Goal: Task Accomplishment & Management: Manage account settings

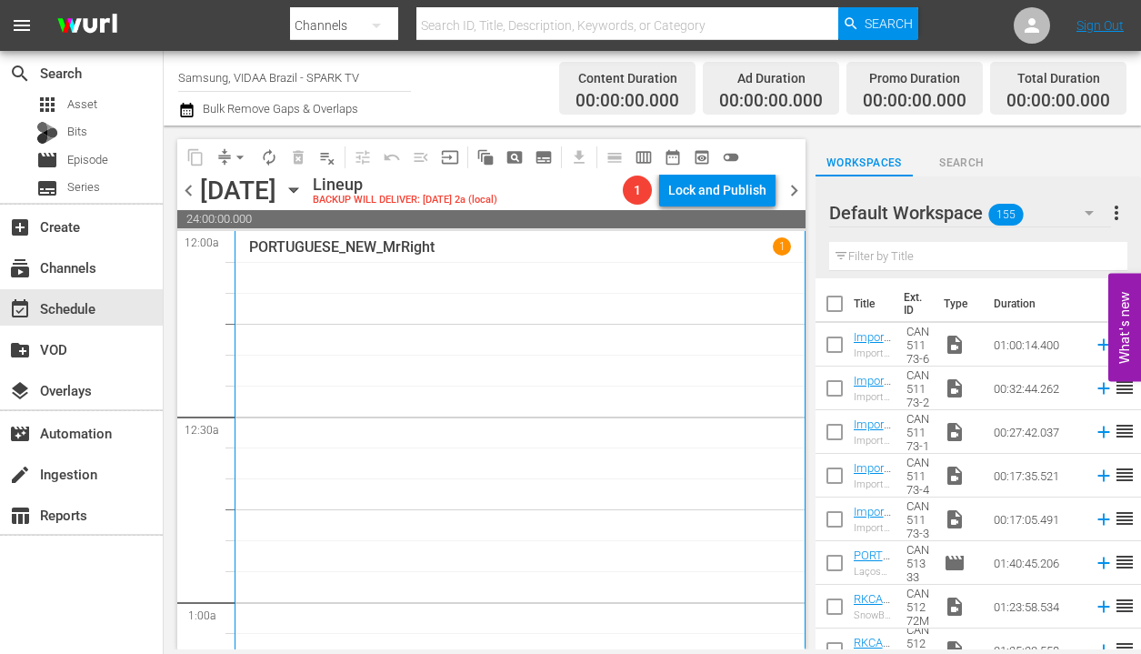
scroll to position [441, 0]
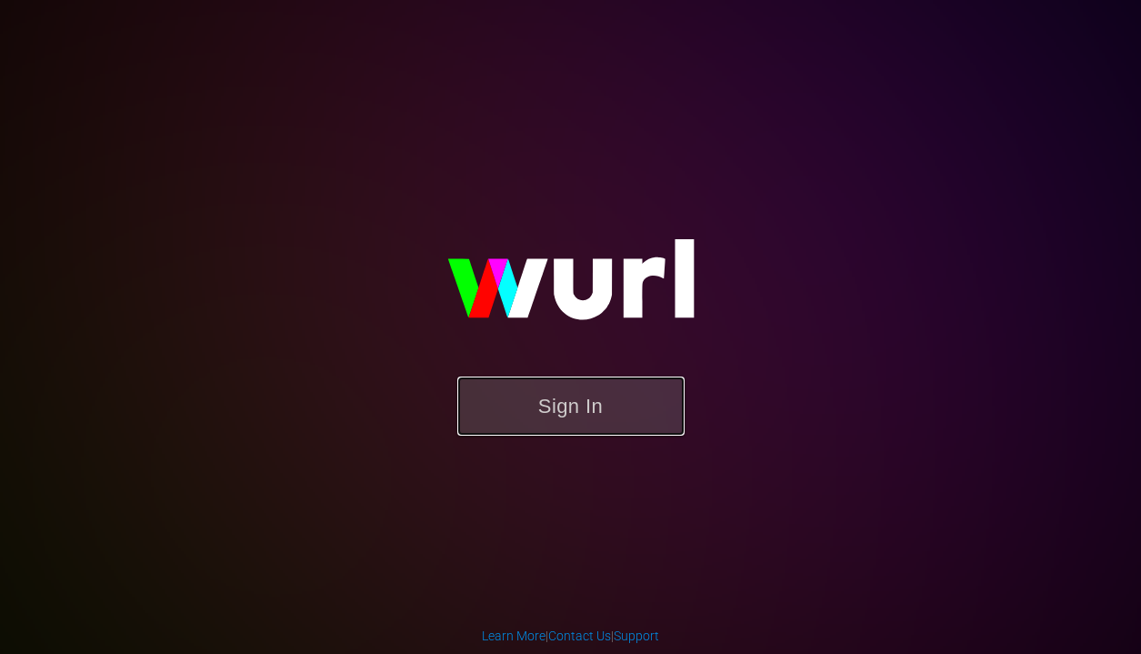
click at [560, 413] on button "Sign In" at bounding box center [570, 405] width 227 height 59
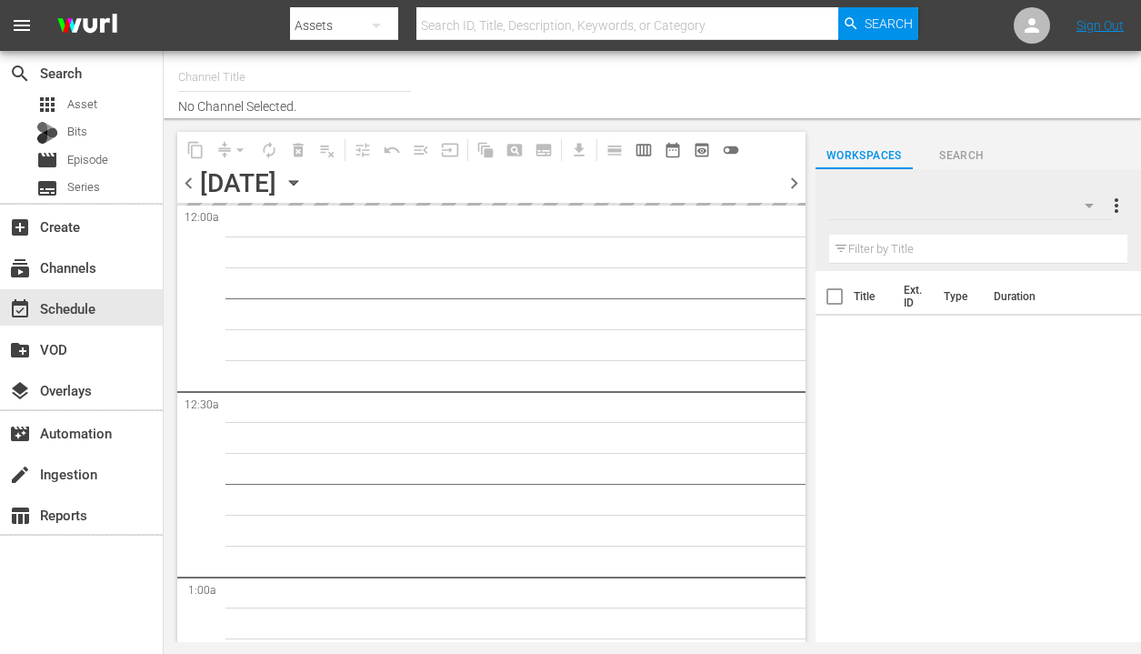
type input "Samsung, VIDAA Brazil - SPARK TV (1042)"
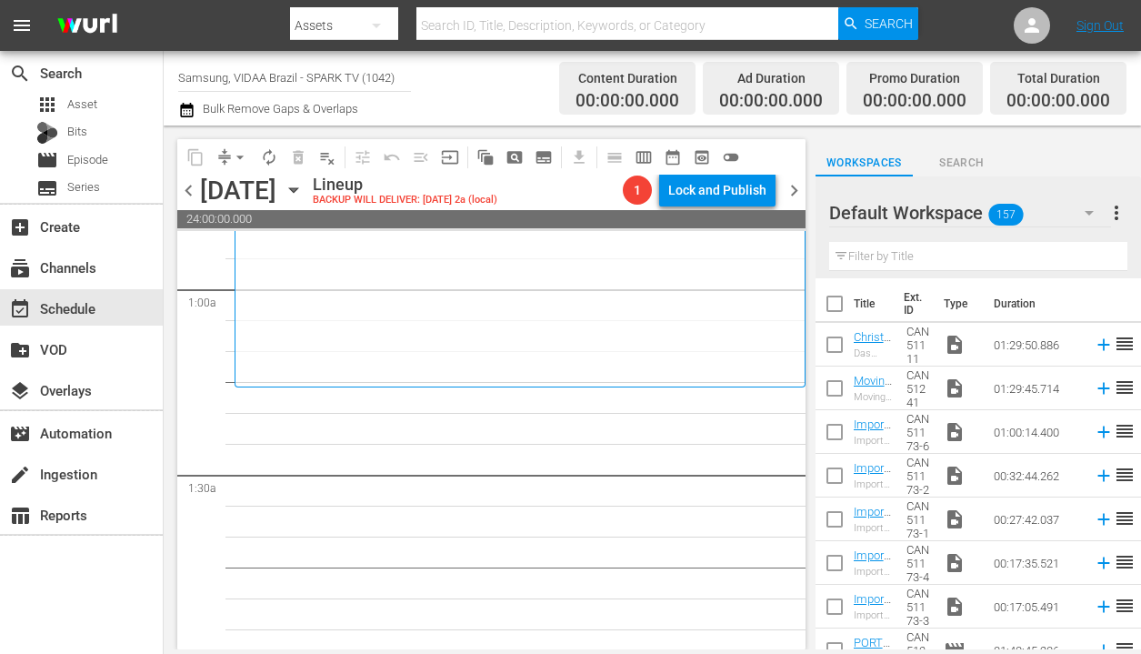
scroll to position [332, 0]
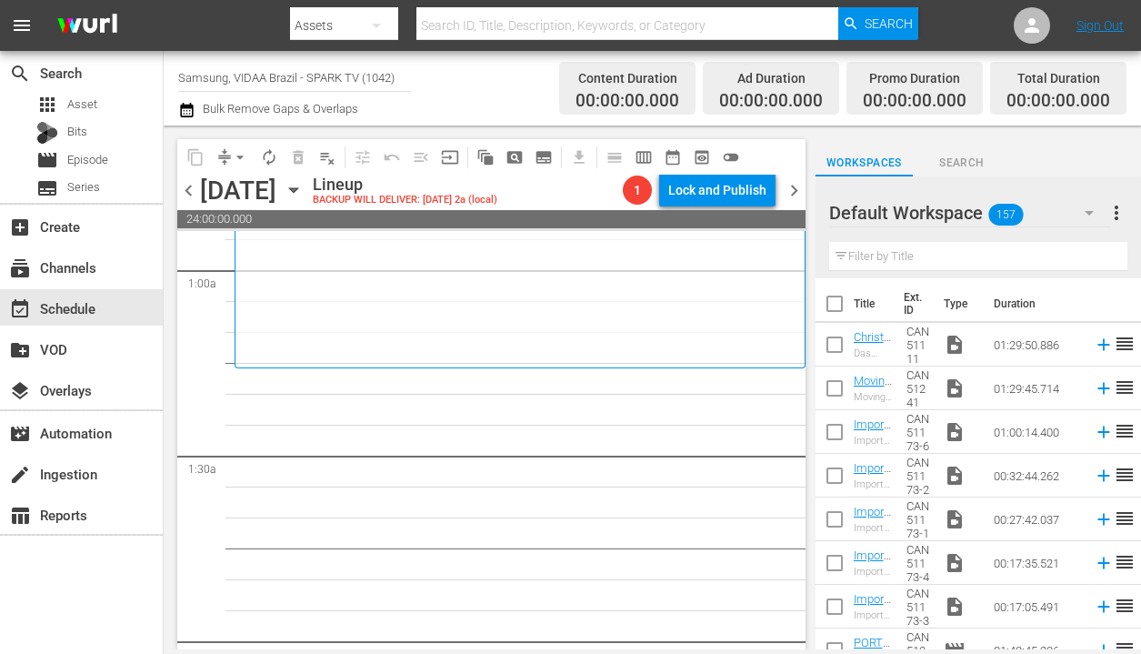
click at [893, 255] on input "text" at bounding box center [978, 256] width 298 height 29
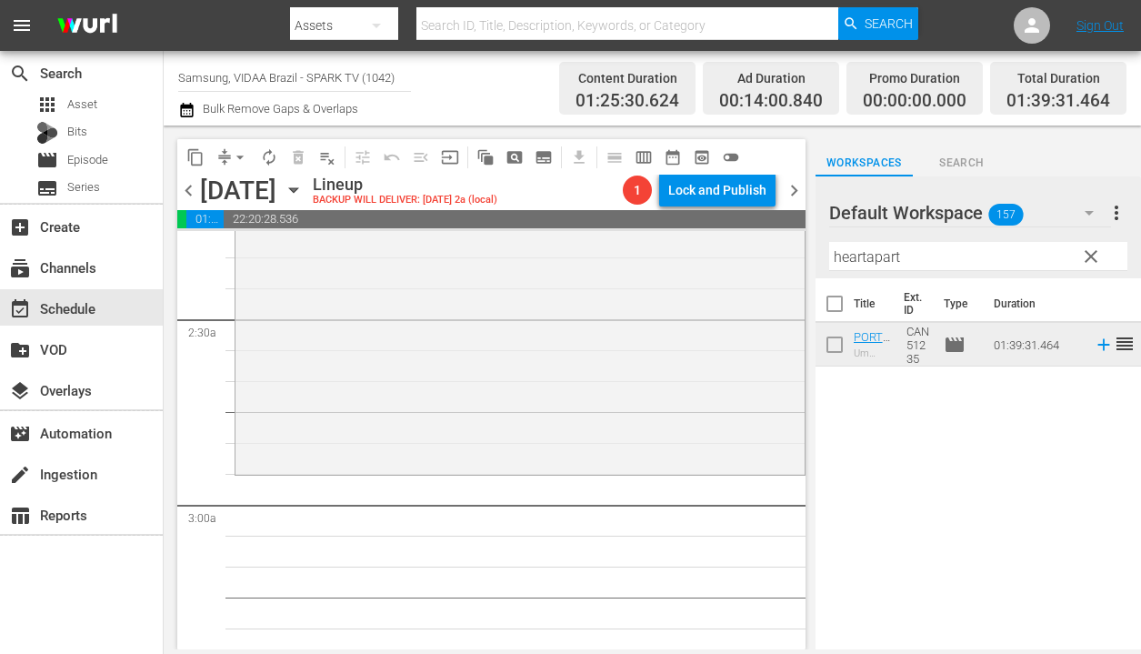
scroll to position [803, 0]
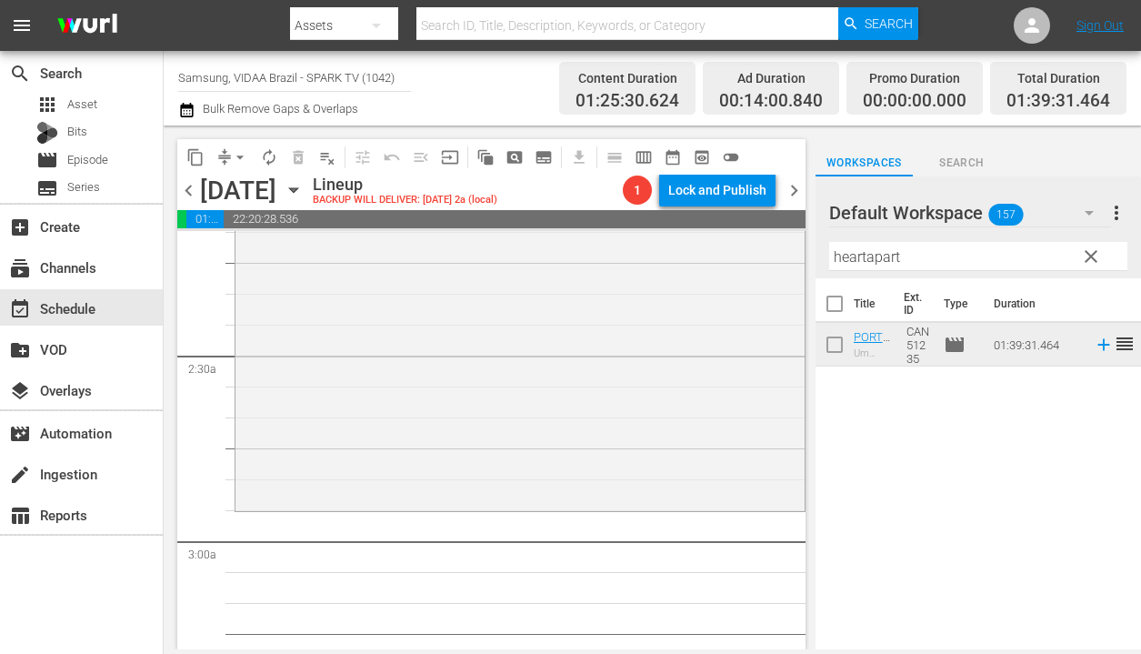
drag, startPoint x: 984, startPoint y: 346, endPoint x: 364, endPoint y: 5, distance: 708.7
click at [905, 260] on input "heartapart" at bounding box center [978, 256] width 298 height 29
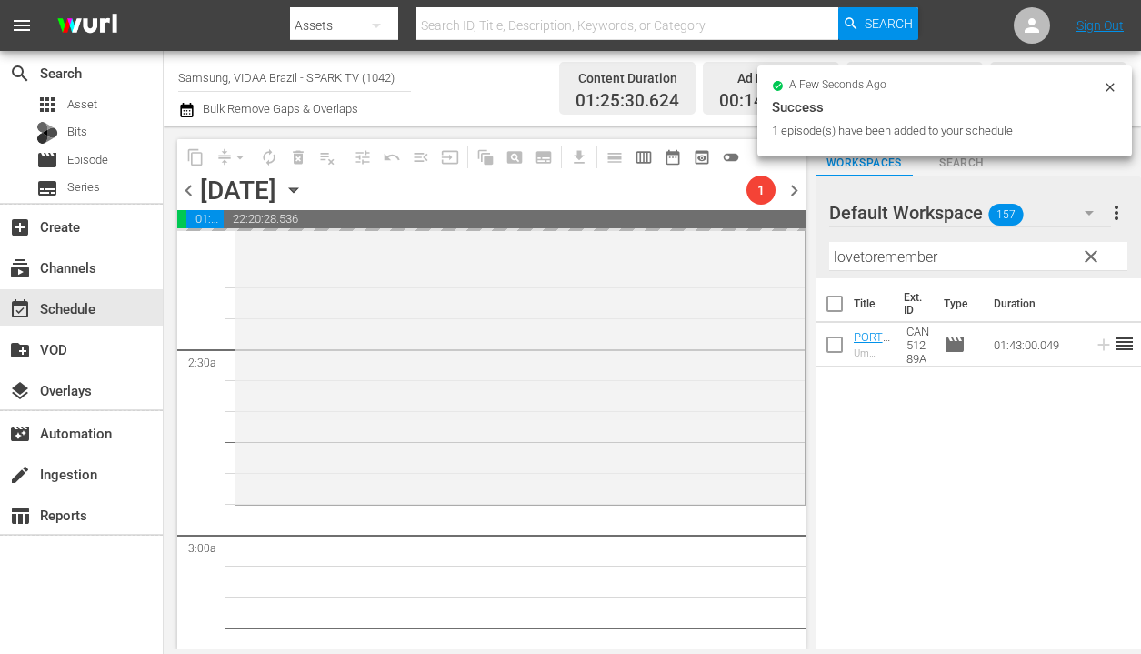
scroll to position [810, 0]
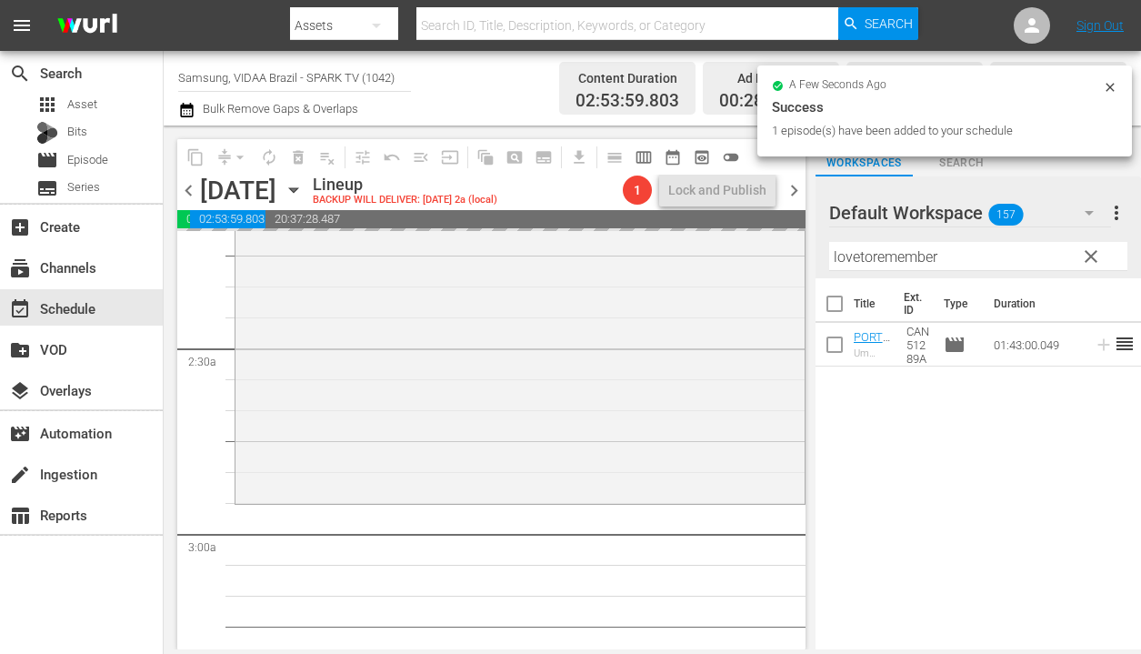
drag, startPoint x: 1001, startPoint y: 351, endPoint x: 497, endPoint y: 77, distance: 573.1
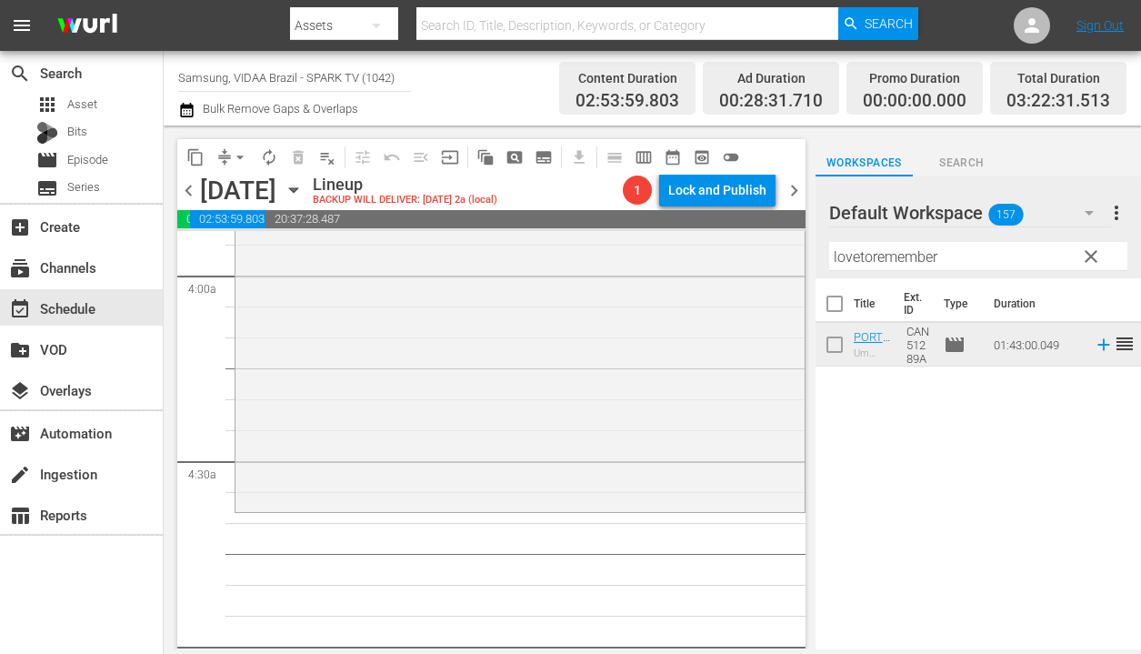
scroll to position [1437, 0]
click at [937, 263] on input "lovetoremember" at bounding box center [978, 256] width 298 height 29
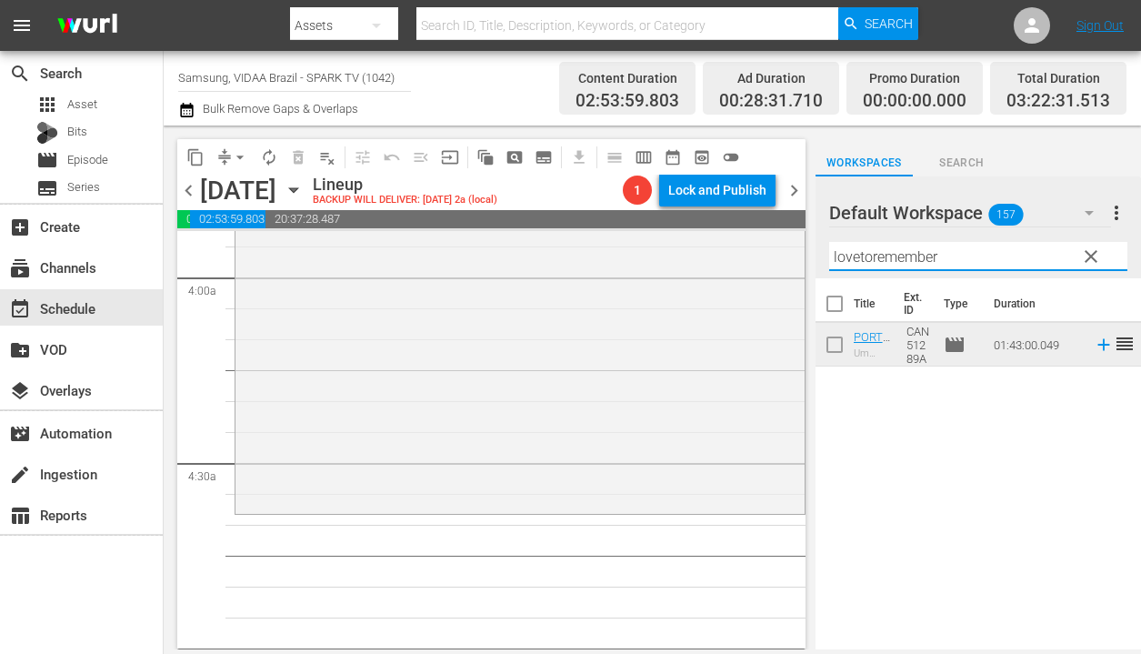
click at [937, 263] on input "lovetoremember" at bounding box center [978, 256] width 298 height 29
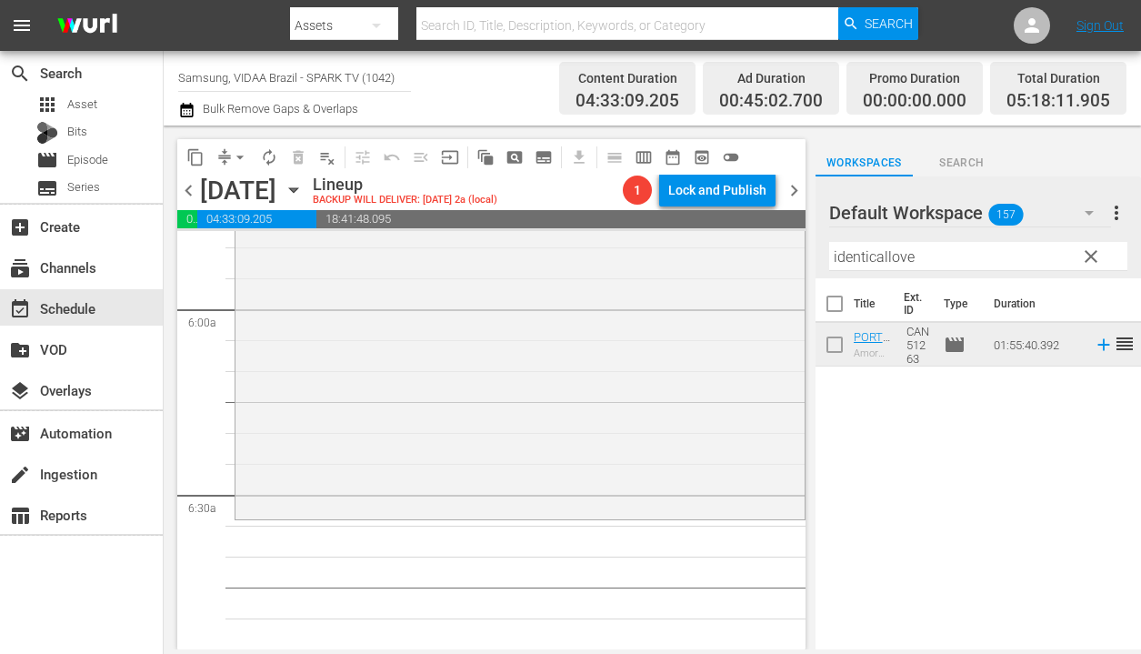
scroll to position [1954, 0]
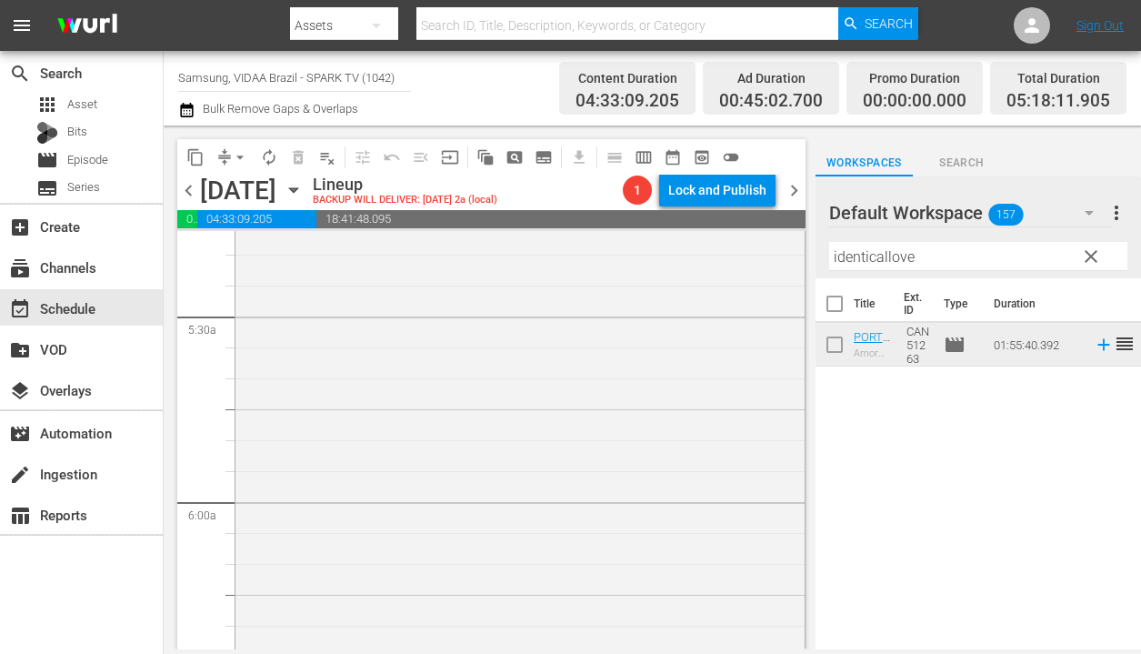
drag, startPoint x: 1015, startPoint y: 340, endPoint x: 483, endPoint y: 20, distance: 621.4
click at [936, 265] on input "identicallove" at bounding box center [978, 256] width 298 height 29
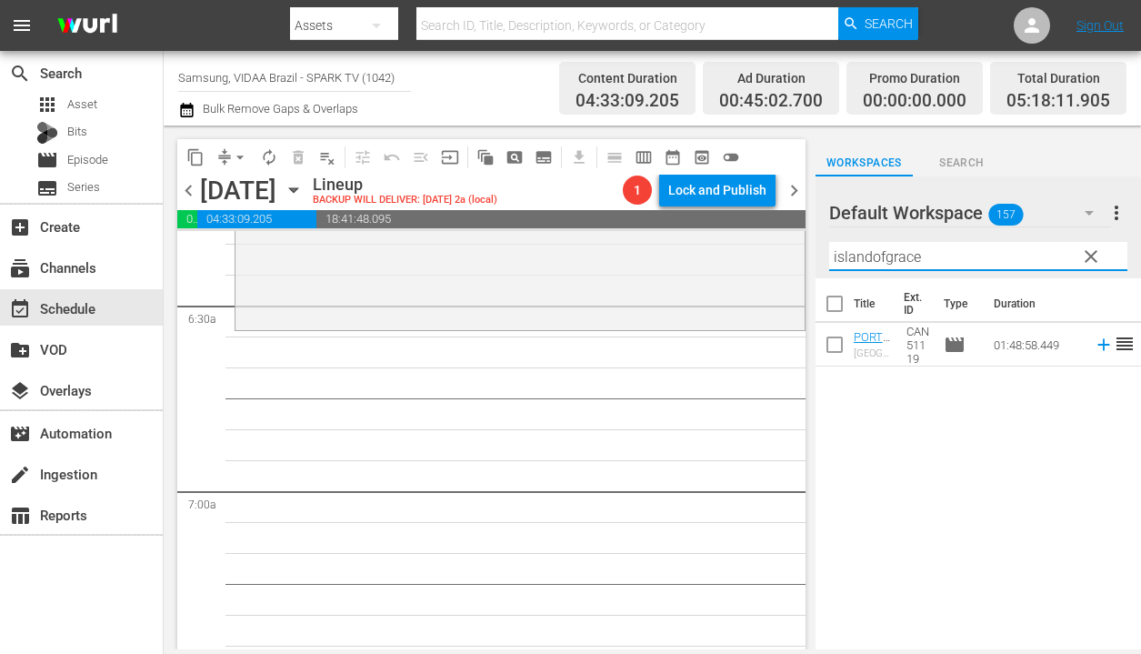
scroll to position [2334, 0]
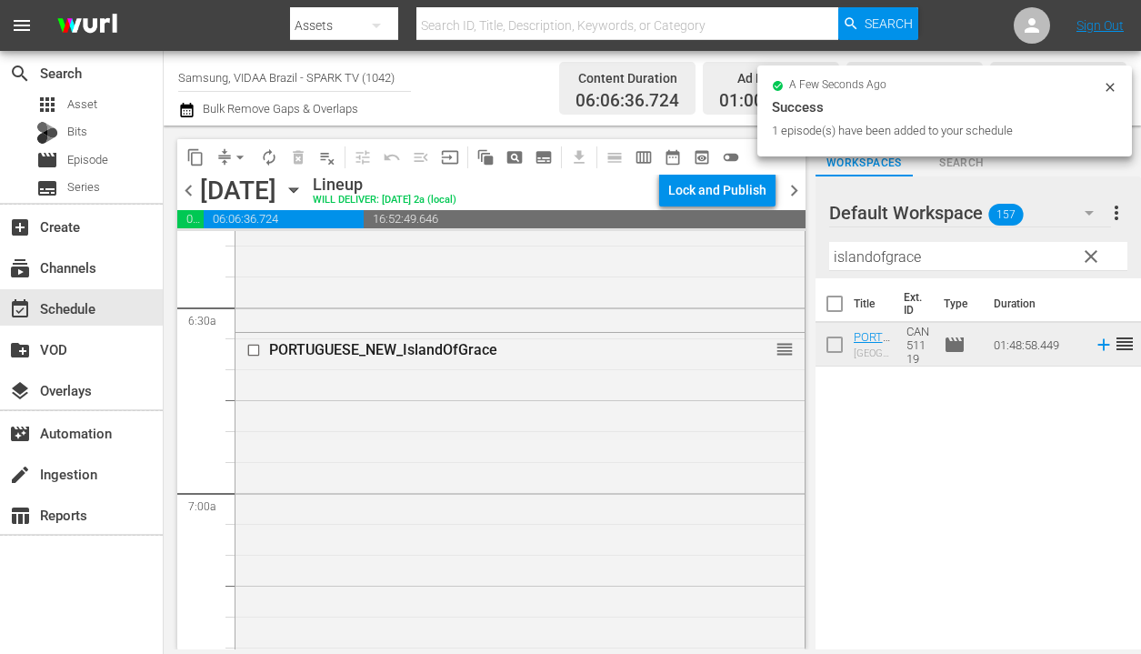
drag, startPoint x: 998, startPoint y: 346, endPoint x: 422, endPoint y: 5, distance: 669.5
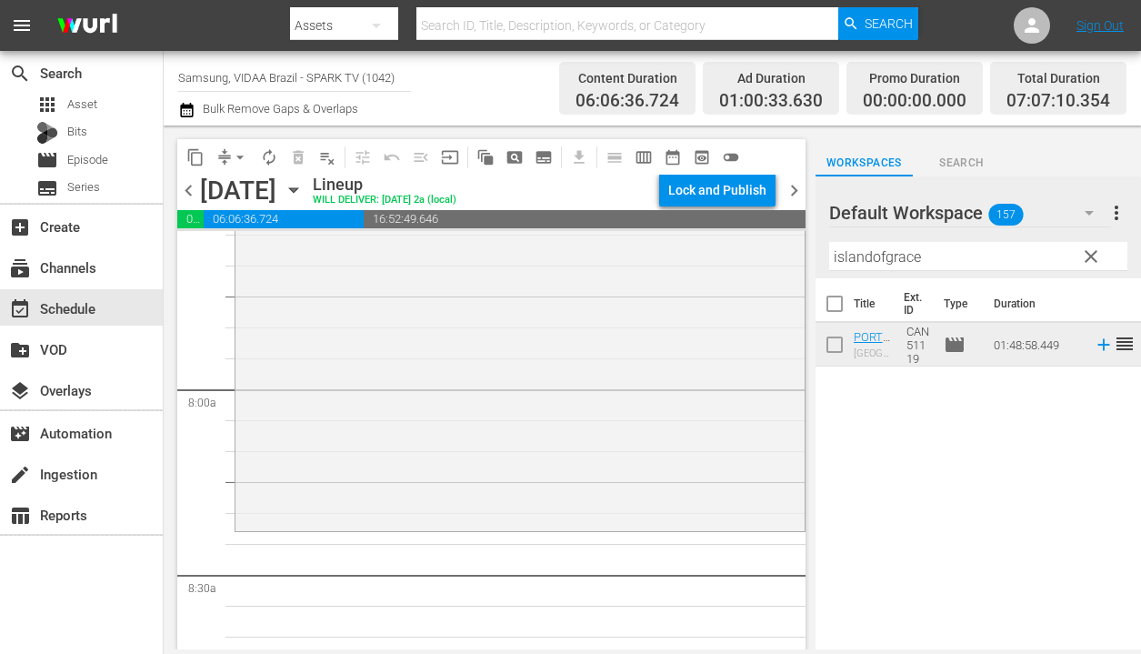
scroll to position [2919, 0]
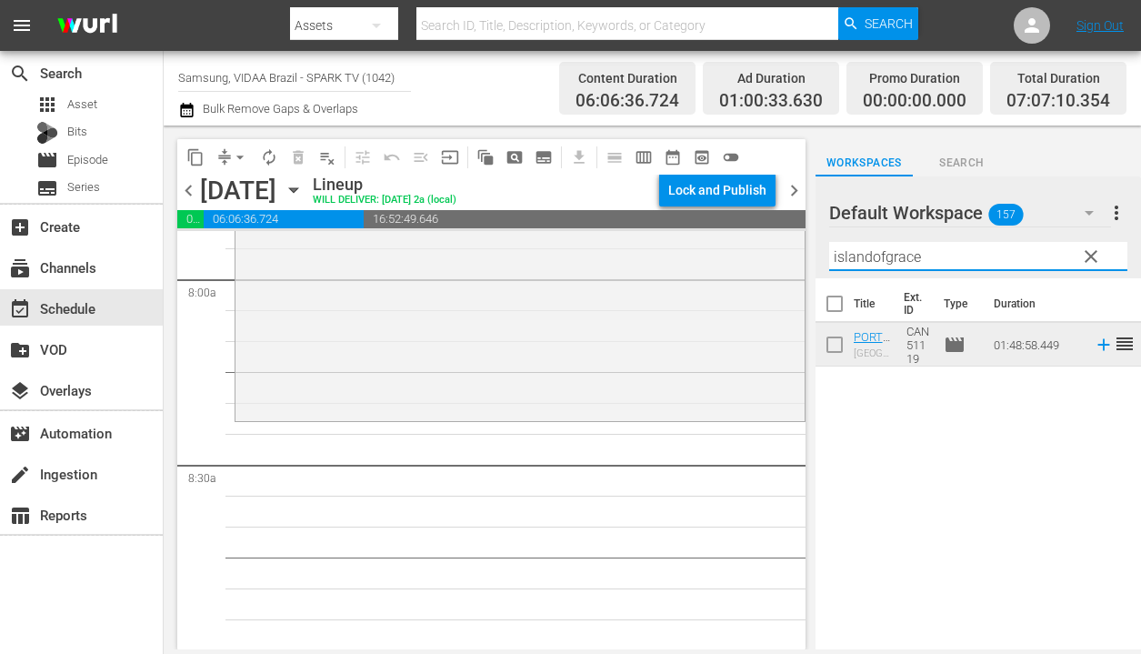
click at [971, 264] on input "islandofgrace" at bounding box center [978, 256] width 298 height 29
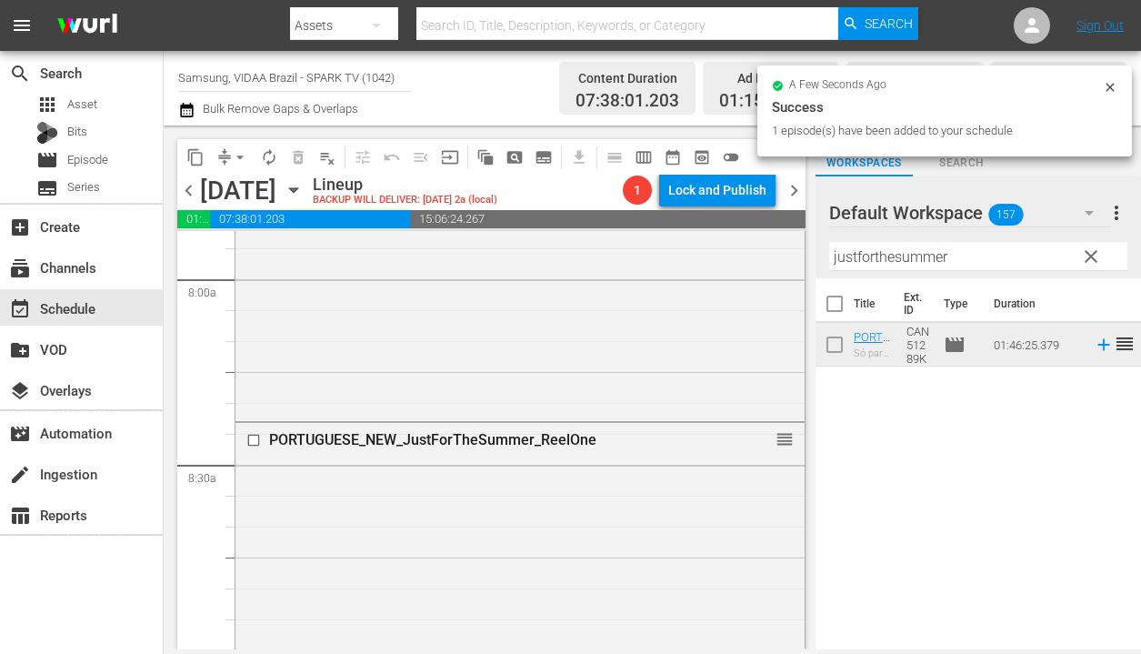
drag, startPoint x: 1022, startPoint y: 340, endPoint x: 459, endPoint y: 11, distance: 651.8
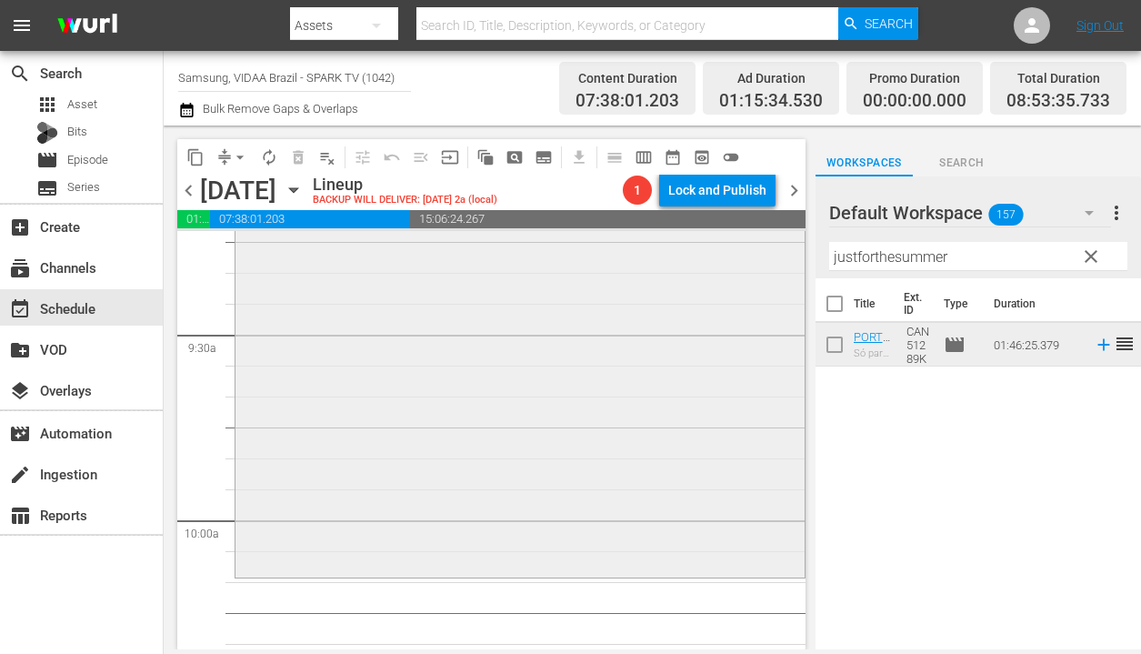
scroll to position [3438, 0]
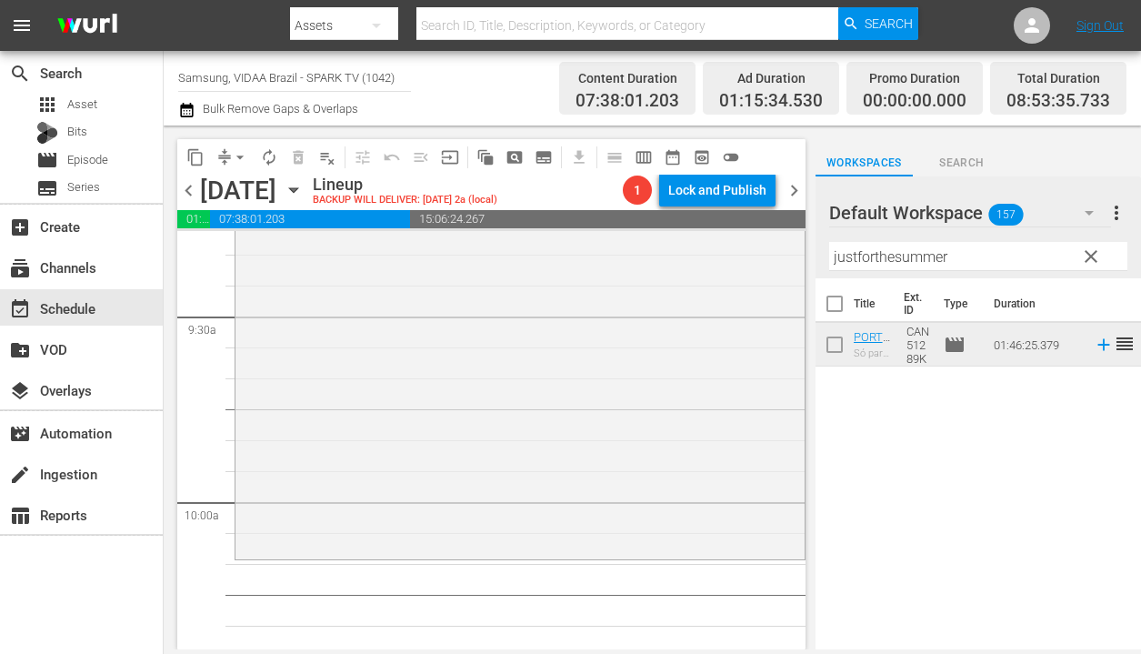
click at [970, 260] on input "justforthesummer" at bounding box center [978, 256] width 298 height 29
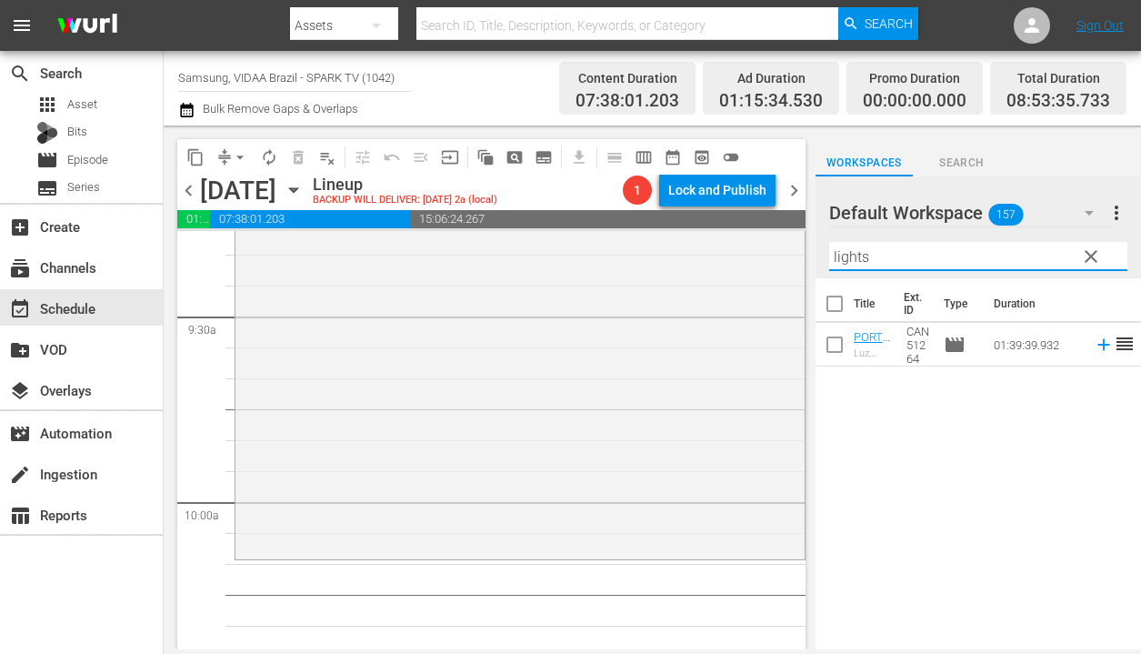
type input "lights"
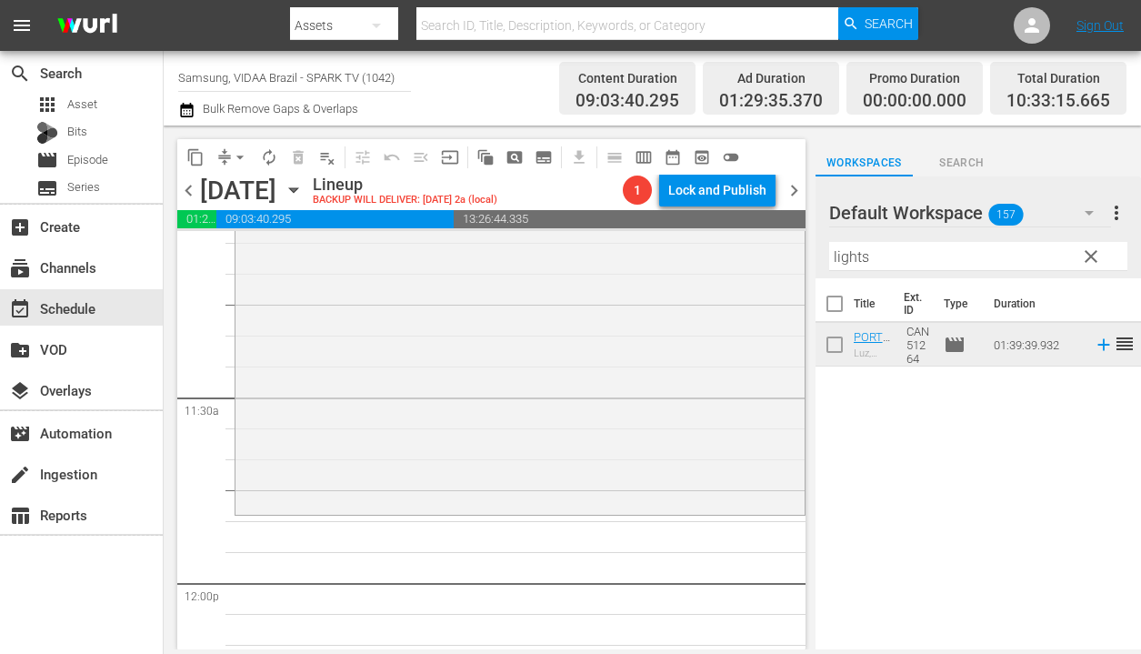
scroll to position [4359, 0]
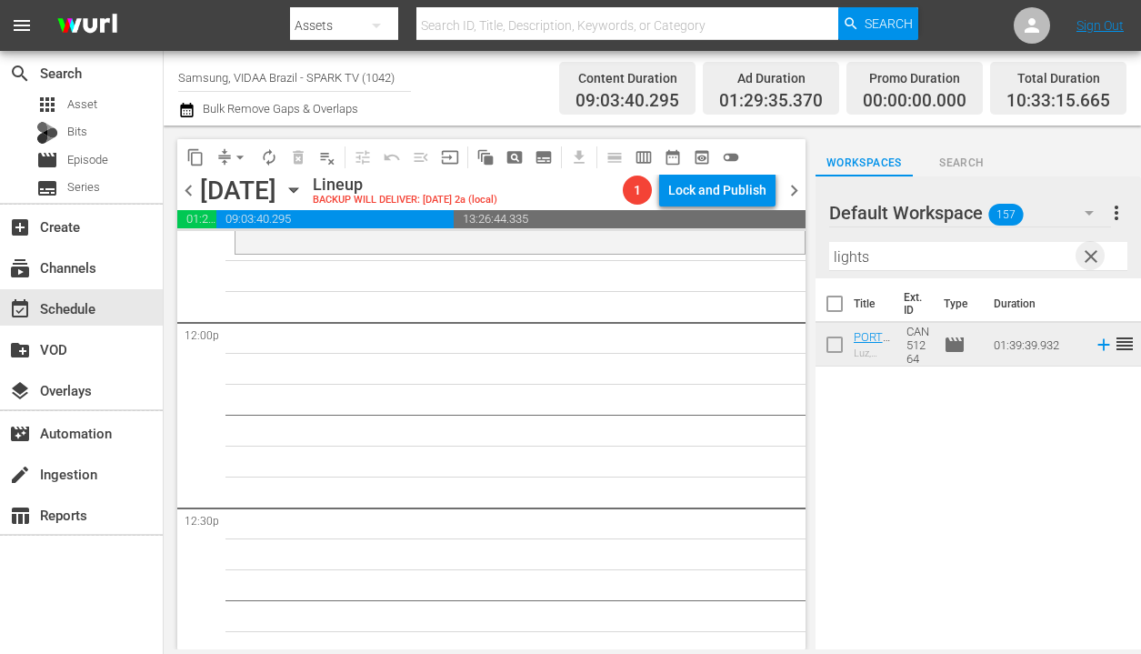
drag, startPoint x: 1090, startPoint y: 260, endPoint x: 574, endPoint y: 488, distance: 564.4
click at [1089, 260] on span "clear" at bounding box center [1091, 256] width 22 height 22
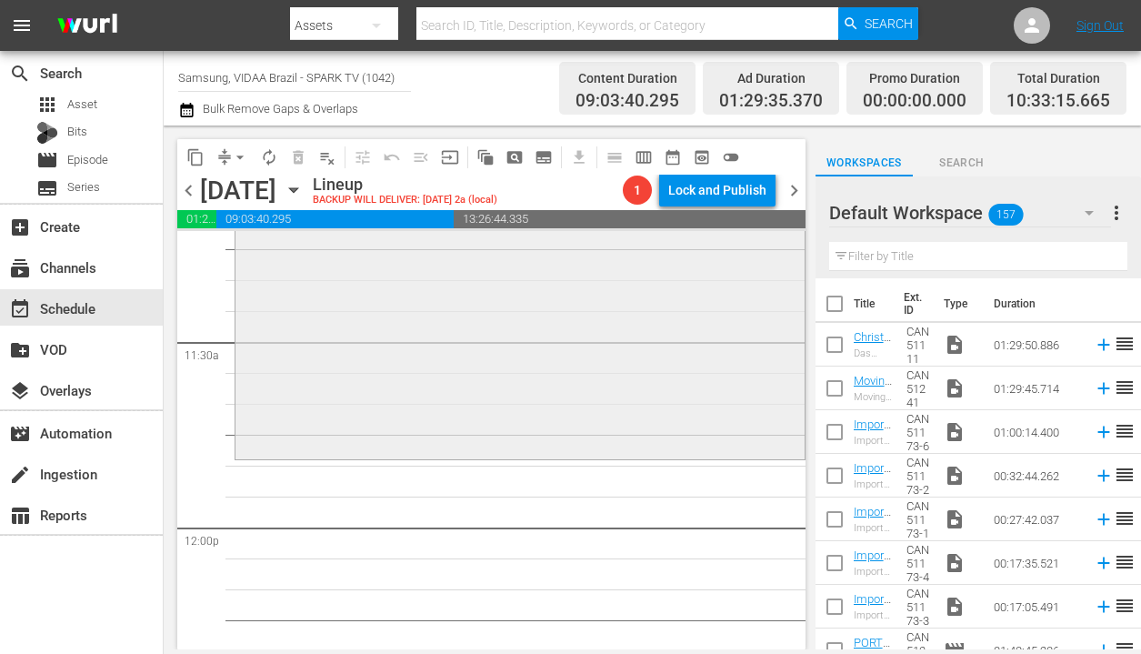
scroll to position [4167, 0]
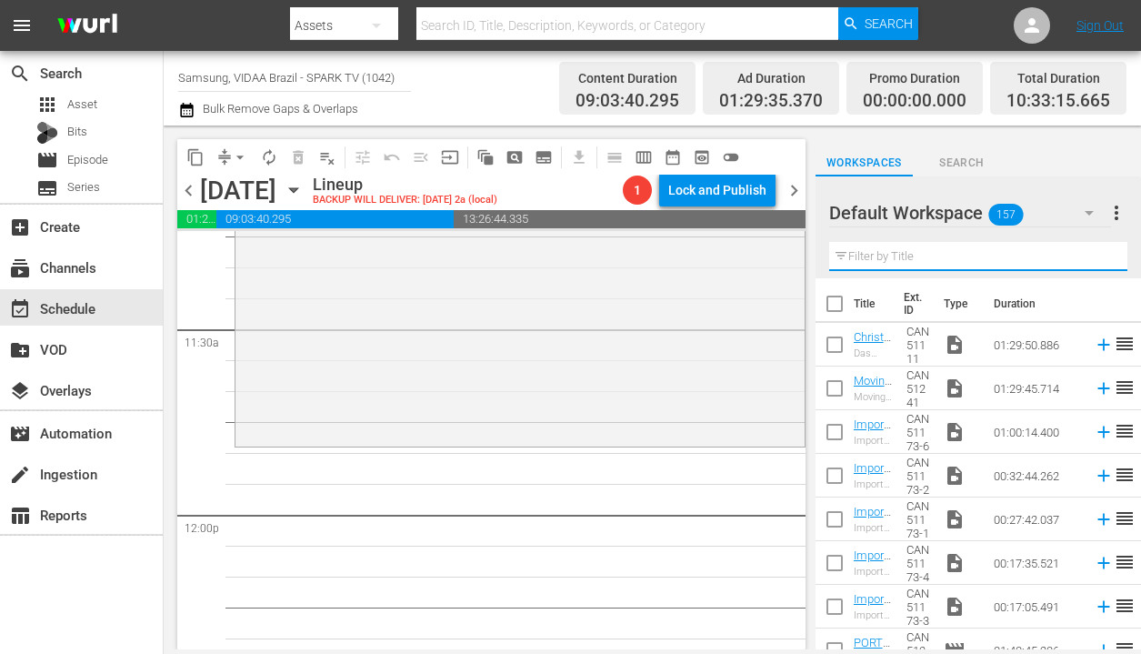
click at [1051, 250] on input "text" at bounding box center [978, 256] width 298 height 29
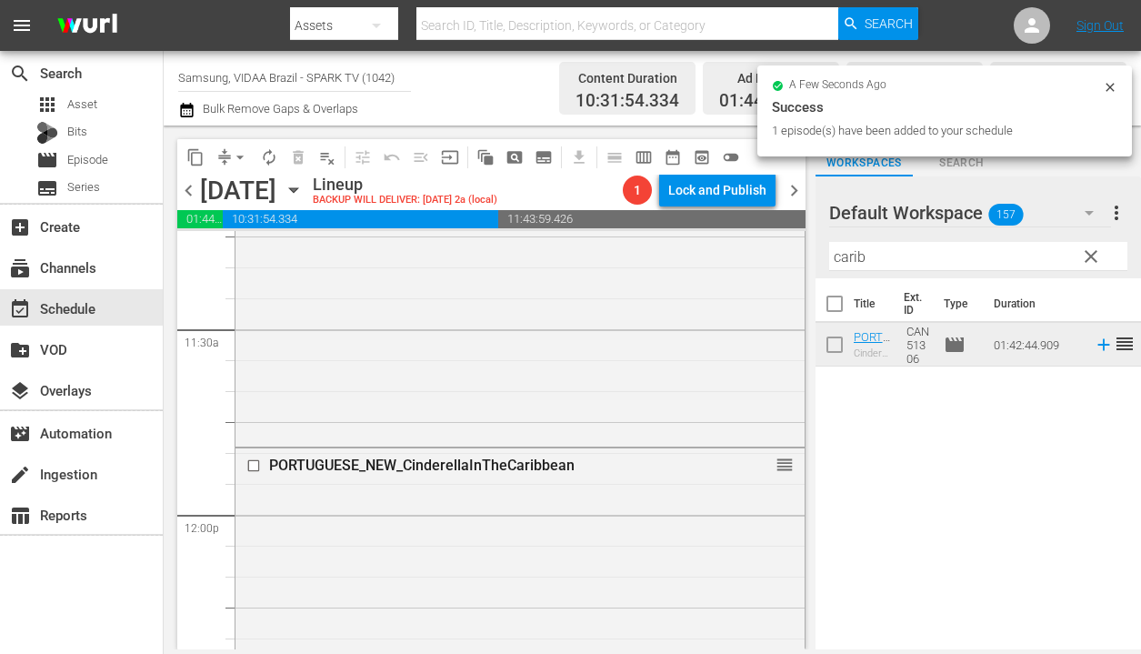
drag, startPoint x: 1010, startPoint y: 353, endPoint x: 340, endPoint y: 0, distance: 757.1
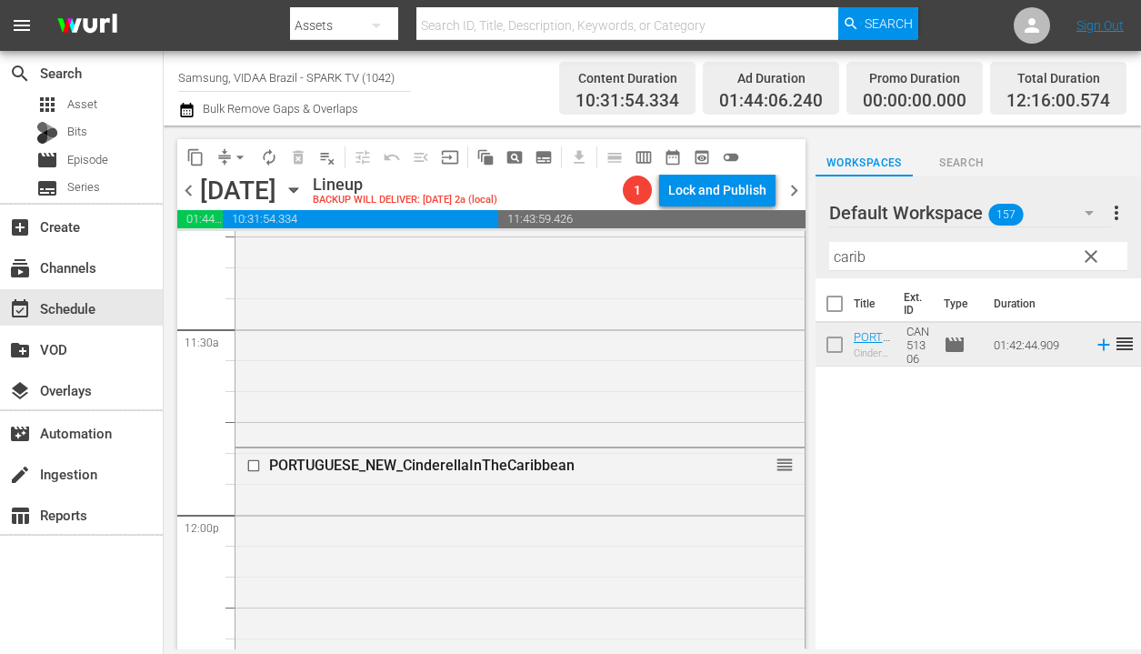
scroll to position [4163, 0]
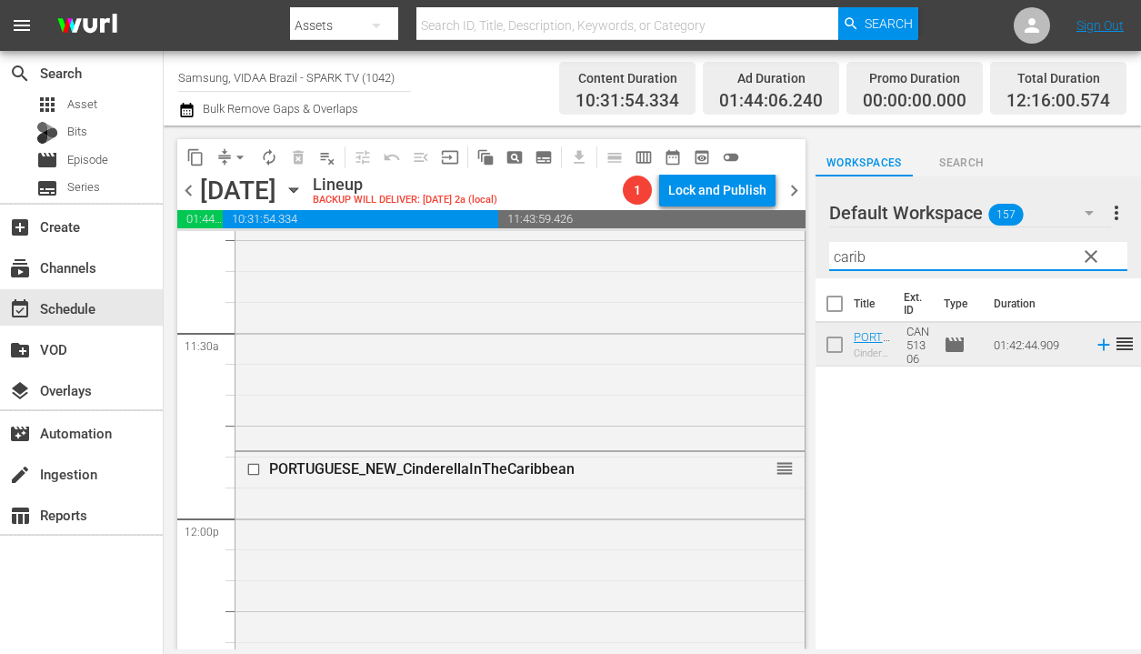
click at [915, 259] on input "carib" at bounding box center [978, 256] width 298 height 29
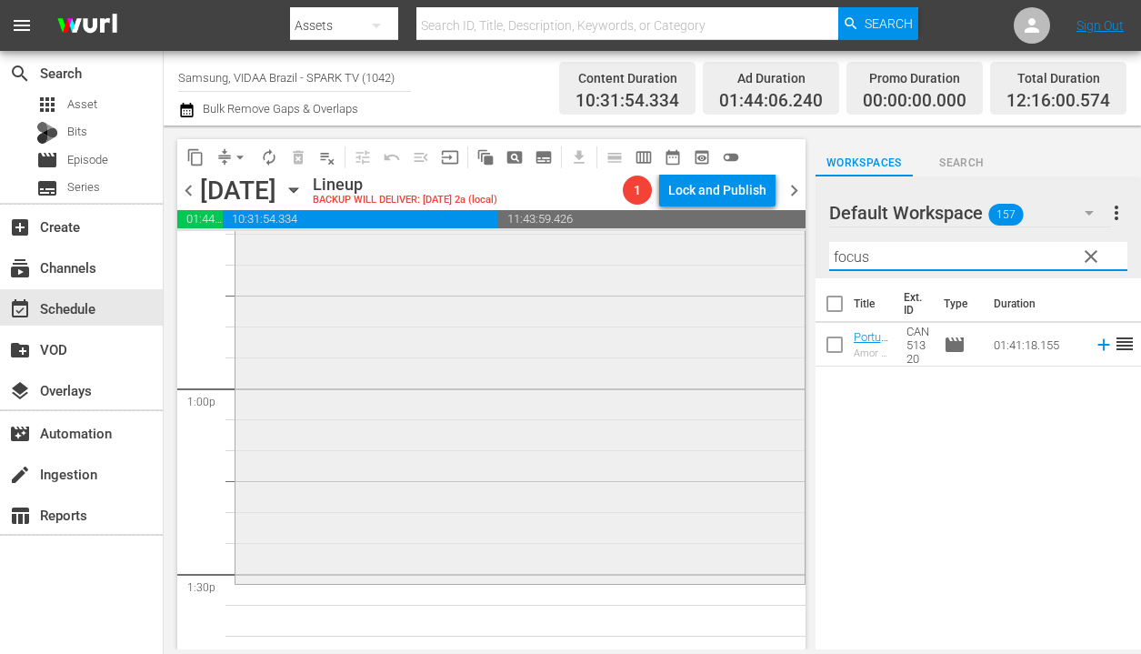
scroll to position [4748, 0]
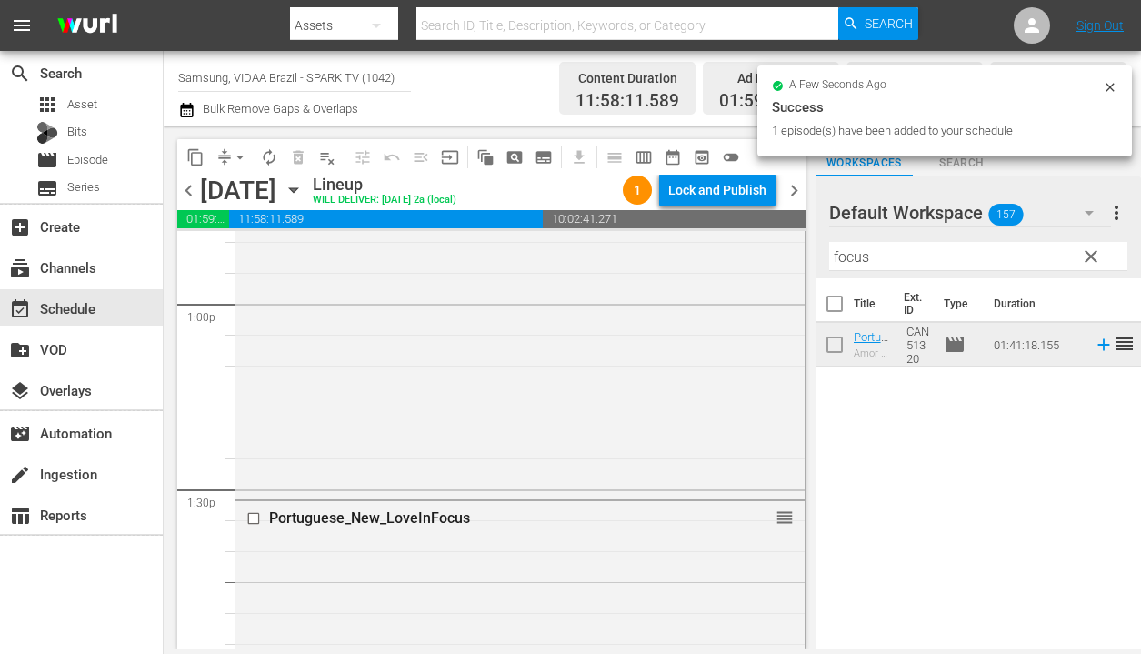
drag, startPoint x: 1030, startPoint y: 349, endPoint x: 359, endPoint y: 2, distance: 755.3
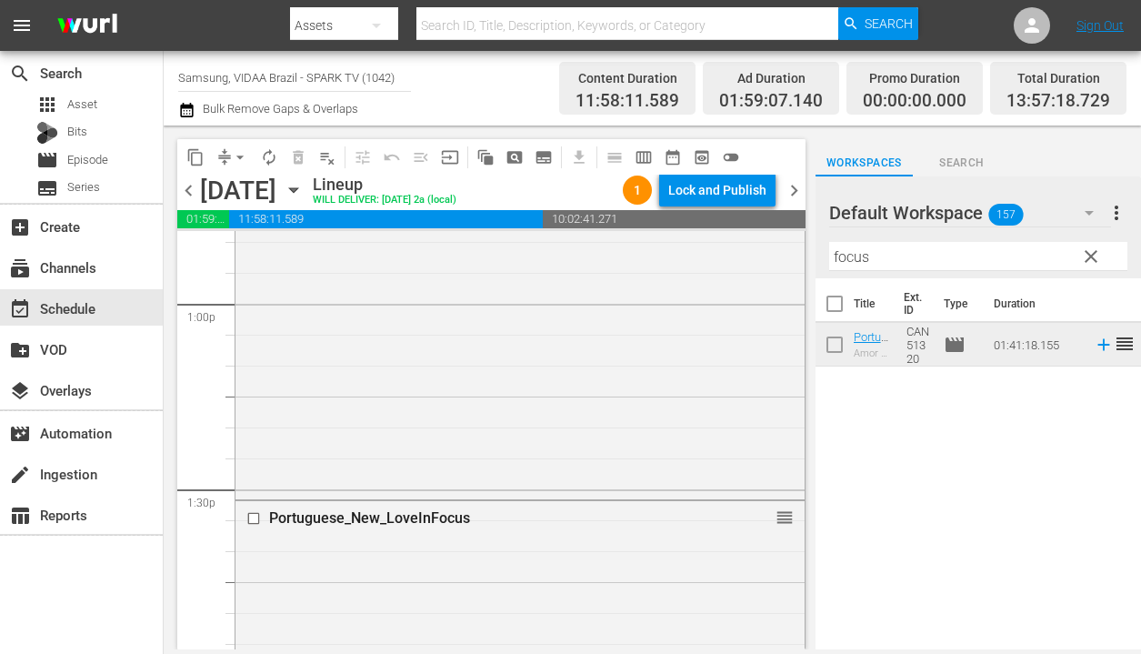
click at [983, 256] on input "focus" at bounding box center [978, 256] width 298 height 29
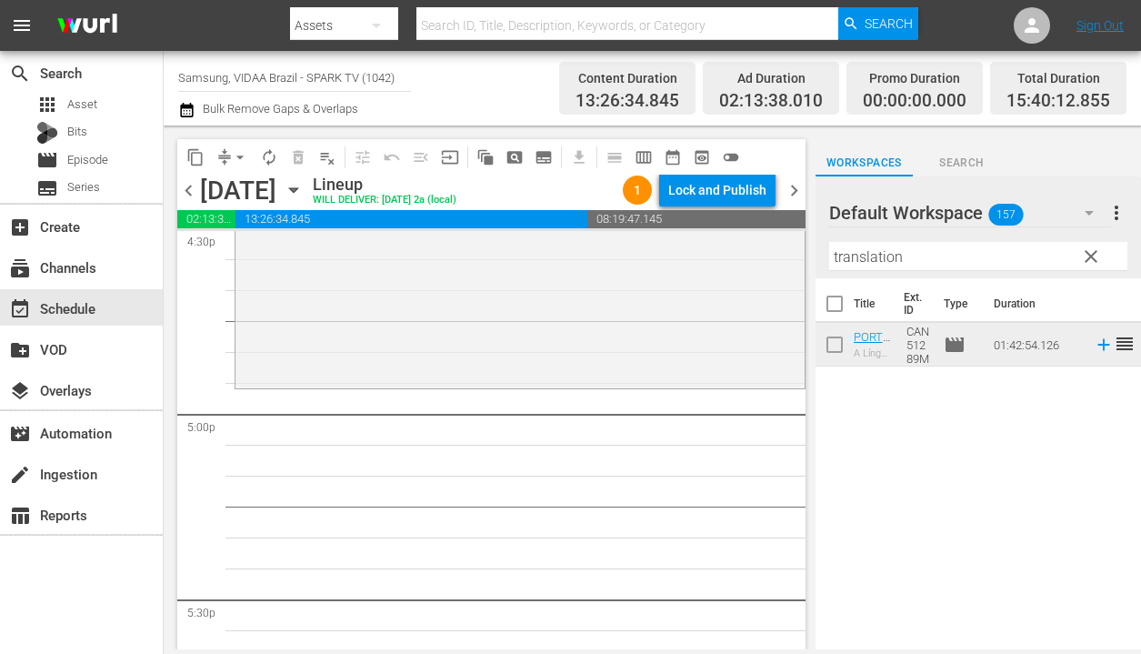
scroll to position [6116, 0]
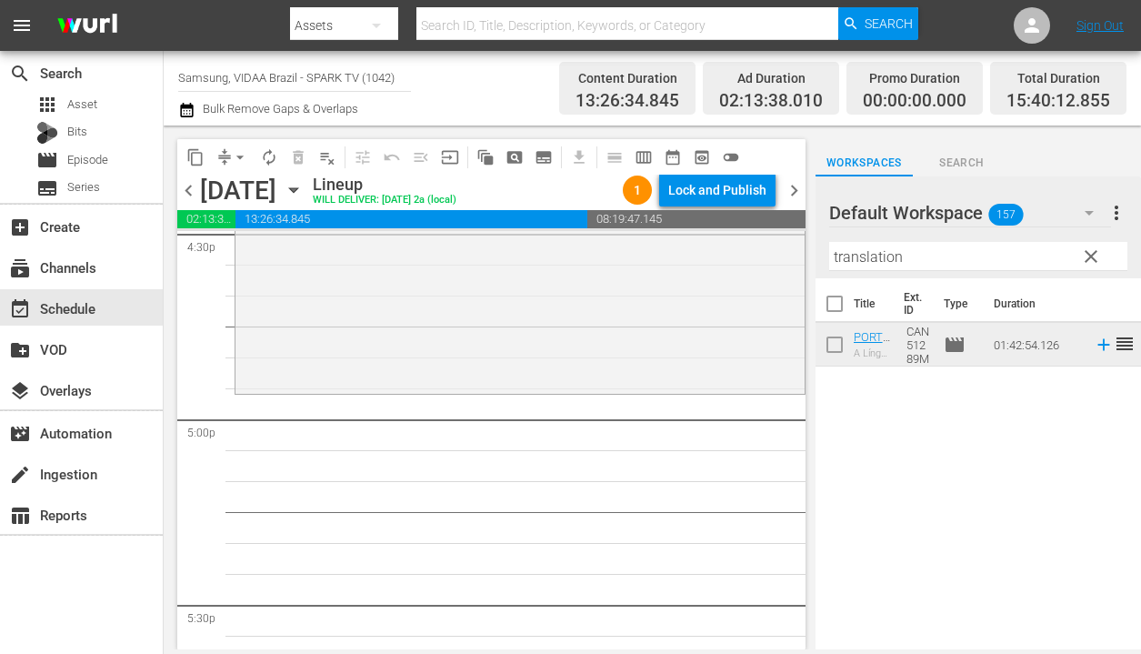
drag, startPoint x: 1009, startPoint y: 349, endPoint x: 450, endPoint y: 23, distance: 647.3
click at [913, 255] on input "translation" at bounding box center [978, 256] width 298 height 29
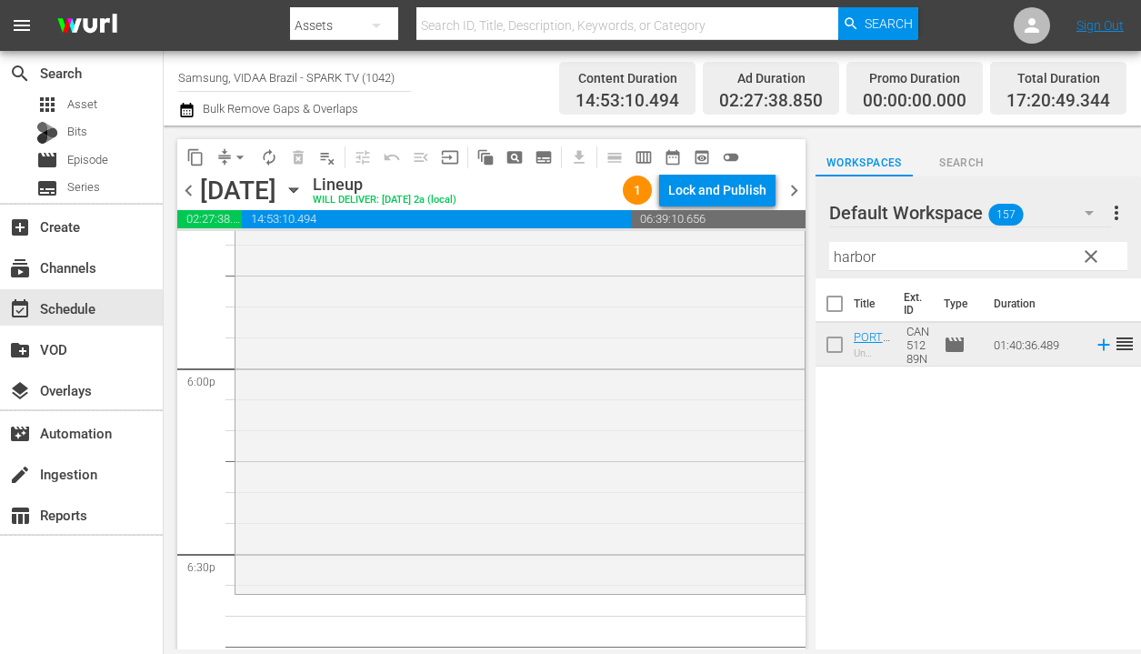
scroll to position [6524, 0]
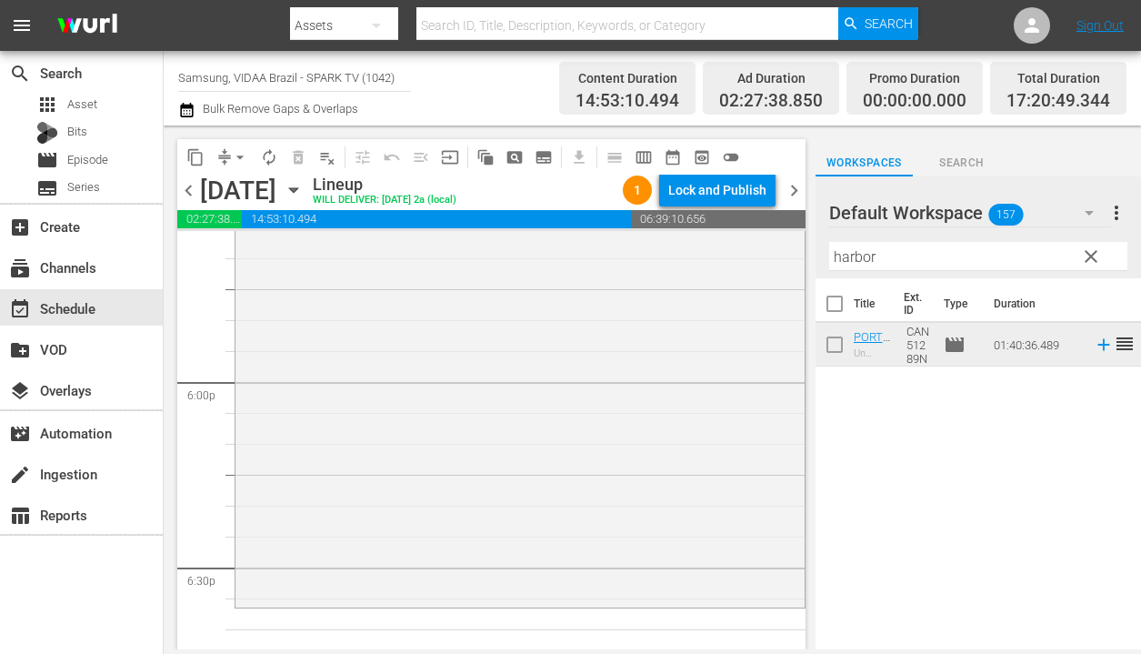
drag, startPoint x: 999, startPoint y: 356, endPoint x: 415, endPoint y: 12, distance: 677.6
click at [882, 262] on input "harbor" at bounding box center [978, 256] width 298 height 29
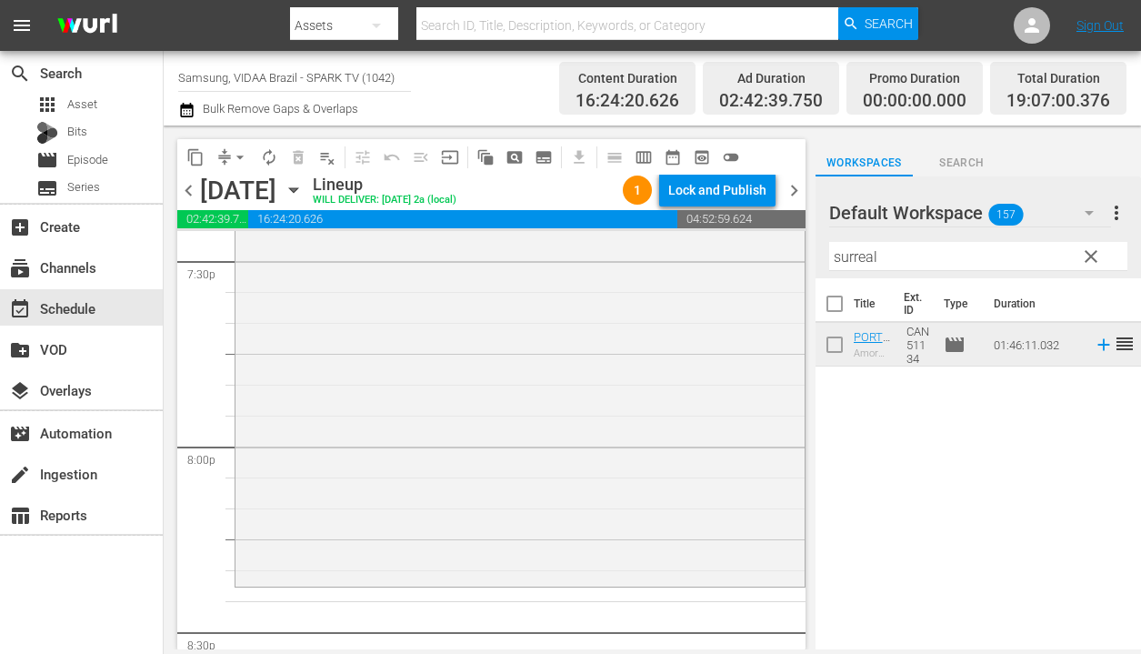
scroll to position [7340, 0]
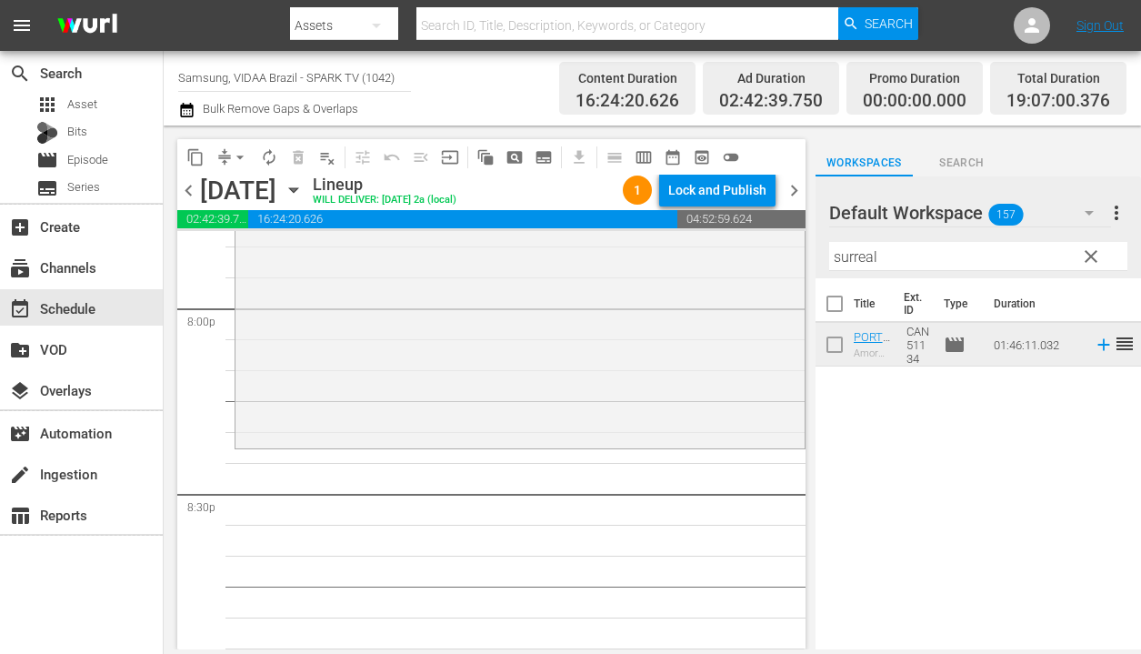
drag, startPoint x: 982, startPoint y: 344, endPoint x: 476, endPoint y: 69, distance: 575.1
click at [902, 256] on input "surreal" at bounding box center [978, 256] width 298 height 29
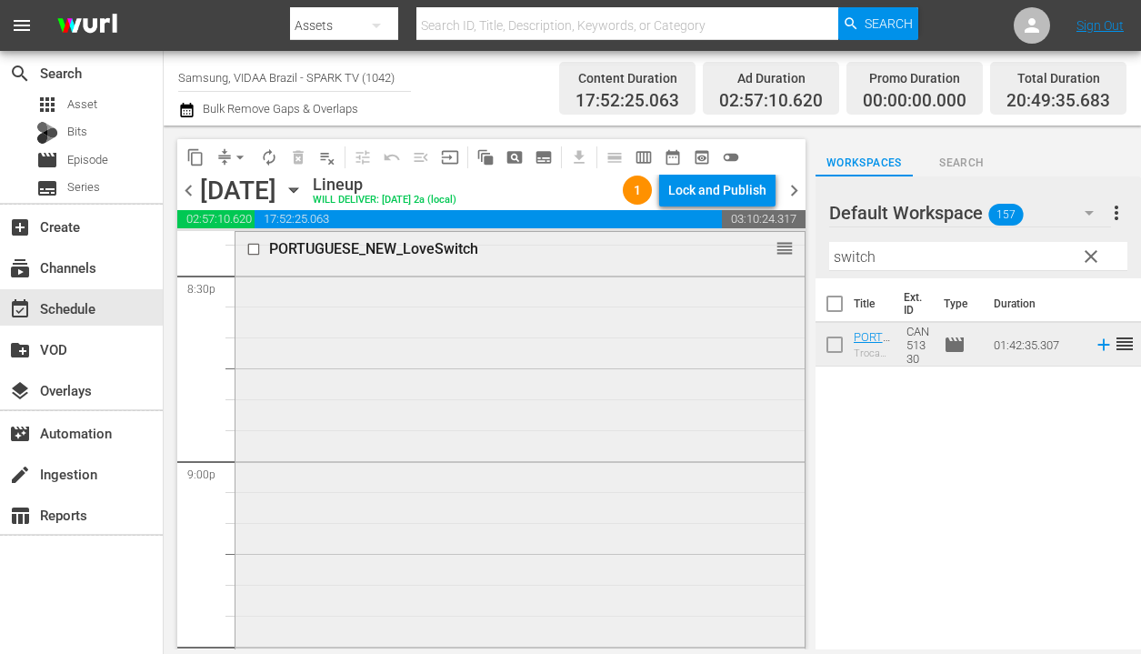
scroll to position [7562, 0]
drag, startPoint x: 1000, startPoint y: 346, endPoint x: 587, endPoint y: 37, distance: 515.6
click at [973, 267] on input "switch" at bounding box center [978, 256] width 298 height 29
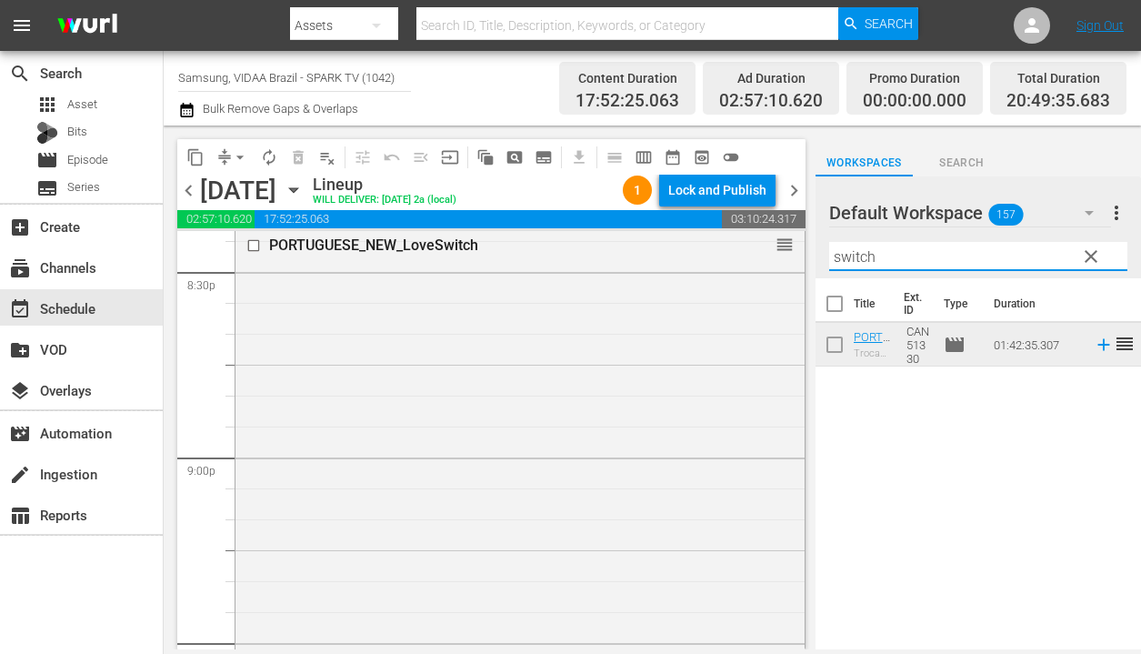
click at [973, 267] on input "switch" at bounding box center [978, 256] width 298 height 29
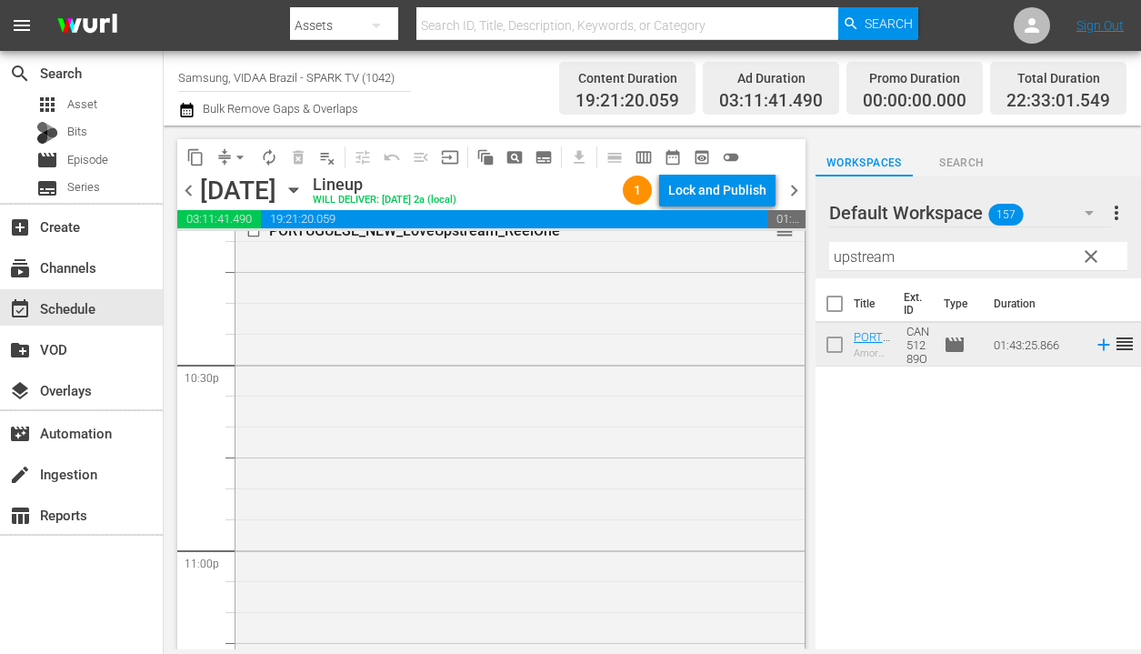
scroll to position [8482, 0]
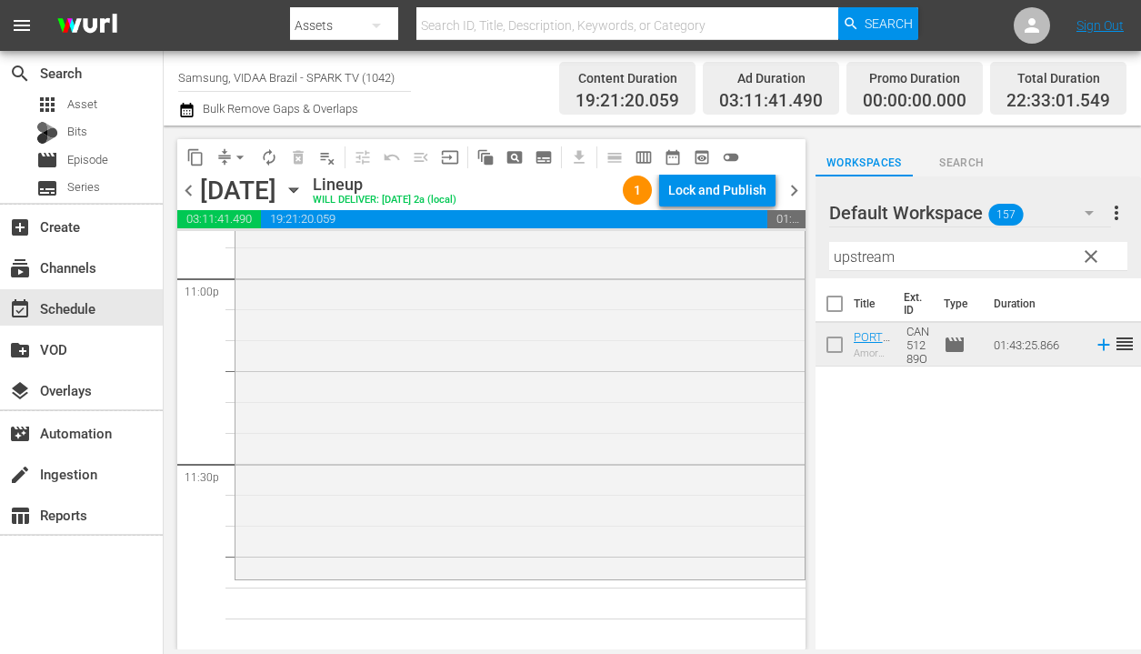
click at [991, 261] on input "upstream" at bounding box center [978, 256] width 298 height 29
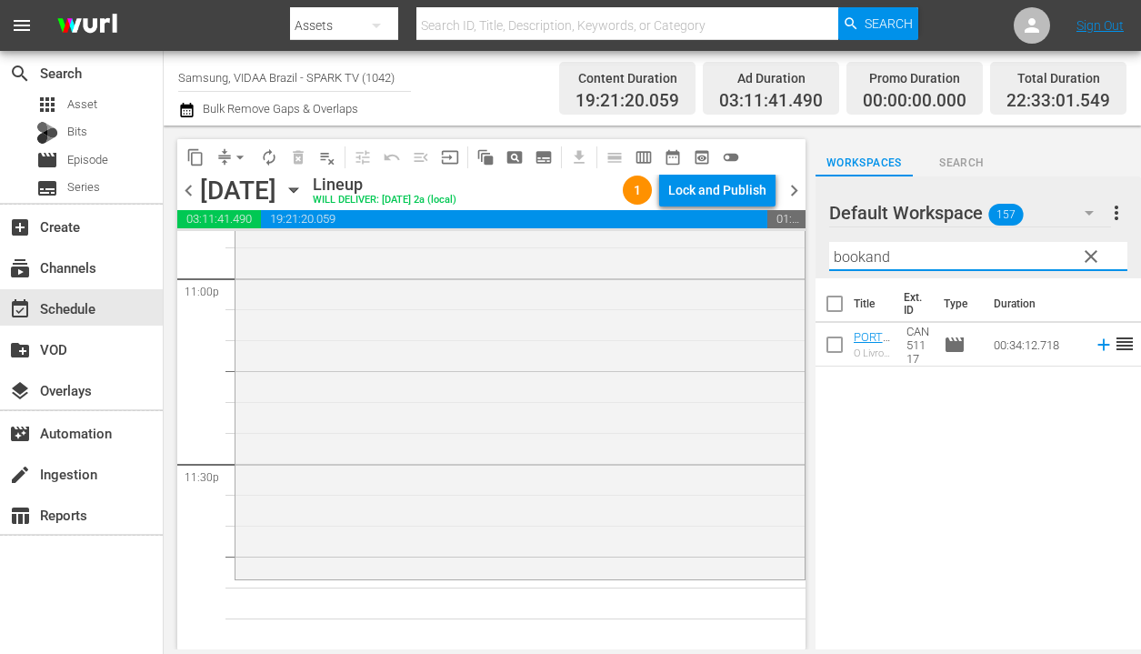
type input "bookand"
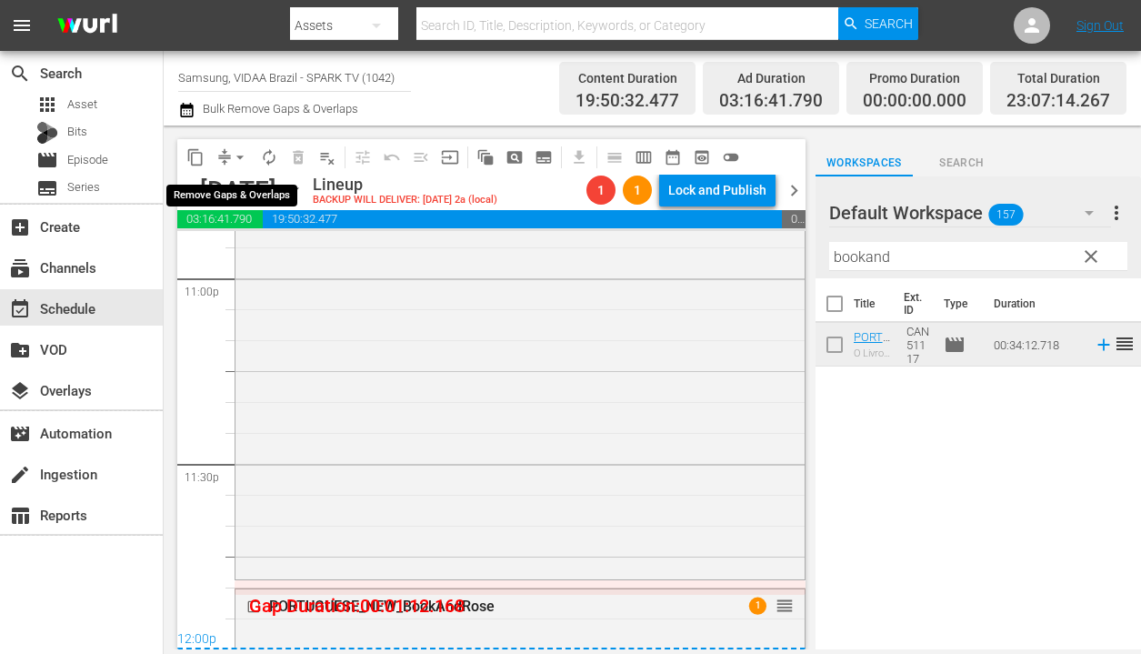
click at [241, 157] on span "arrow_drop_down" at bounding box center [240, 157] width 18 height 18
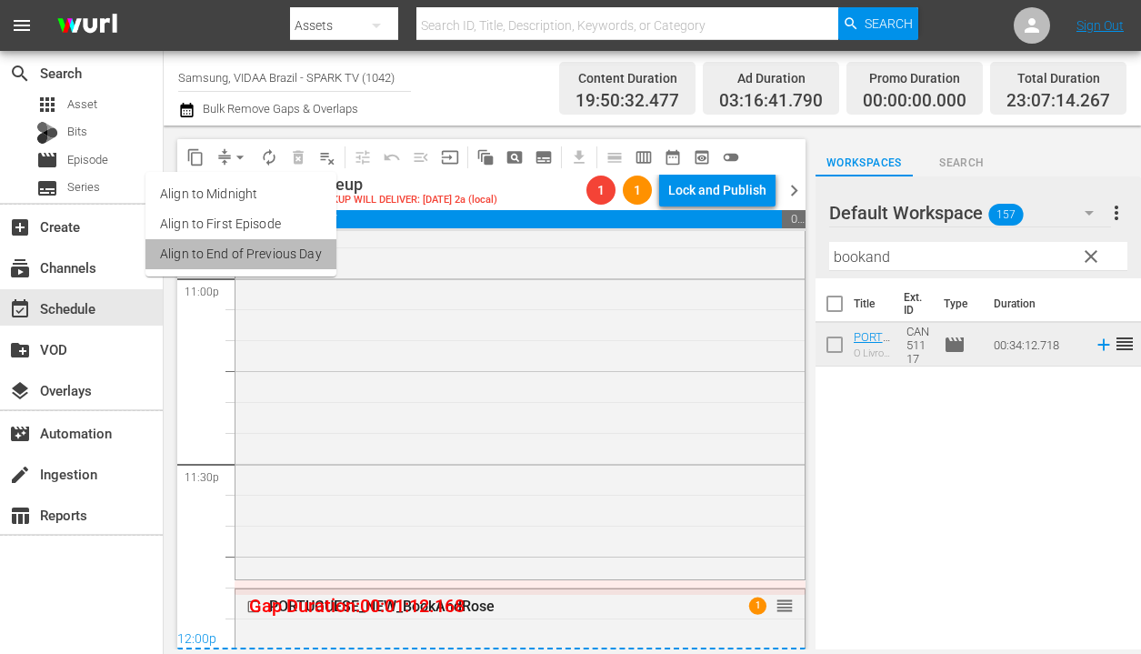
click at [255, 254] on li "Align to End of Previous Day" at bounding box center [240, 254] width 191 height 30
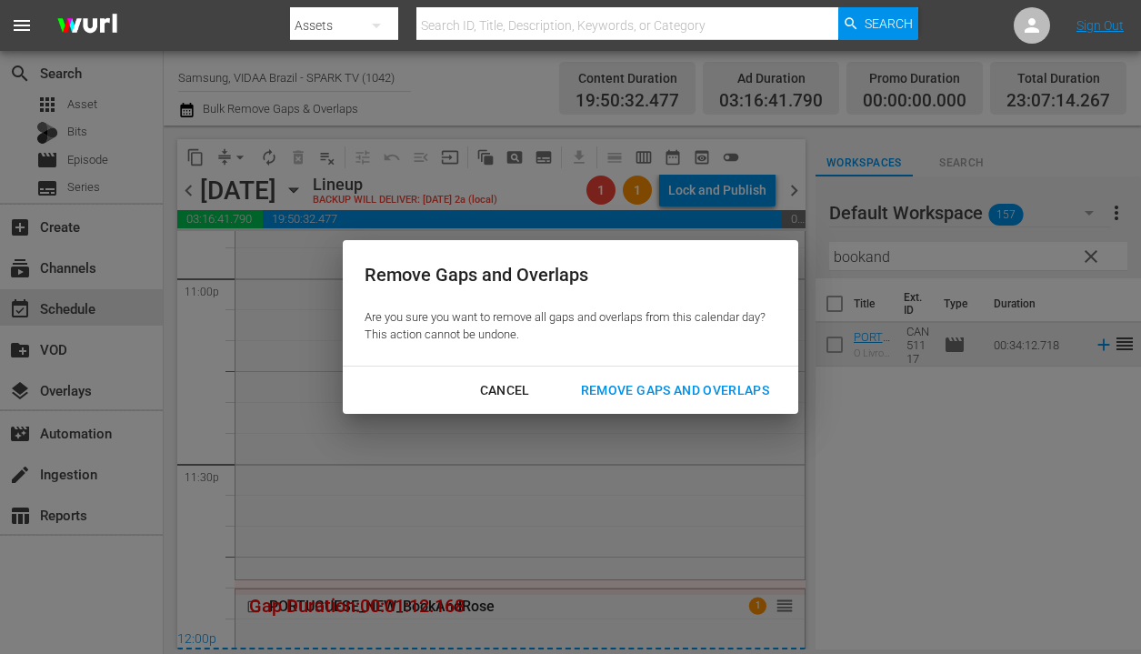
click at [674, 381] on div "Remove Gaps and Overlaps" at bounding box center [674, 390] width 217 height 23
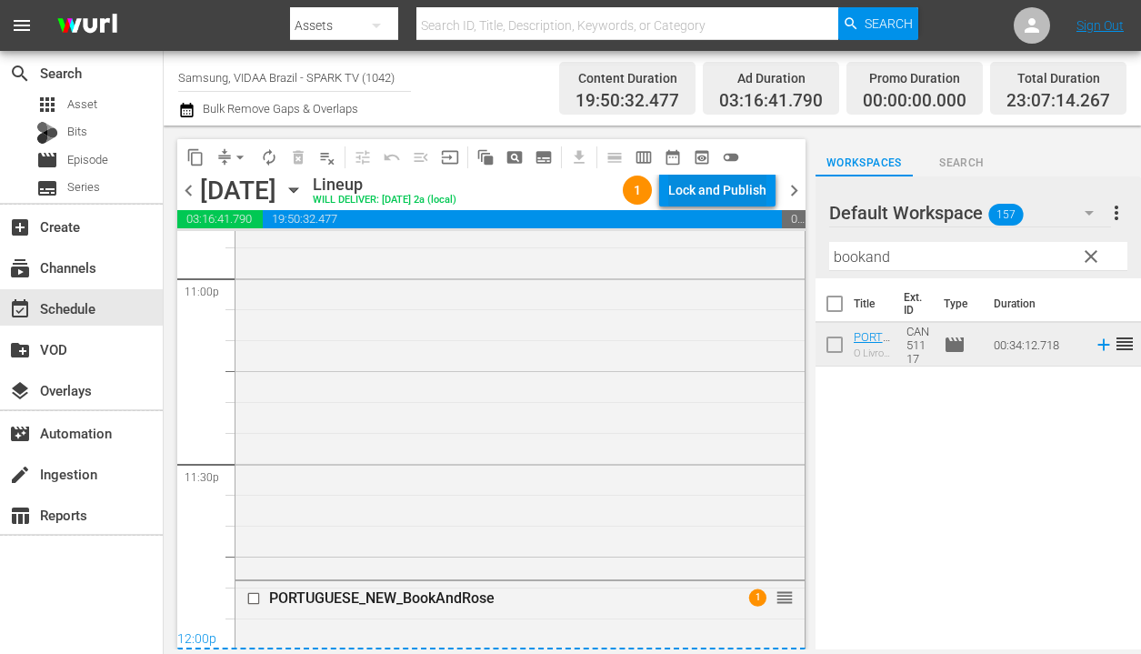
click at [723, 194] on div "Lock and Publish" at bounding box center [717, 190] width 98 height 33
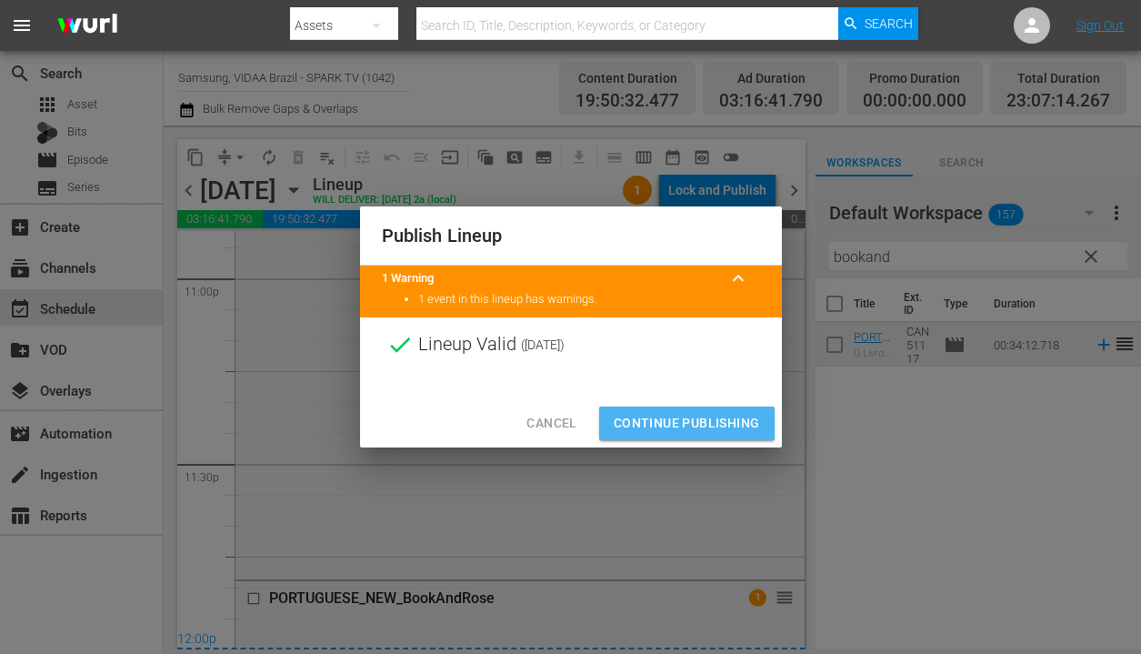
click at [704, 424] on span "Continue Publishing" at bounding box center [687, 423] width 146 height 23
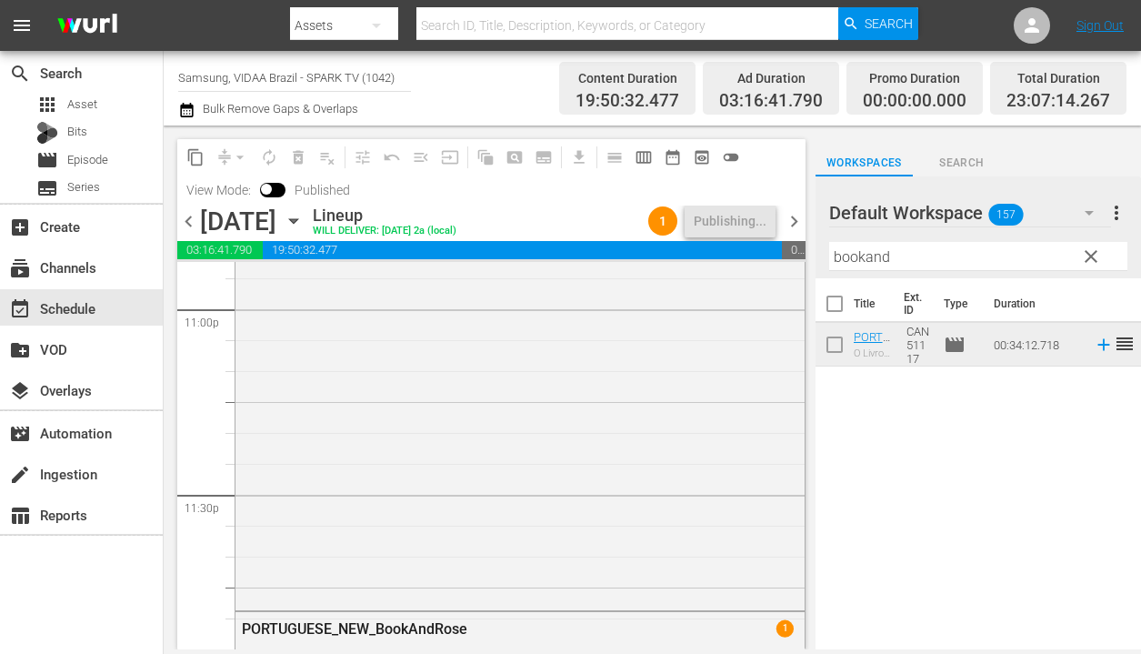
scroll to position [8486, 0]
click at [1096, 255] on span "clear" at bounding box center [1091, 256] width 22 height 22
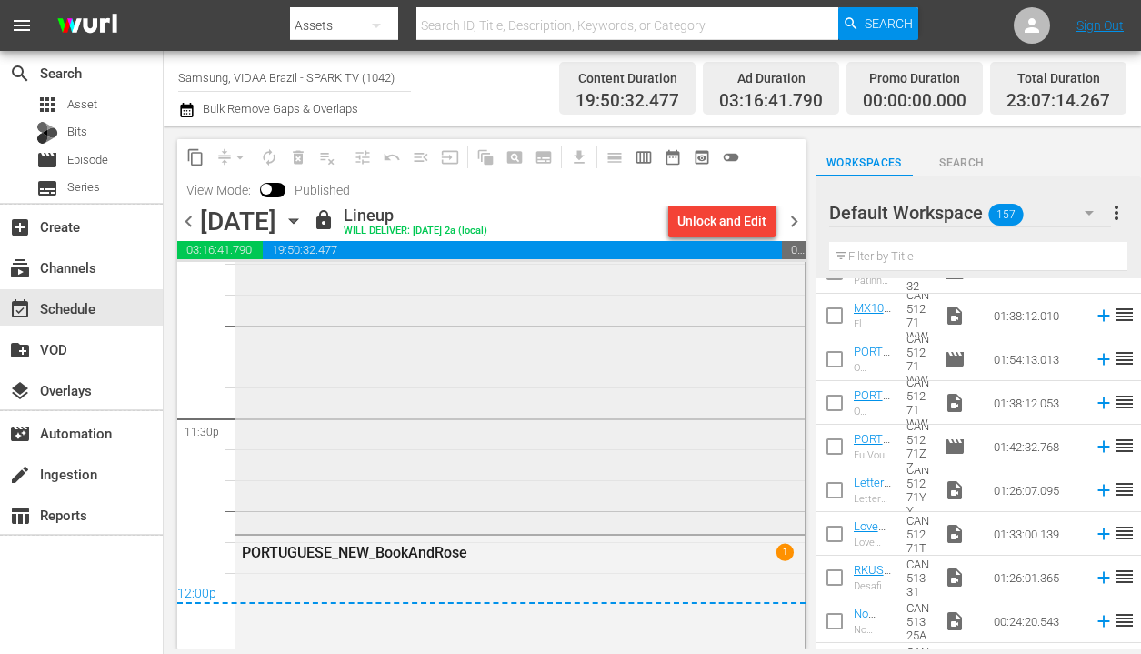
scroll to position [8656, 0]
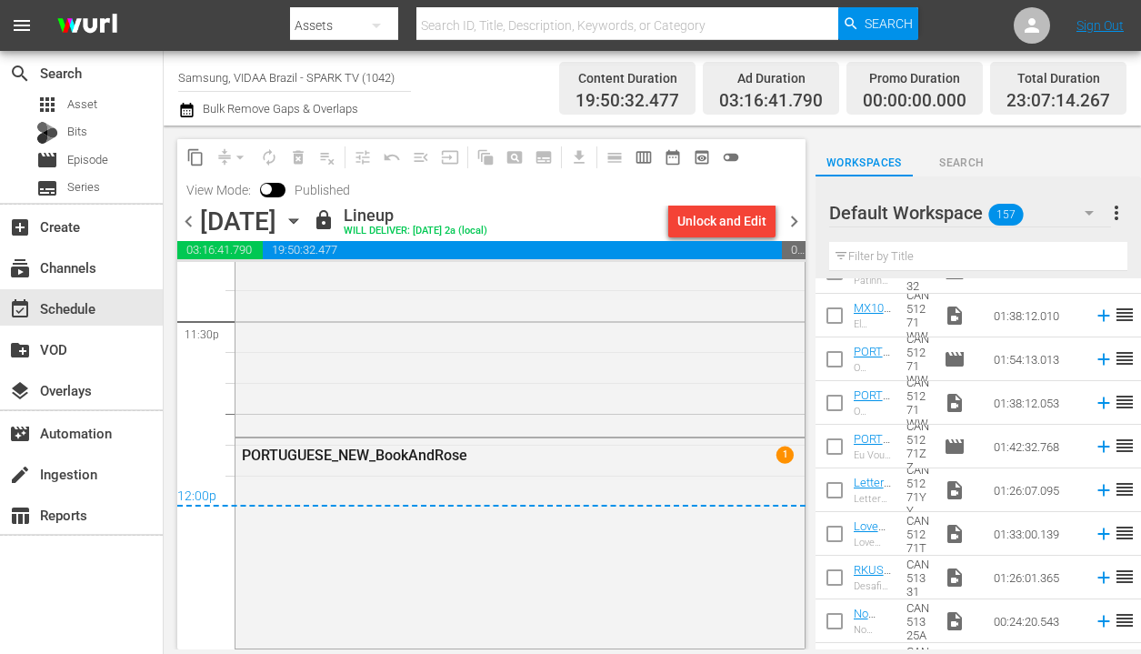
click at [796, 223] on span "chevron_right" at bounding box center [794, 221] width 23 height 23
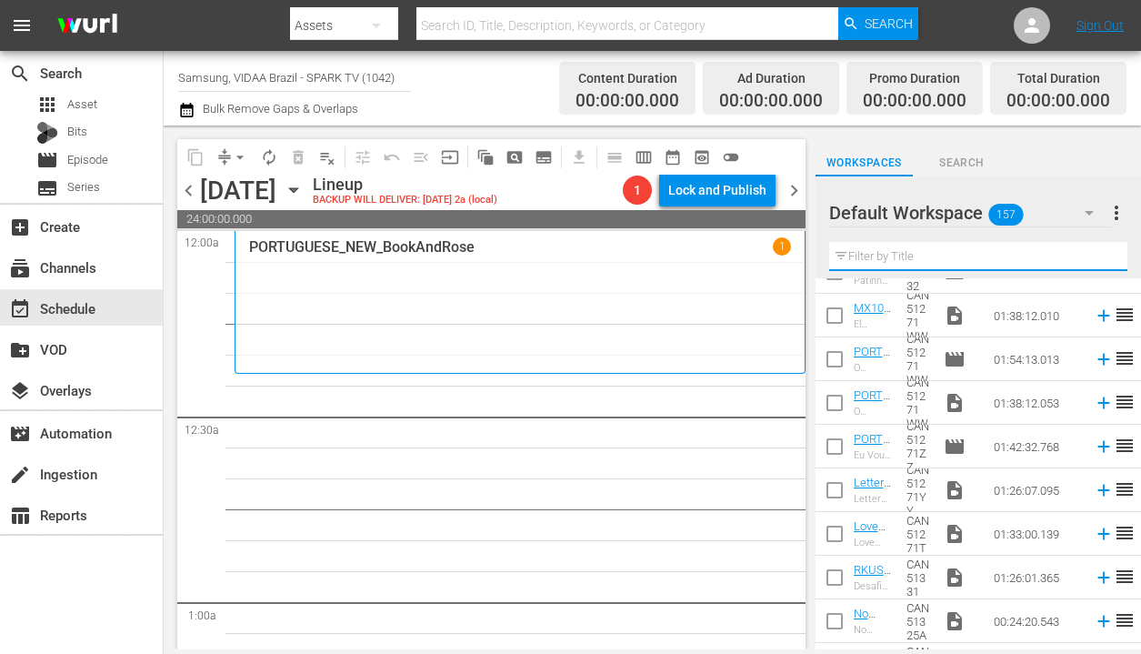
click at [927, 259] on input "text" at bounding box center [978, 256] width 298 height 29
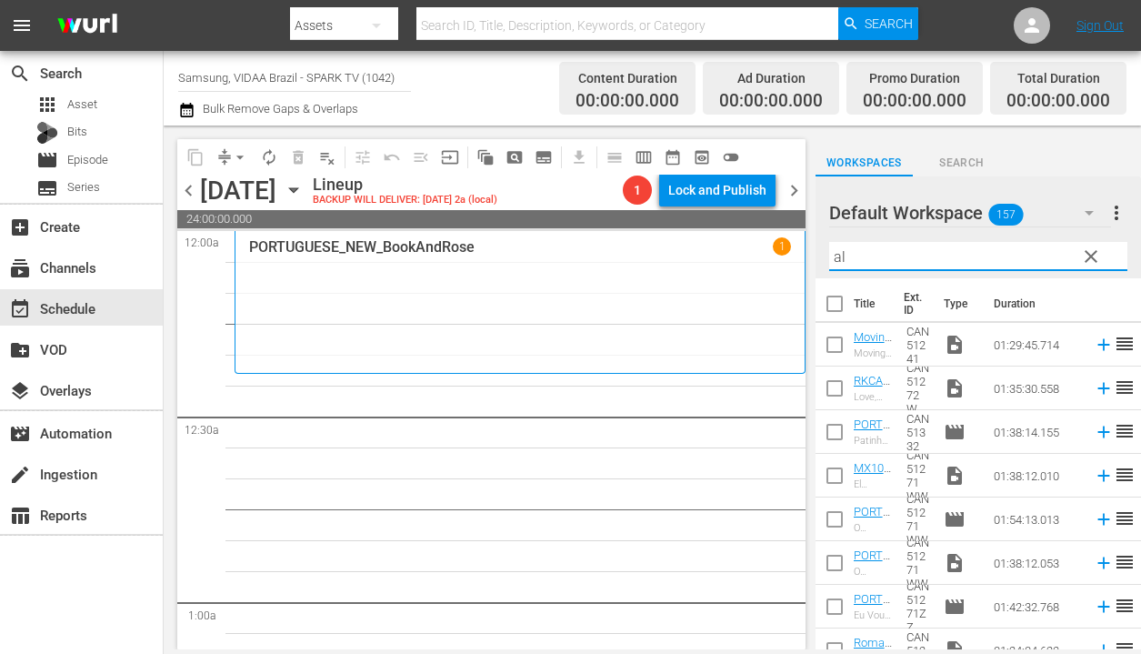
type input "a"
type input "r"
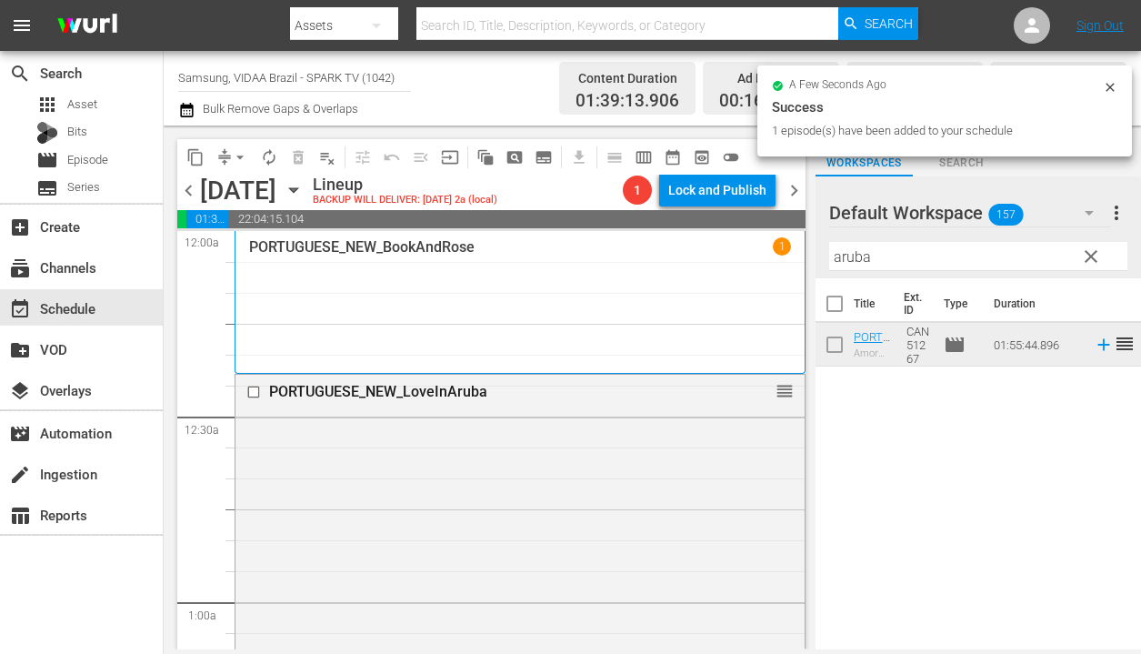
drag, startPoint x: 1012, startPoint y: 346, endPoint x: 328, endPoint y: 18, distance: 758.2
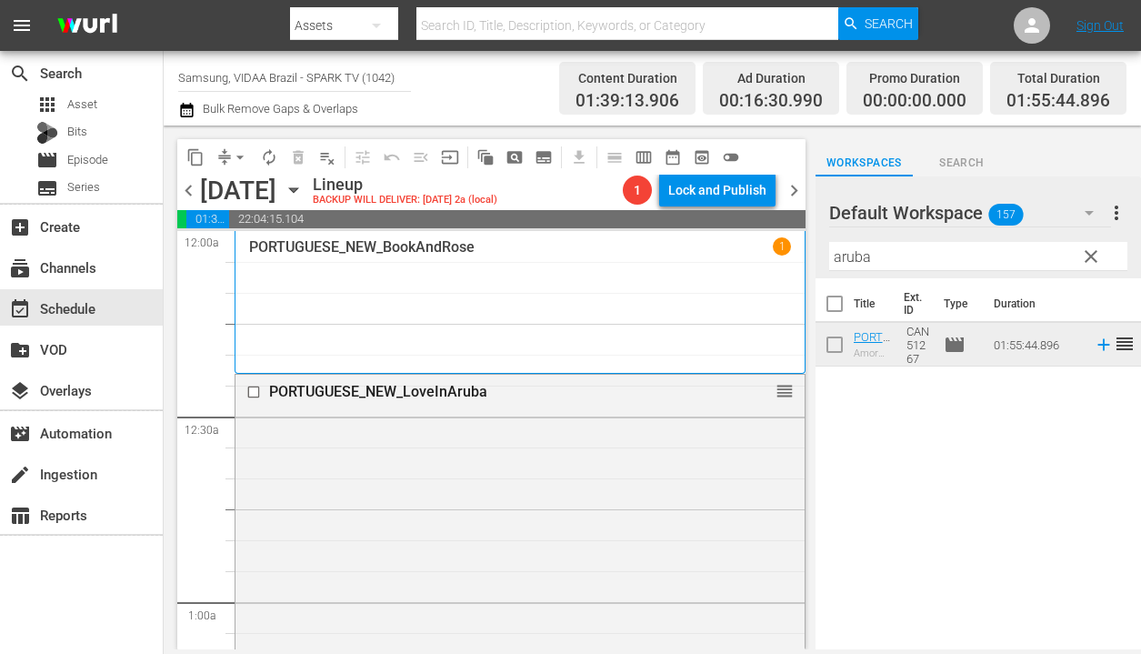
click at [952, 267] on input "aruba" at bounding box center [978, 256] width 298 height 29
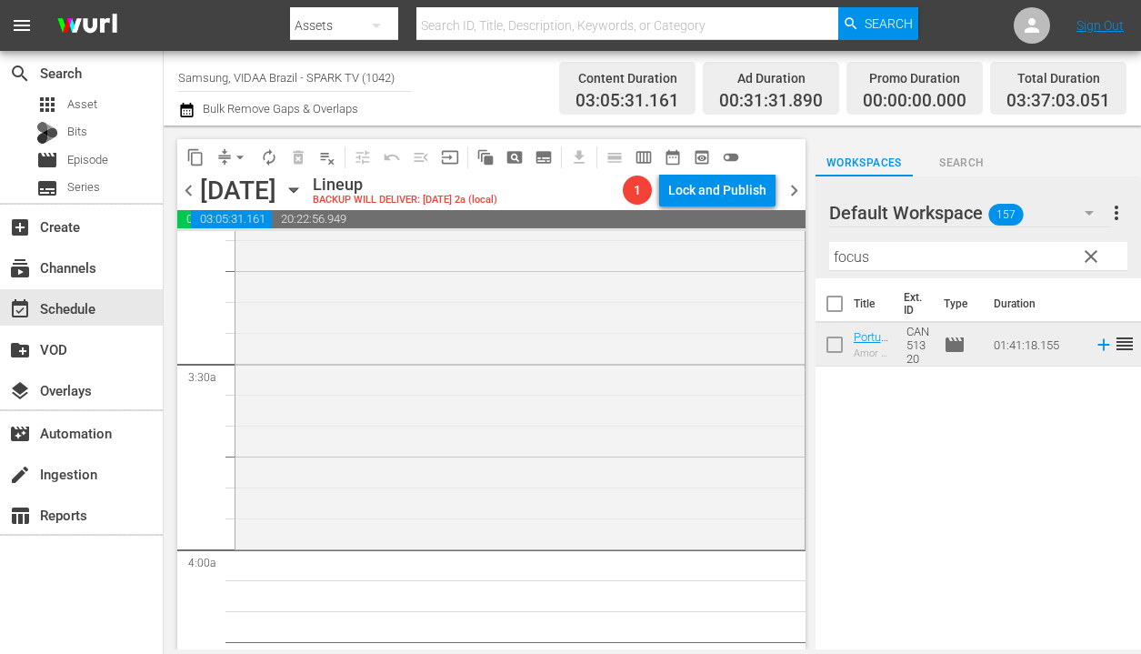
scroll to position [1164, 0]
drag, startPoint x: 1003, startPoint y: 346, endPoint x: 359, endPoint y: 20, distance: 721.5
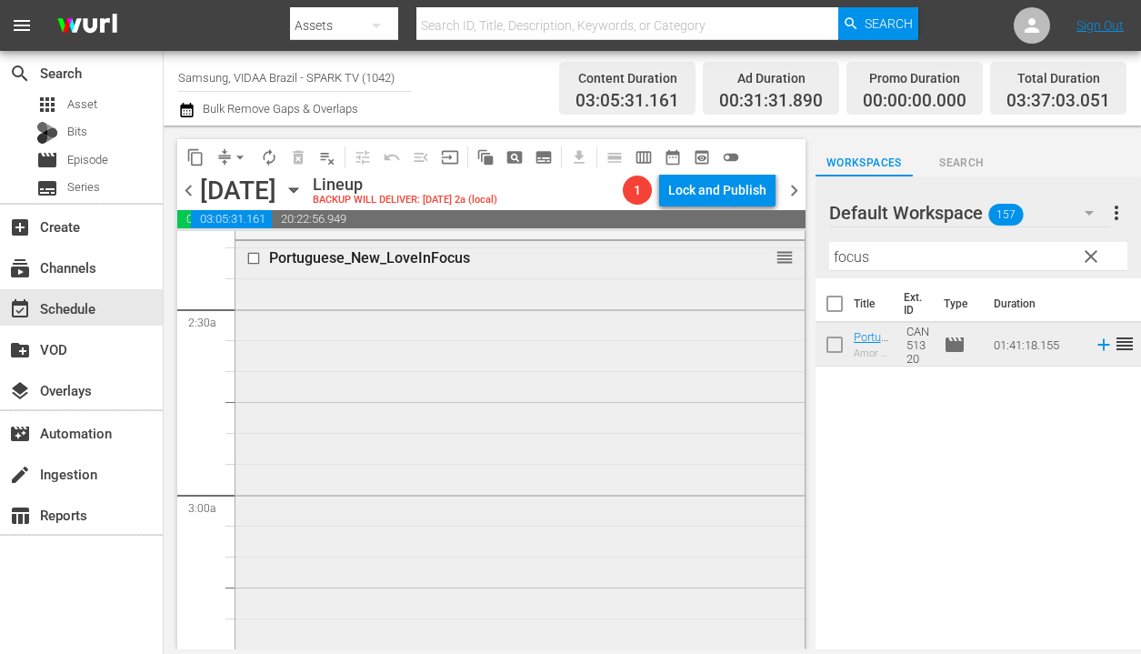
scroll to position [1280, 0]
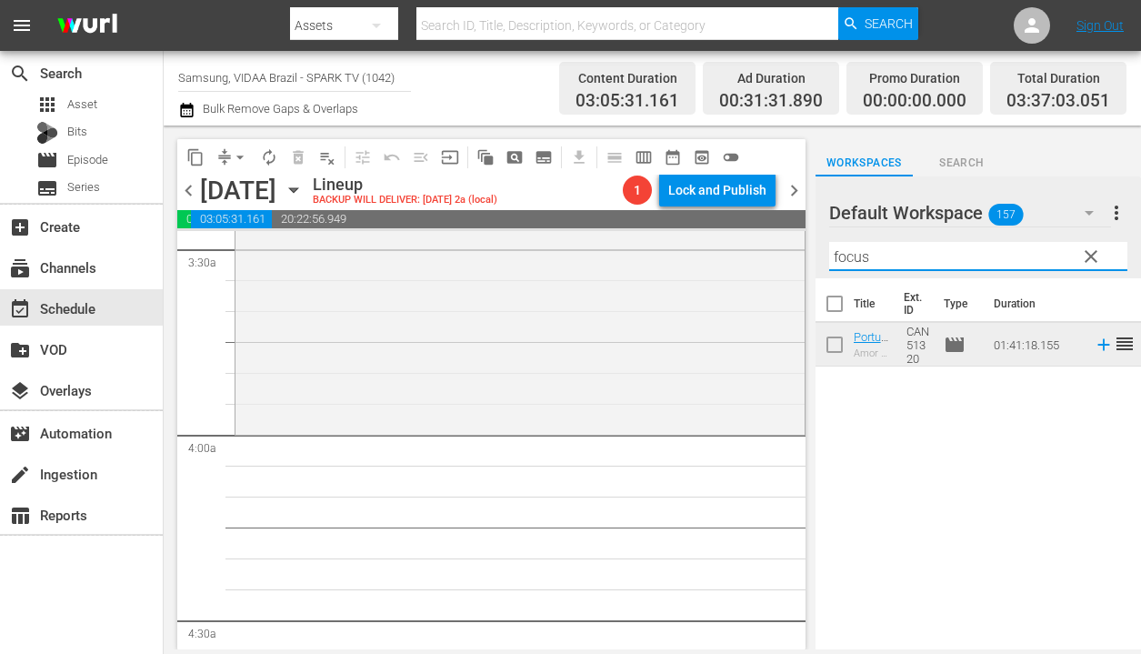
click at [937, 259] on input "focus" at bounding box center [978, 256] width 298 height 29
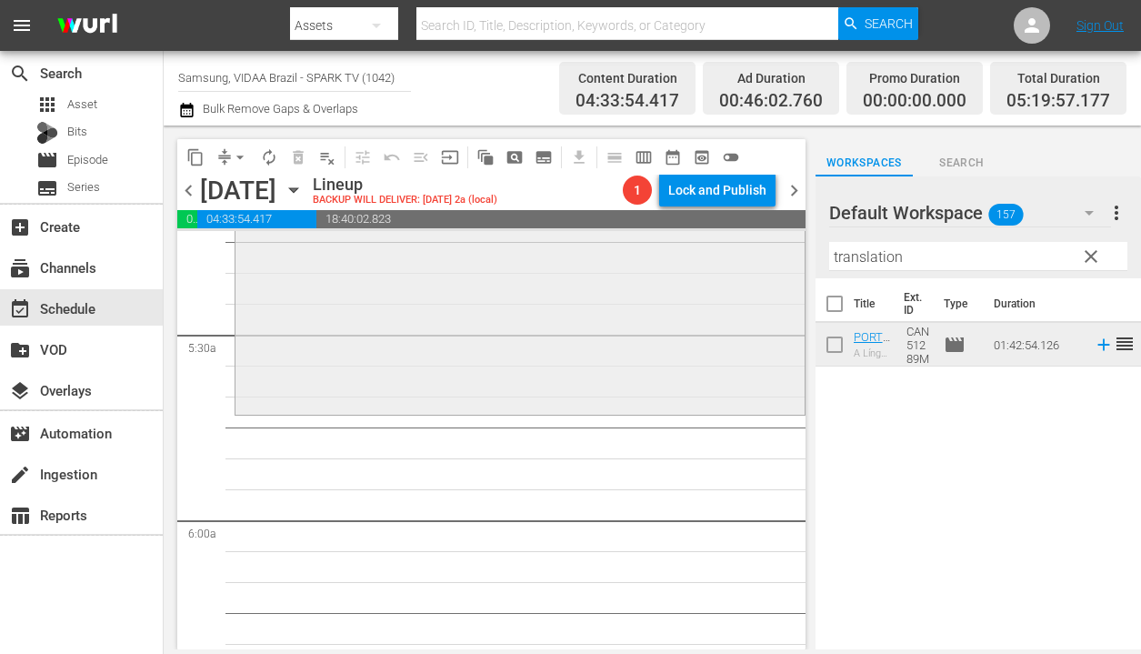
scroll to position [2075, 0]
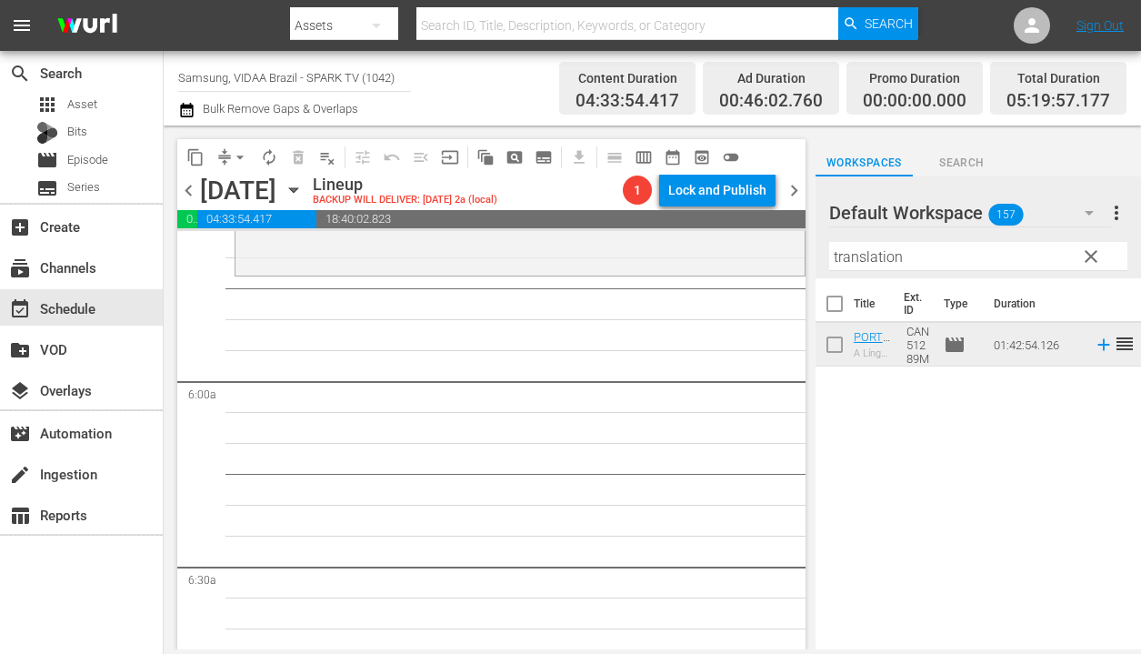
drag, startPoint x: 985, startPoint y: 348, endPoint x: 479, endPoint y: 5, distance: 611.9
click at [937, 262] on input "translation" at bounding box center [978, 256] width 298 height 29
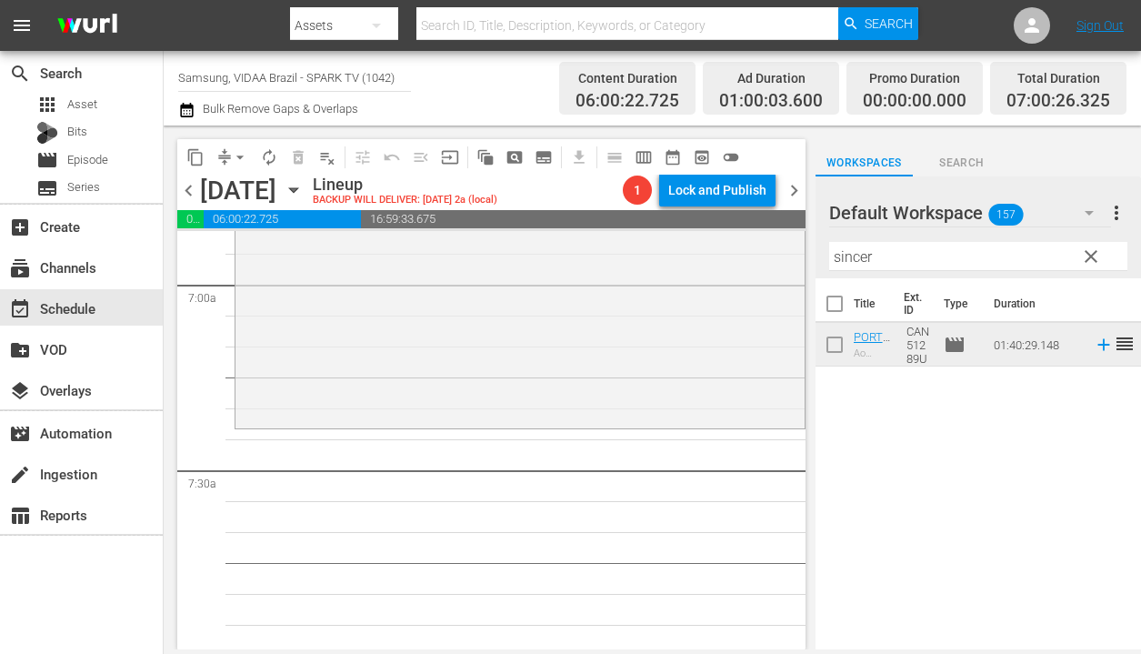
scroll to position [2687, 0]
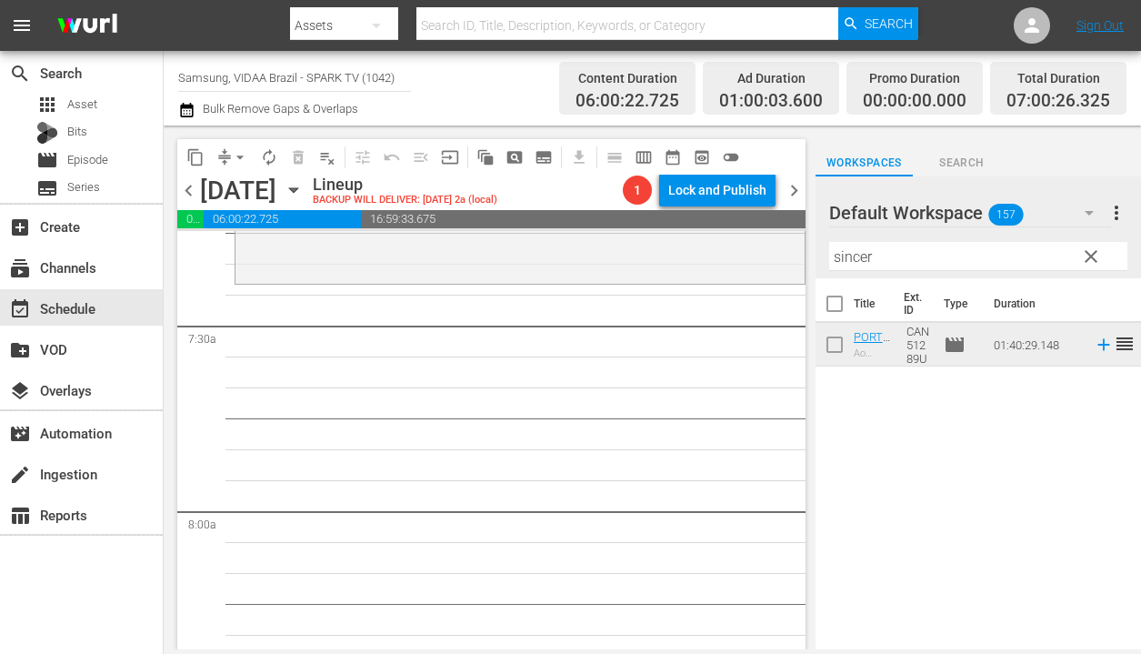
drag, startPoint x: 1043, startPoint y: 350, endPoint x: 387, endPoint y: 15, distance: 737.0
click at [884, 255] on input "sincer" at bounding box center [978, 256] width 298 height 29
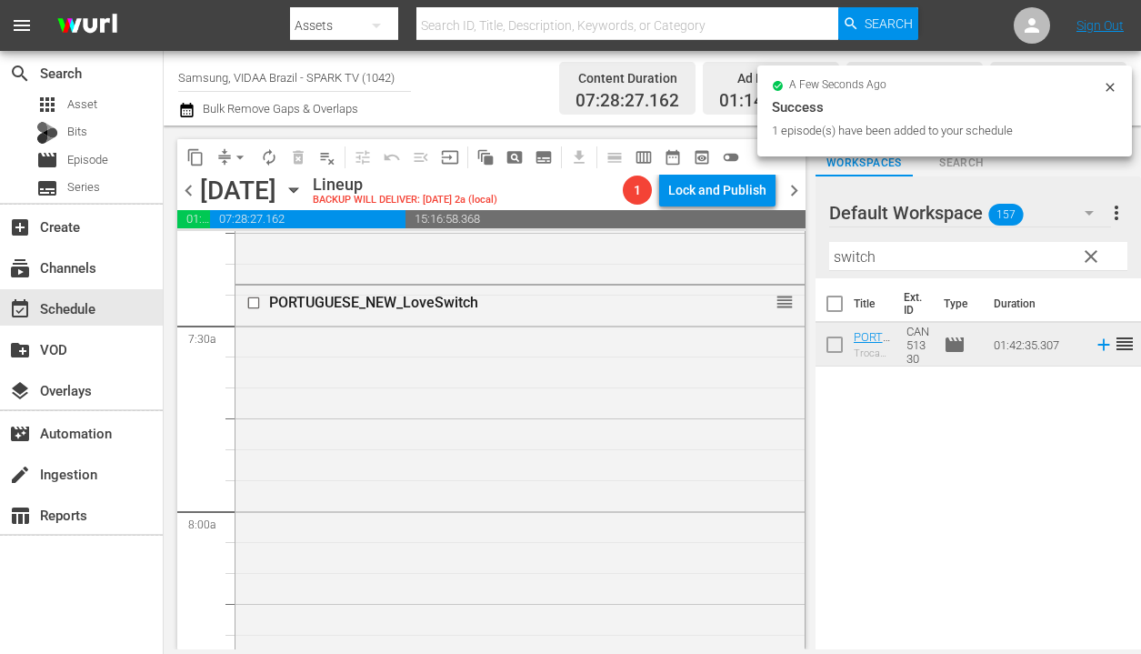
drag, startPoint x: 1032, startPoint y: 351, endPoint x: 376, endPoint y: 35, distance: 727.7
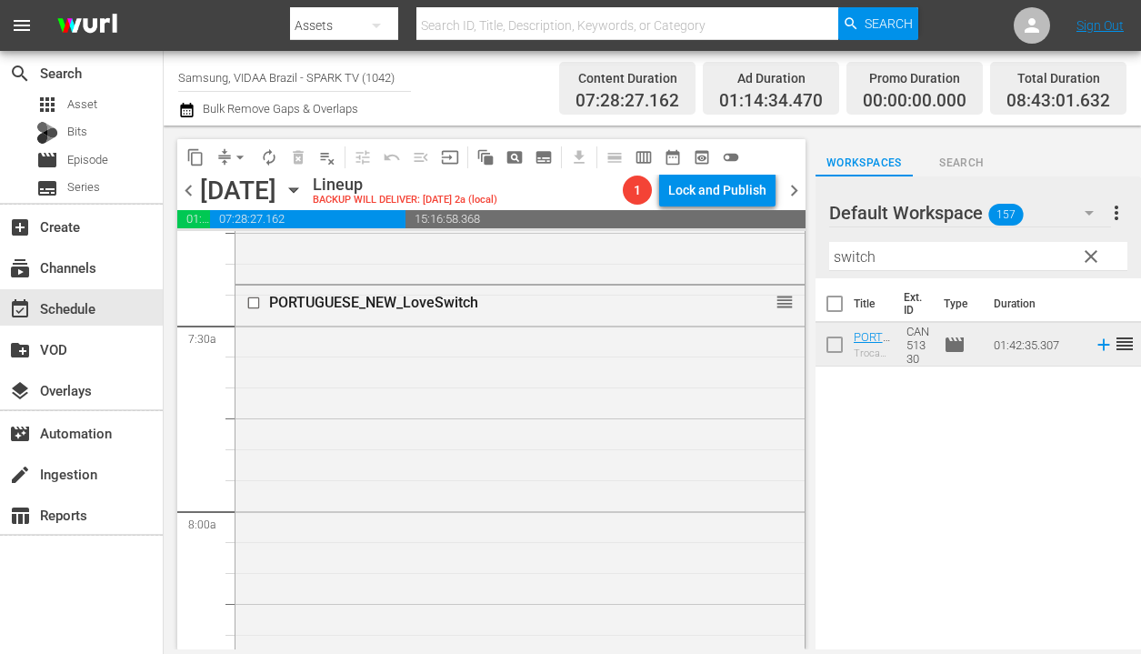
click at [915, 255] on input "switch" at bounding box center [978, 256] width 298 height 29
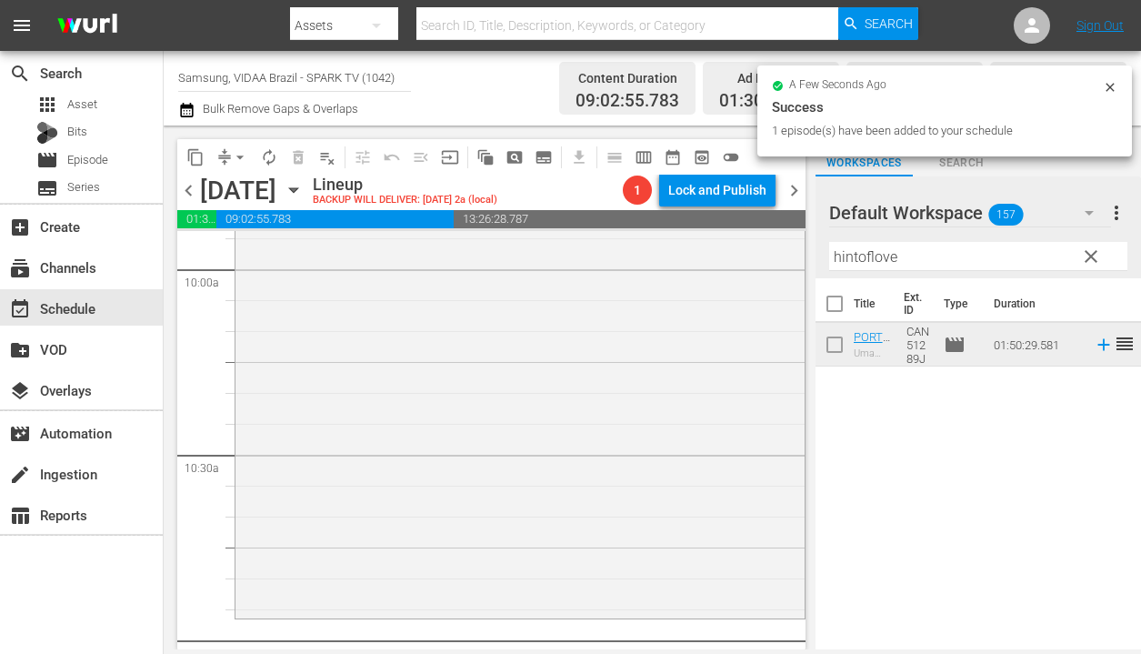
scroll to position [3759, 0]
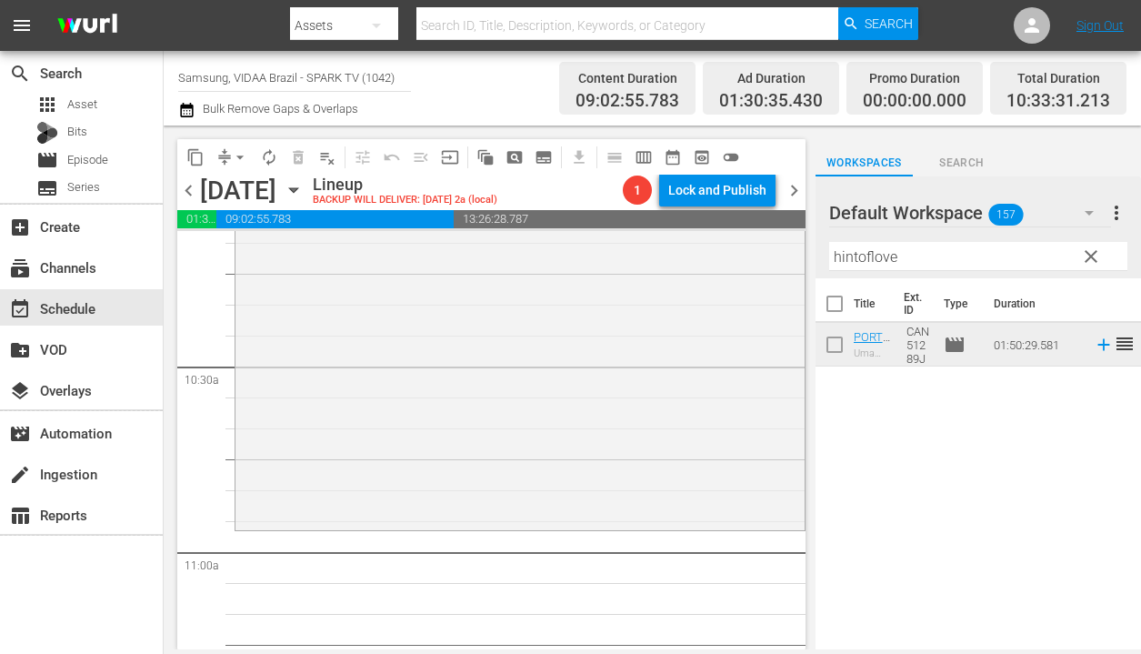
drag, startPoint x: 1011, startPoint y: 347, endPoint x: 359, endPoint y: 1, distance: 738.0
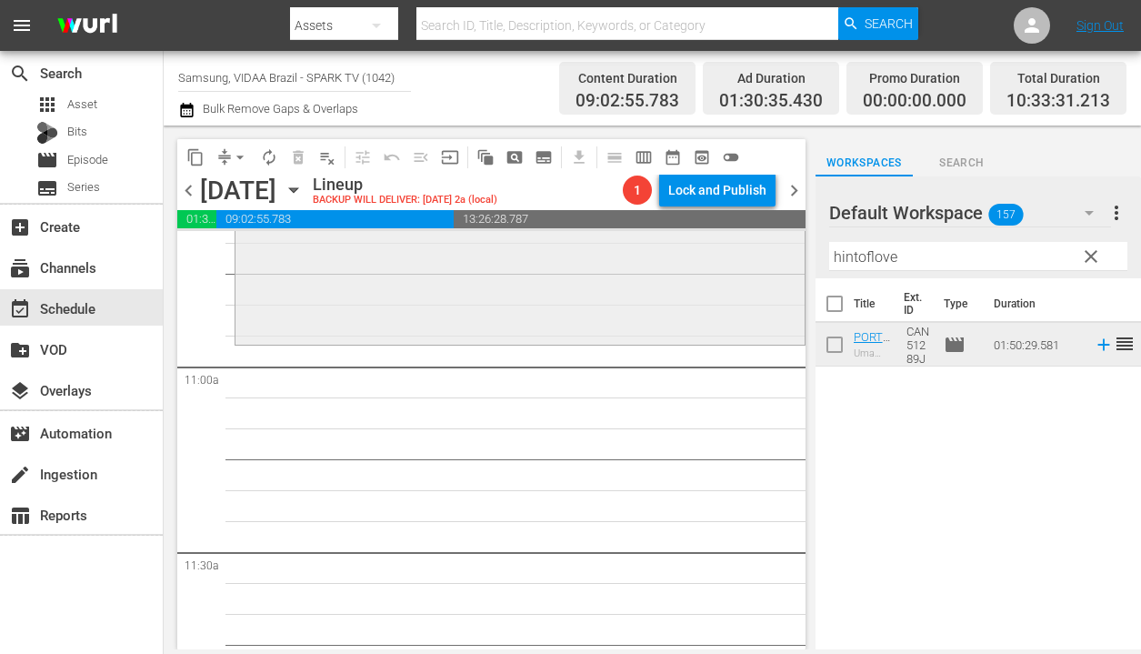
scroll to position [3940, 0]
click at [933, 256] on input "hintoflove" at bounding box center [978, 256] width 298 height 29
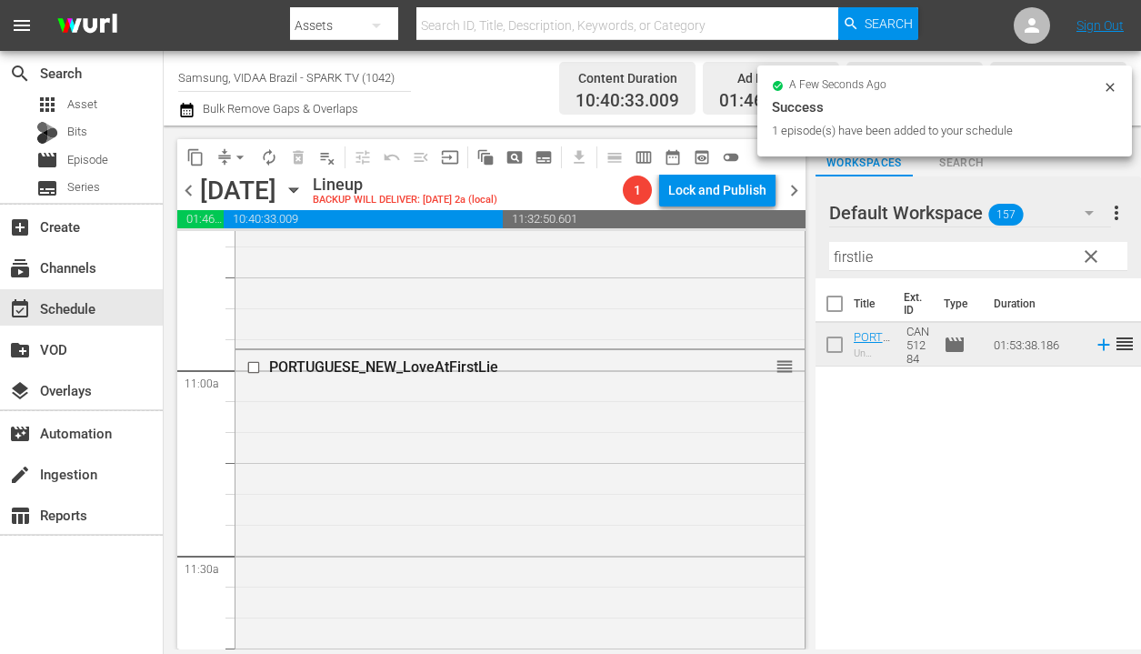
drag, startPoint x: 1004, startPoint y: 343, endPoint x: 414, endPoint y: 1, distance: 681.8
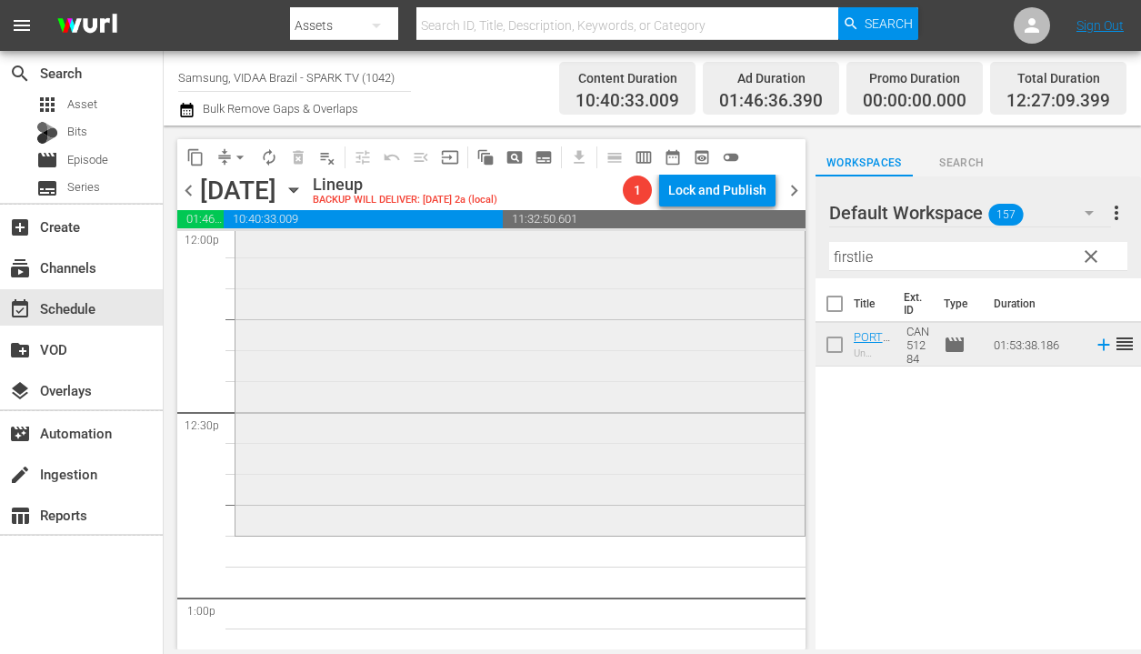
scroll to position [4707, 0]
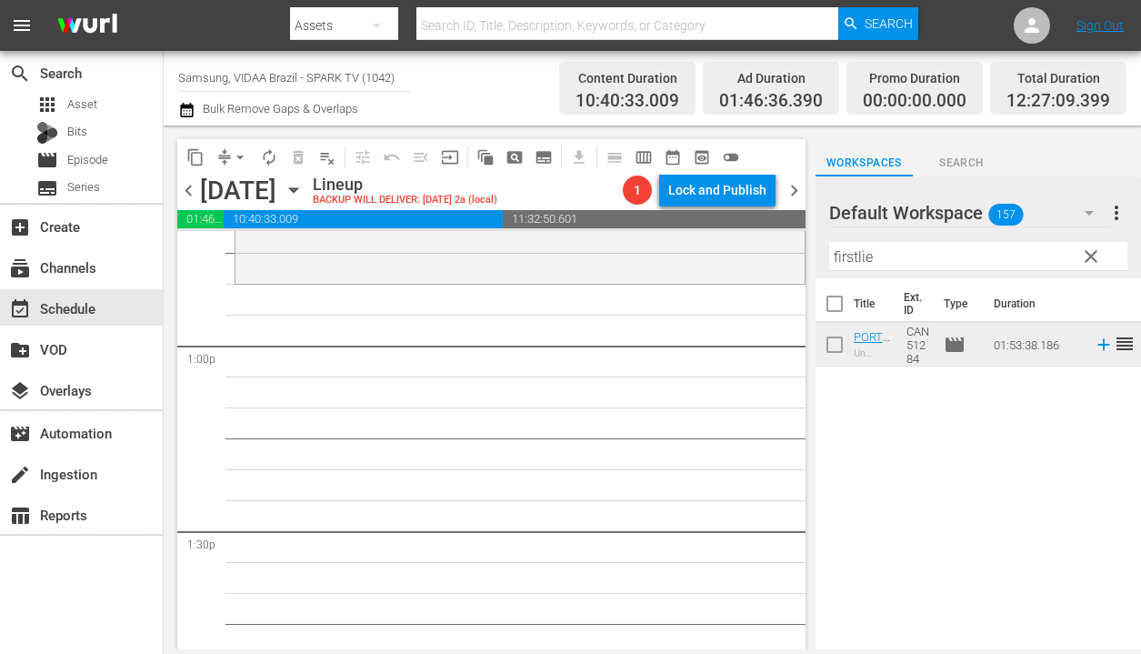
click at [919, 259] on input "firstlie" at bounding box center [978, 256] width 298 height 29
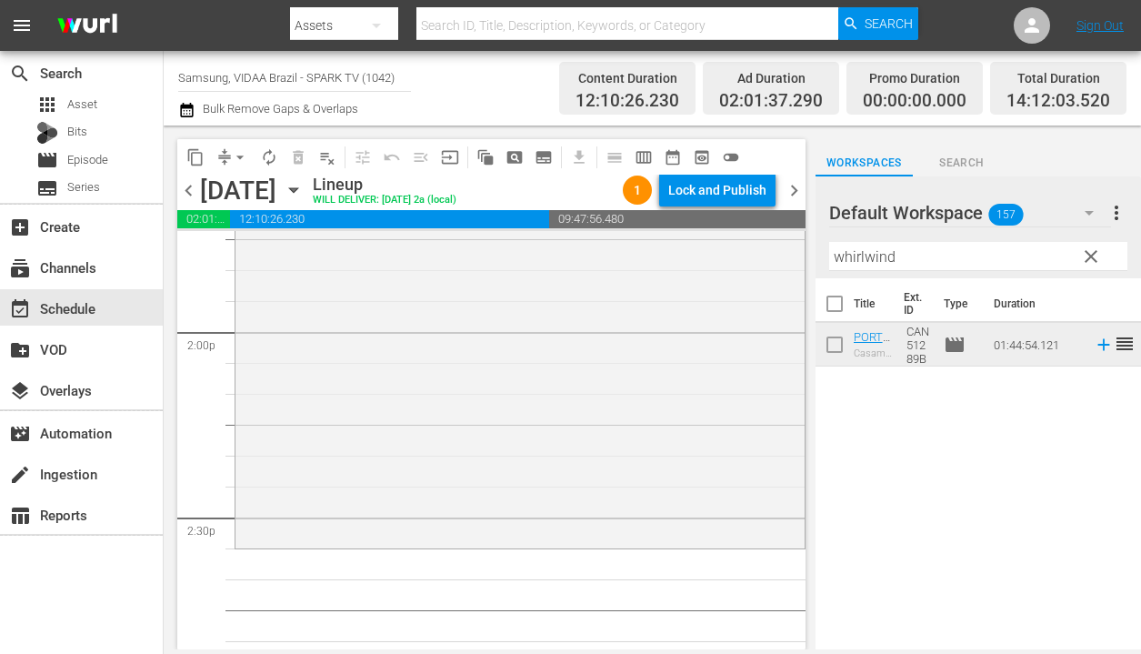
scroll to position [5104, 0]
drag, startPoint x: 1013, startPoint y: 340, endPoint x: 359, endPoint y: 20, distance: 728.5
click at [896, 262] on input "whirlwind" at bounding box center [978, 256] width 298 height 29
click at [900, 256] on input "firstlie" at bounding box center [978, 256] width 298 height 29
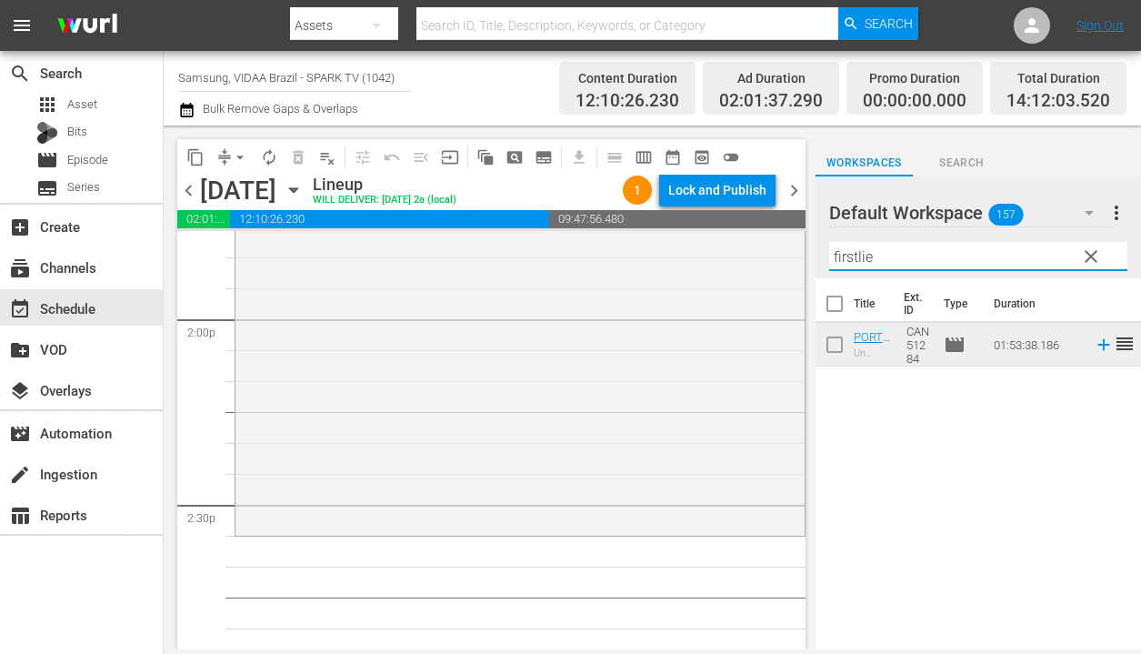
click at [900, 256] on input "firstlie" at bounding box center [978, 256] width 298 height 29
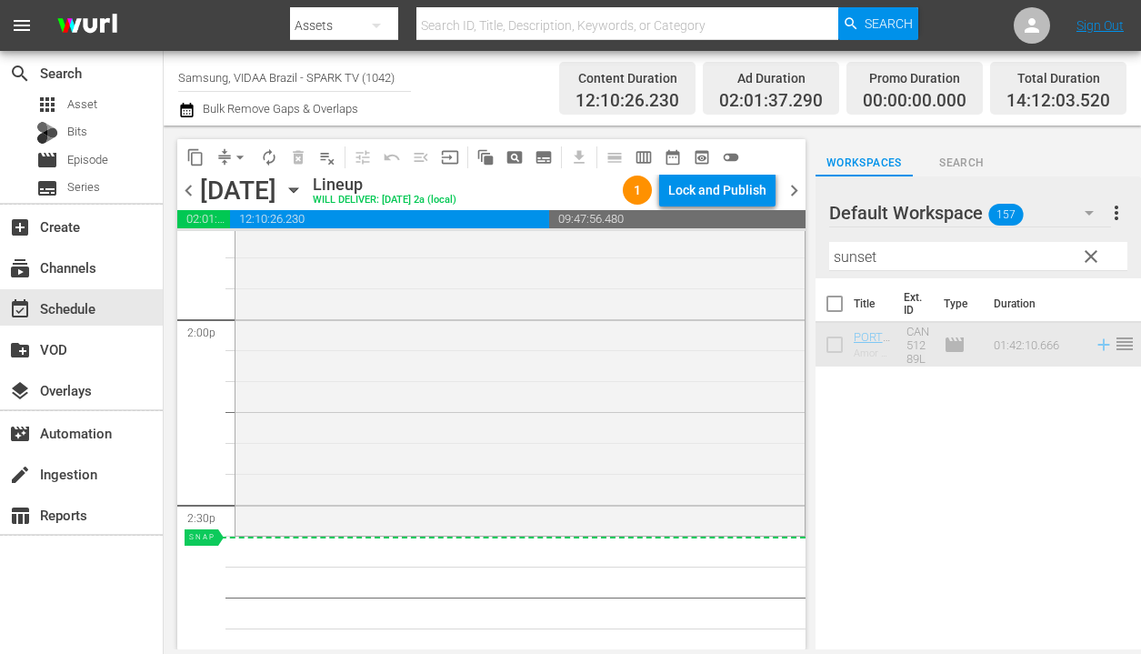
scroll to position [5107, 0]
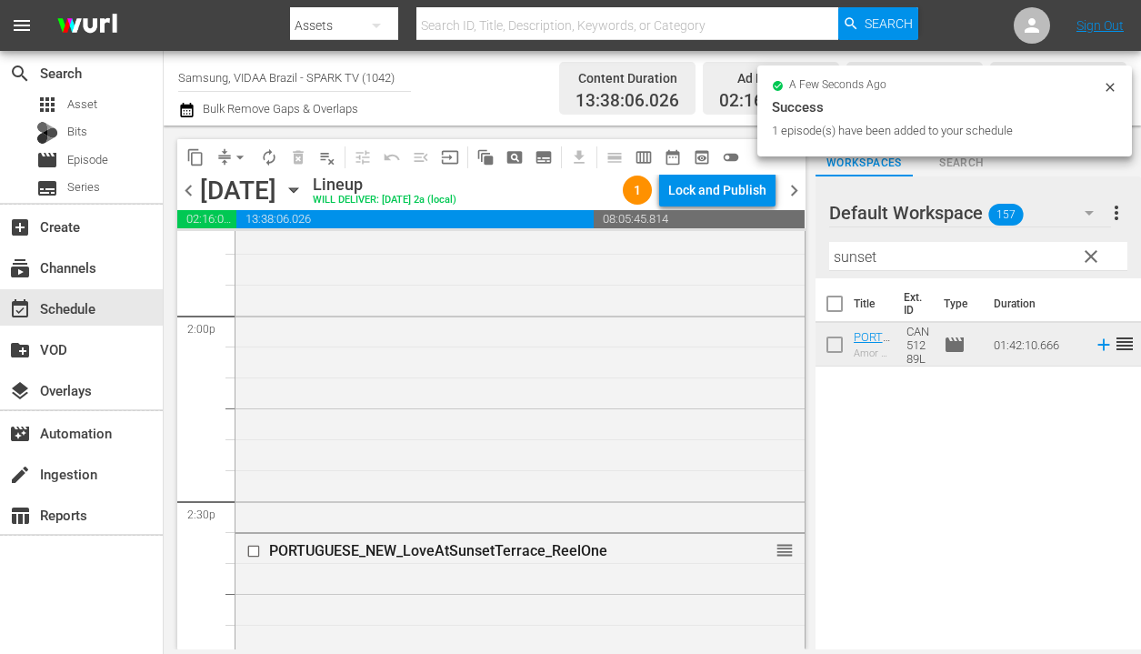
drag, startPoint x: 982, startPoint y: 347, endPoint x: 362, endPoint y: 2, distance: 709.6
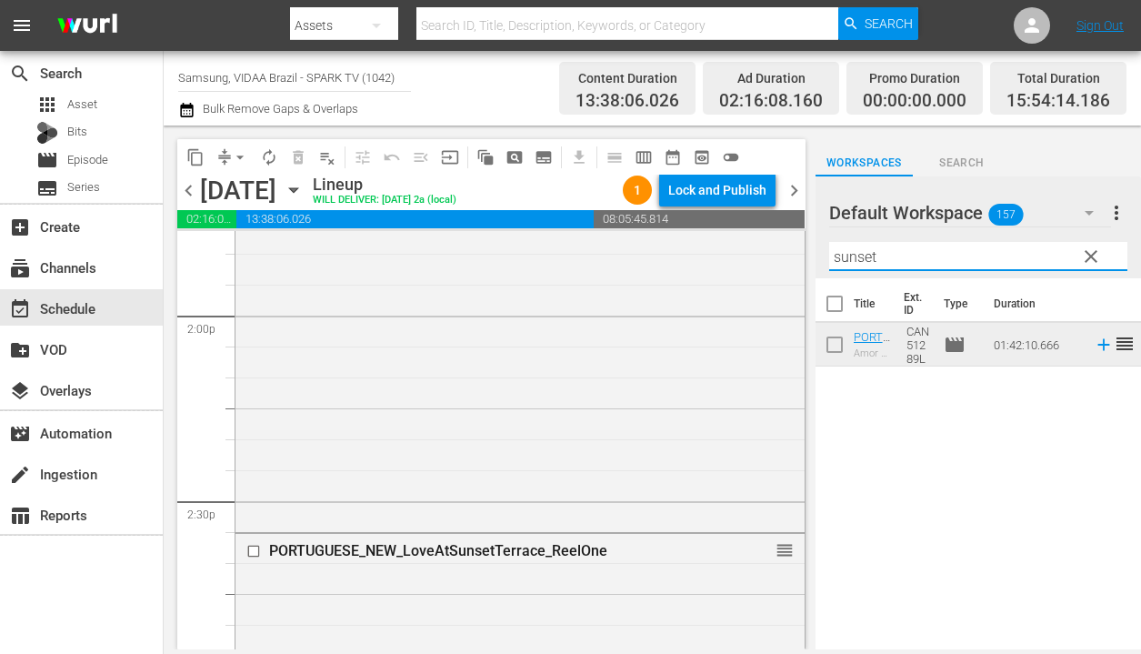
click at [913, 257] on input "sunset" at bounding box center [978, 256] width 298 height 29
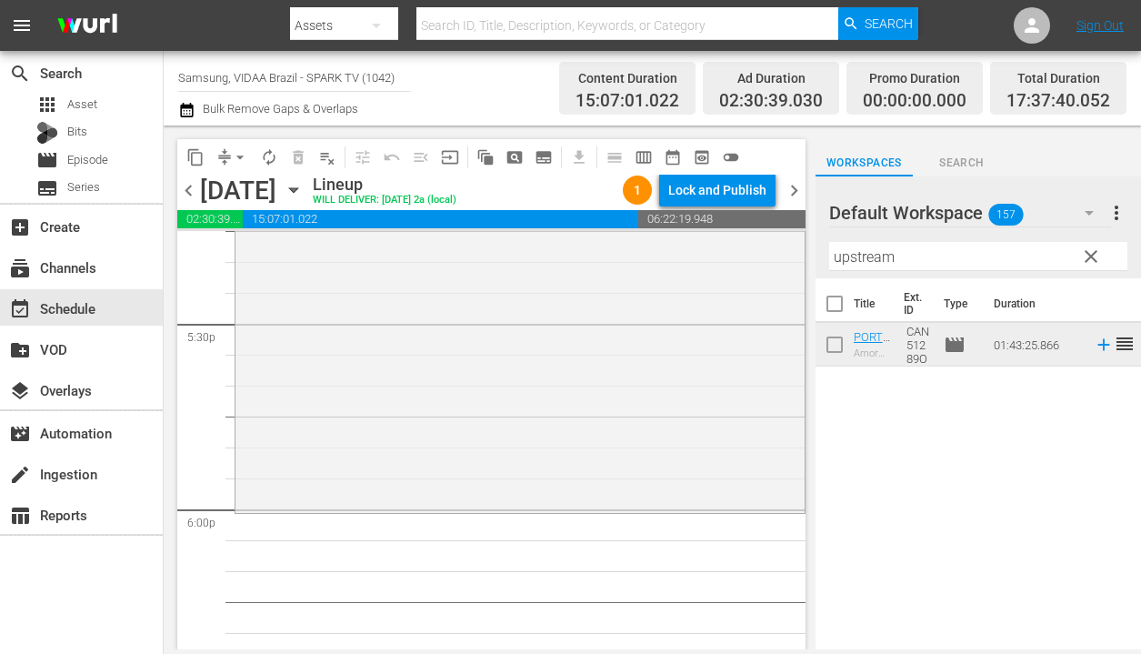
scroll to position [6401, 0]
drag, startPoint x: 1021, startPoint y: 340, endPoint x: 385, endPoint y: 11, distance: 715.5
click at [963, 257] on input "upstream" at bounding box center [978, 256] width 298 height 29
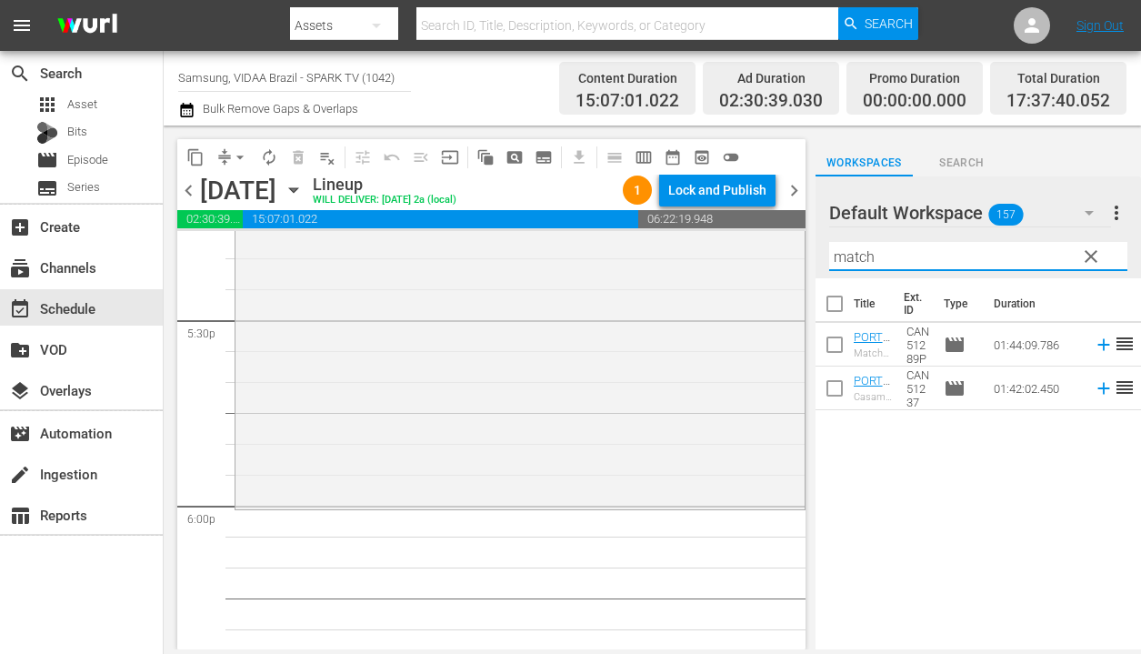
type input "match"
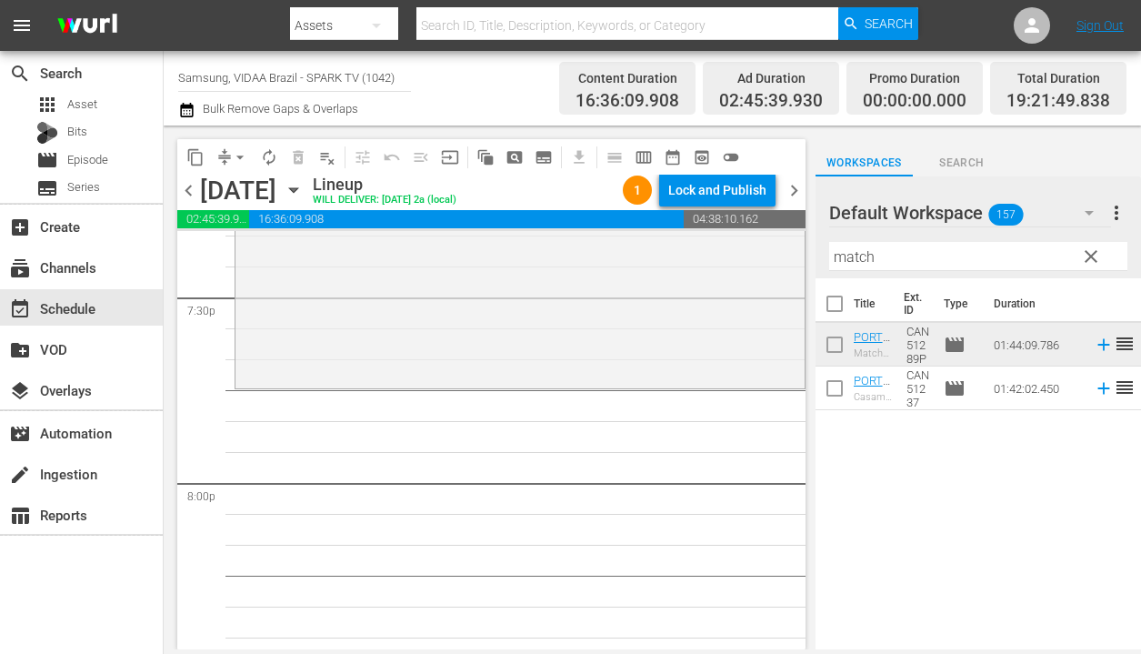
scroll to position [7162, 0]
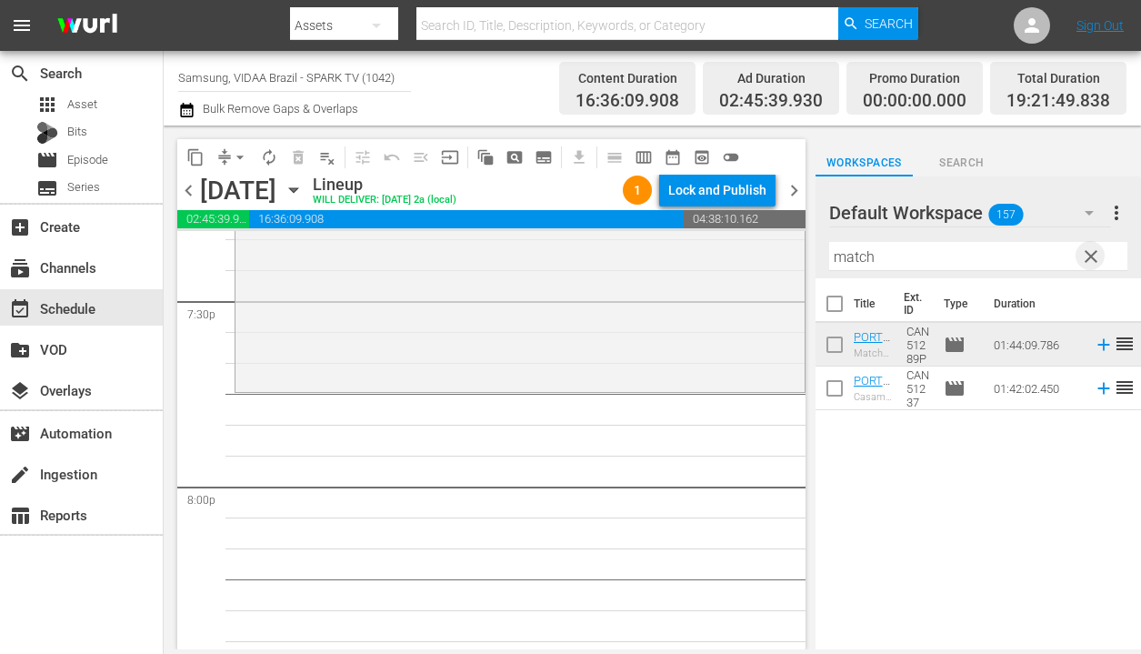
click at [1095, 257] on span "clear" at bounding box center [1091, 256] width 22 height 22
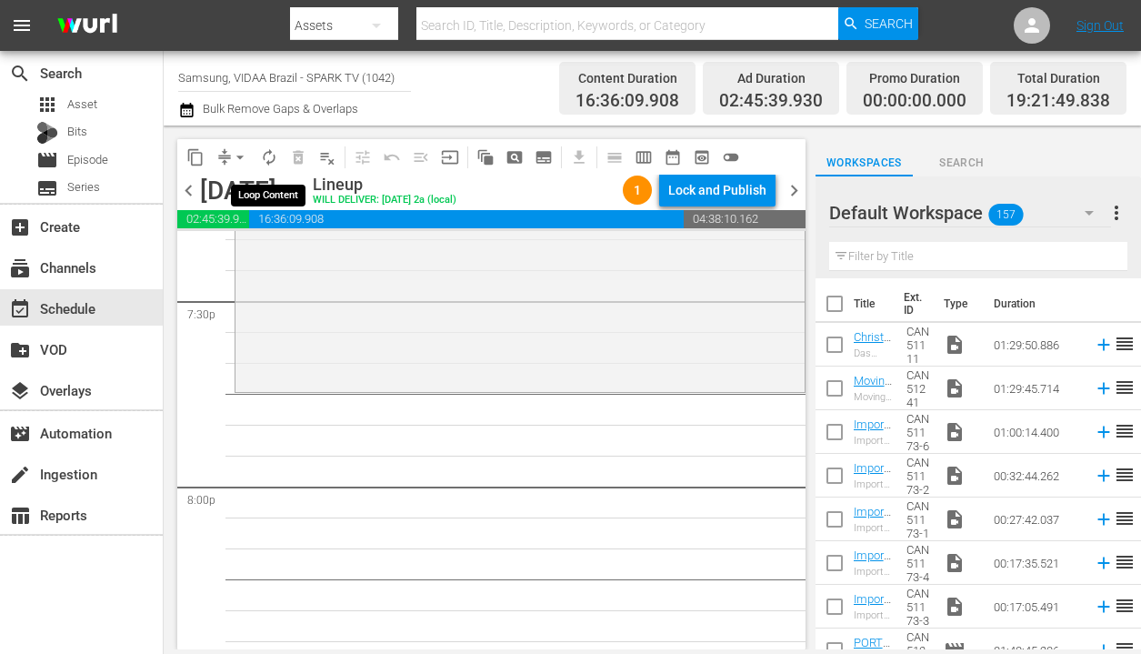
click at [267, 153] on span "autorenew_outlined" at bounding box center [269, 157] width 18 height 18
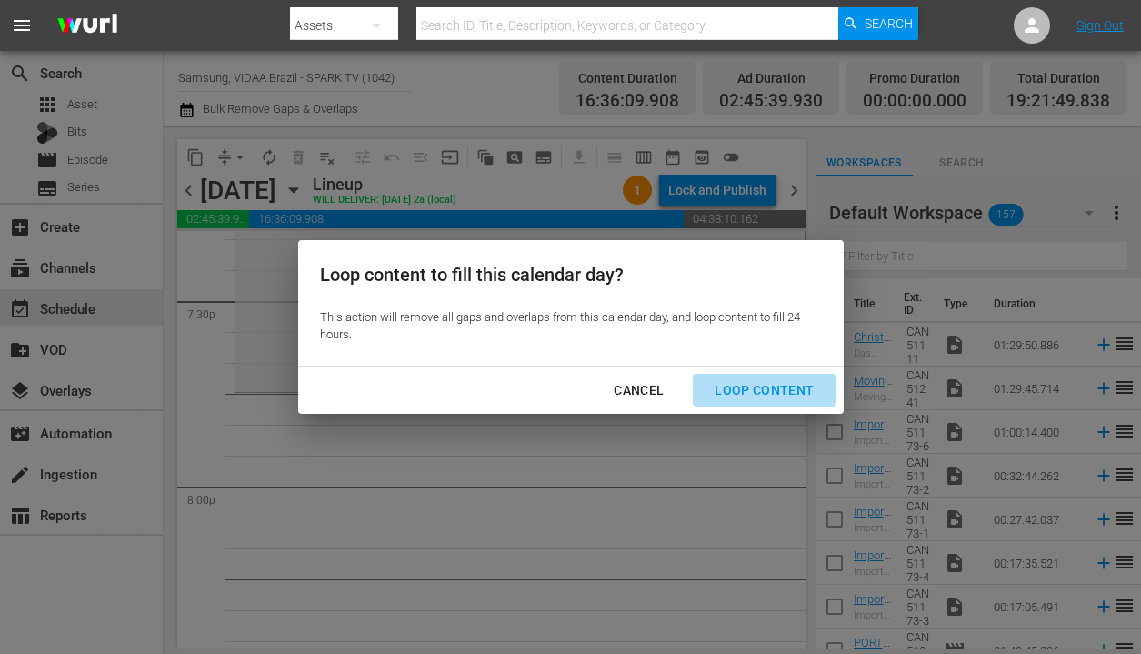
click at [761, 389] on div "Loop Content" at bounding box center [764, 390] width 128 height 23
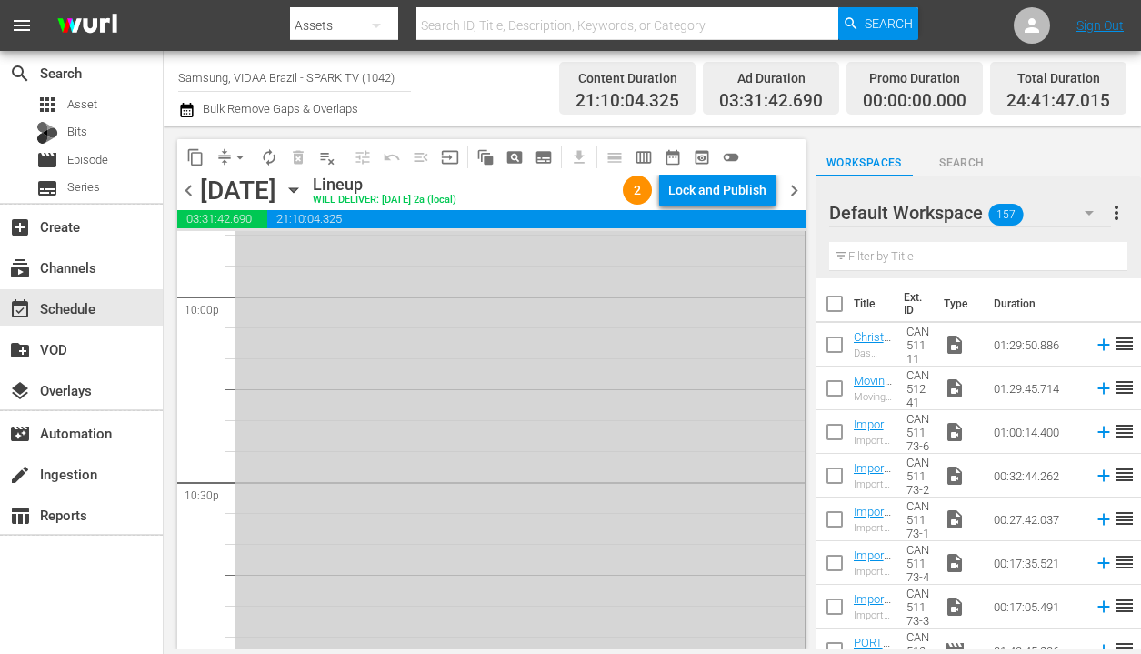
scroll to position [7937, 0]
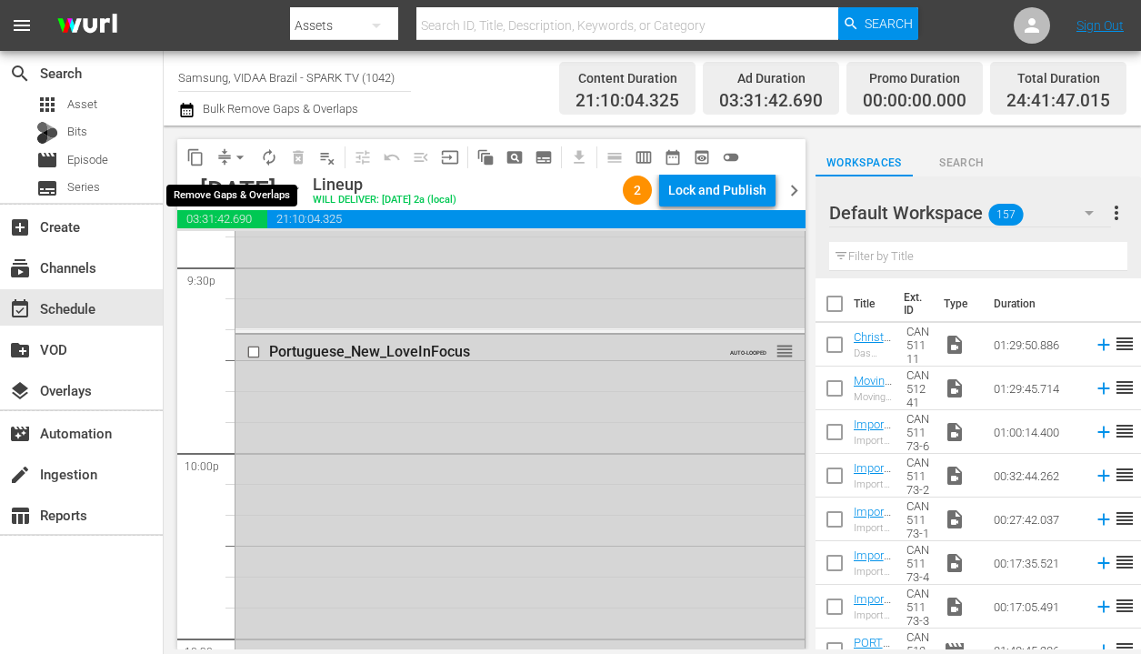
click at [237, 152] on span "arrow_drop_down" at bounding box center [240, 157] width 18 height 18
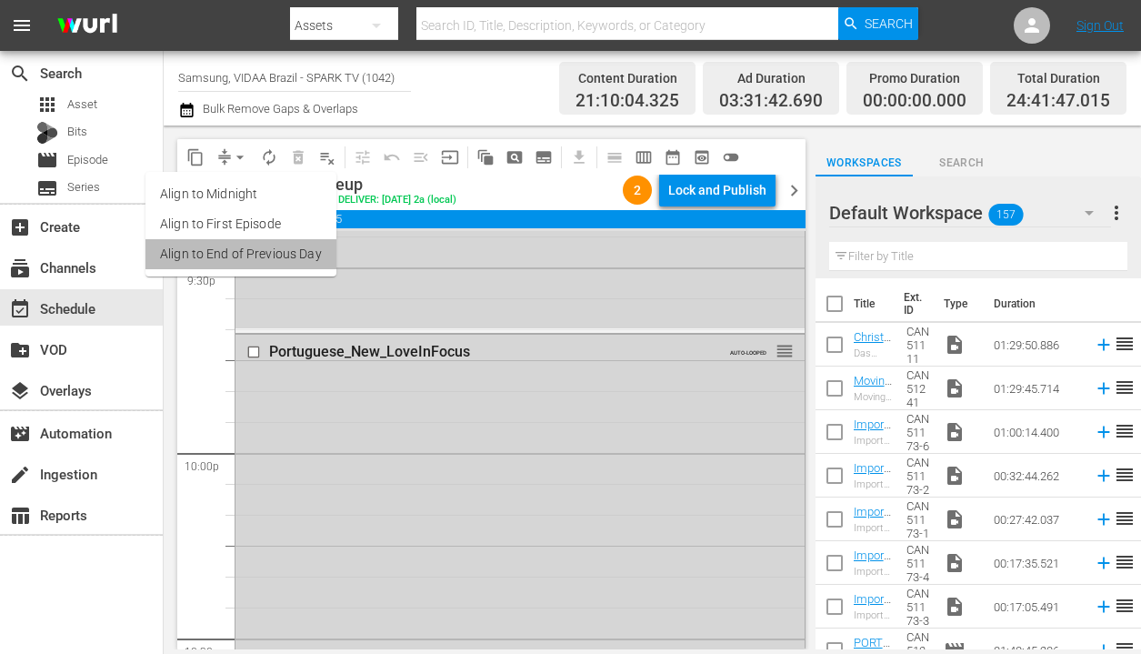
click at [250, 254] on li "Align to End of Previous Day" at bounding box center [240, 254] width 191 height 30
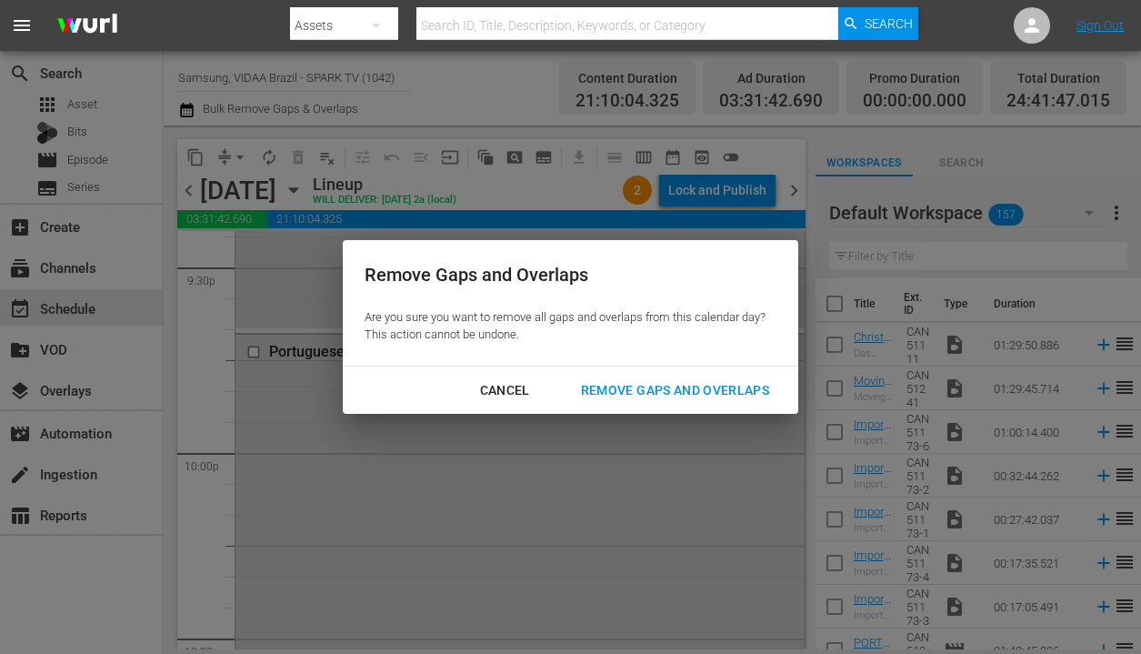
click at [748, 396] on div "Remove Gaps and Overlaps" at bounding box center [674, 390] width 217 height 23
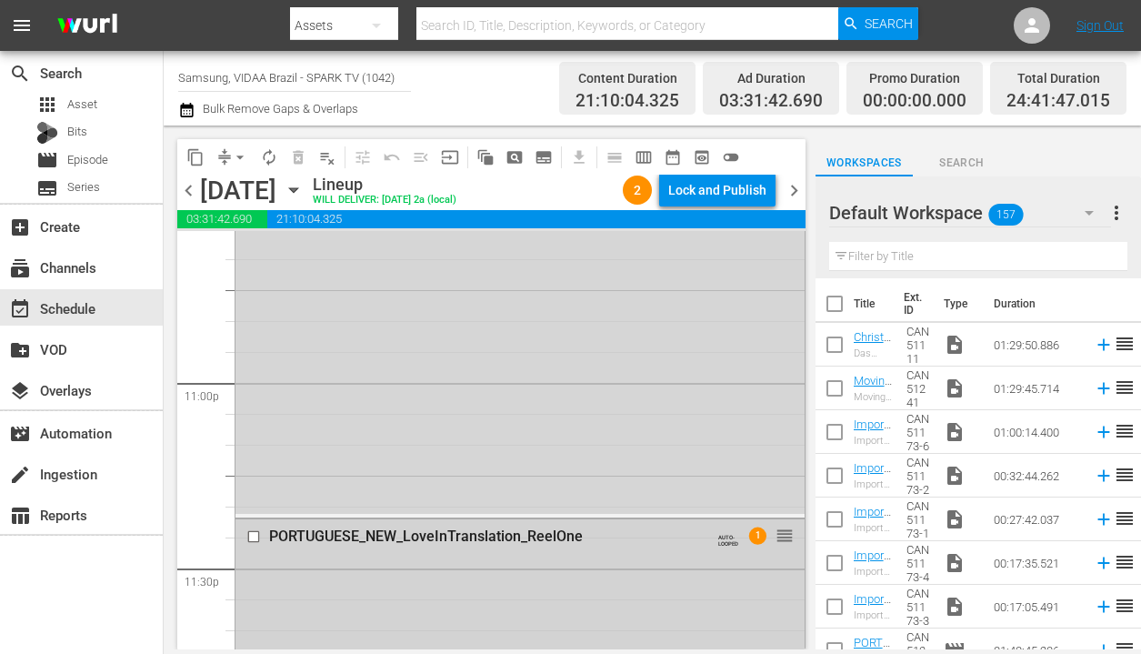
scroll to position [8883, 0]
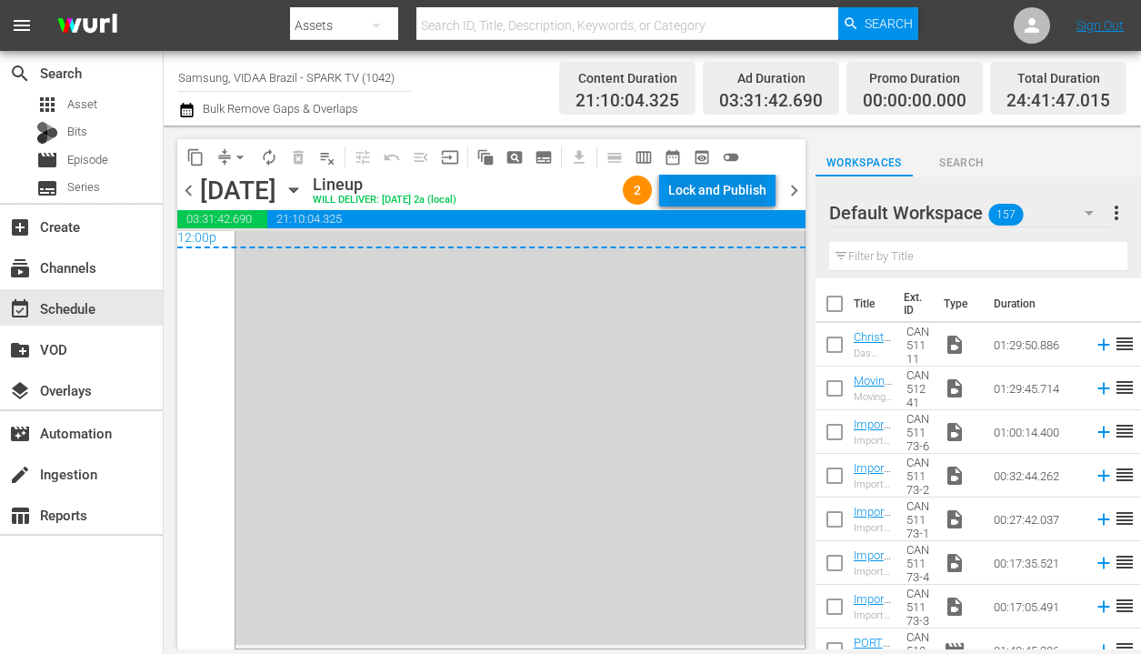
click at [720, 199] on div "Lock and Publish" at bounding box center [717, 190] width 98 height 33
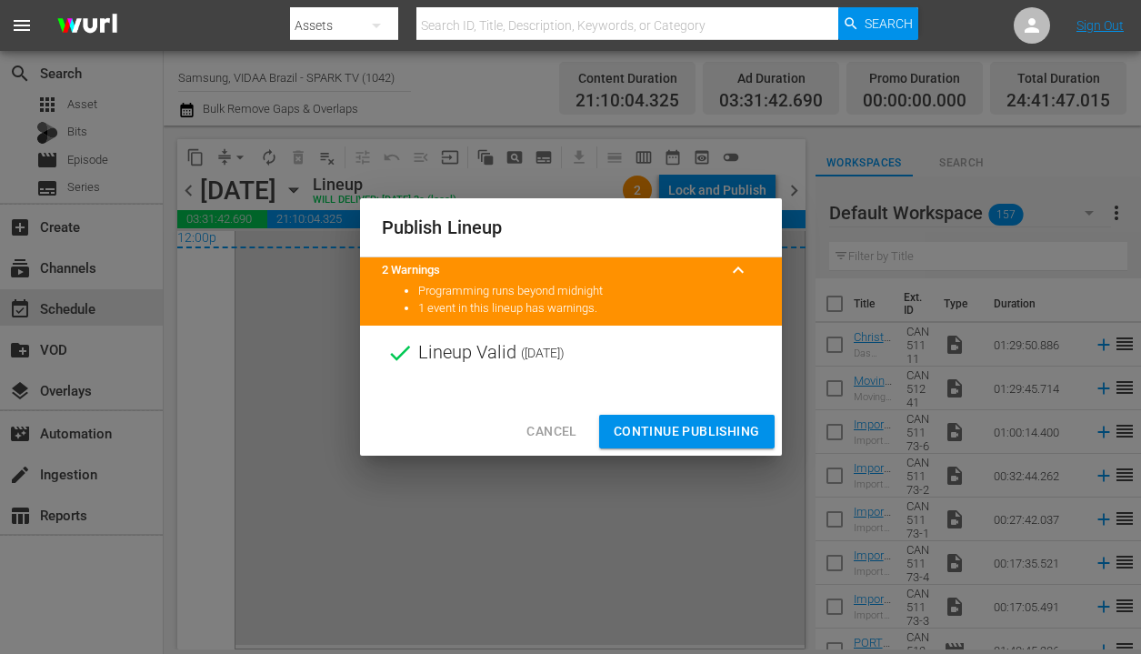
click at [693, 434] on span "Continue Publishing" at bounding box center [687, 431] width 146 height 23
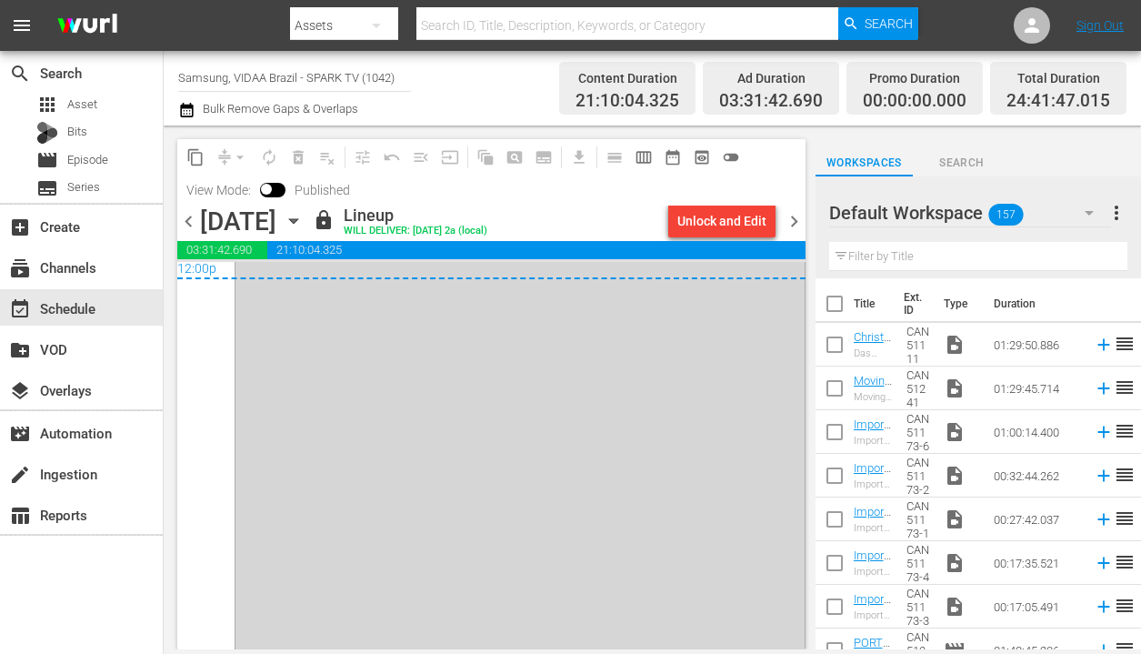
click at [794, 216] on span "chevron_right" at bounding box center [794, 221] width 23 height 23
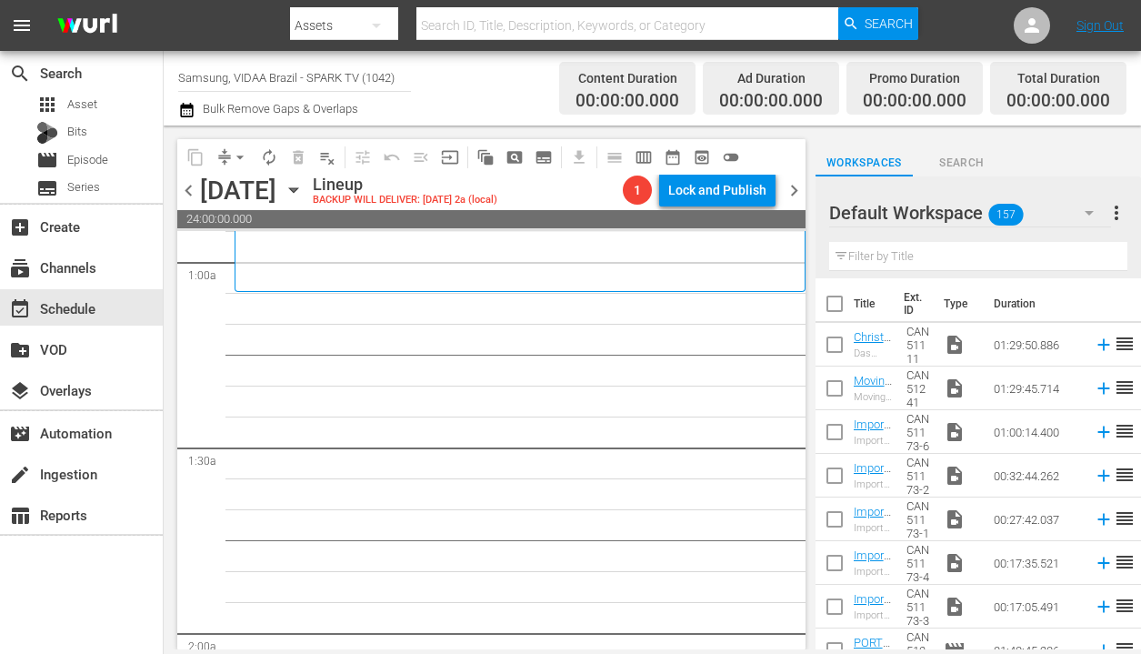
scroll to position [321, 0]
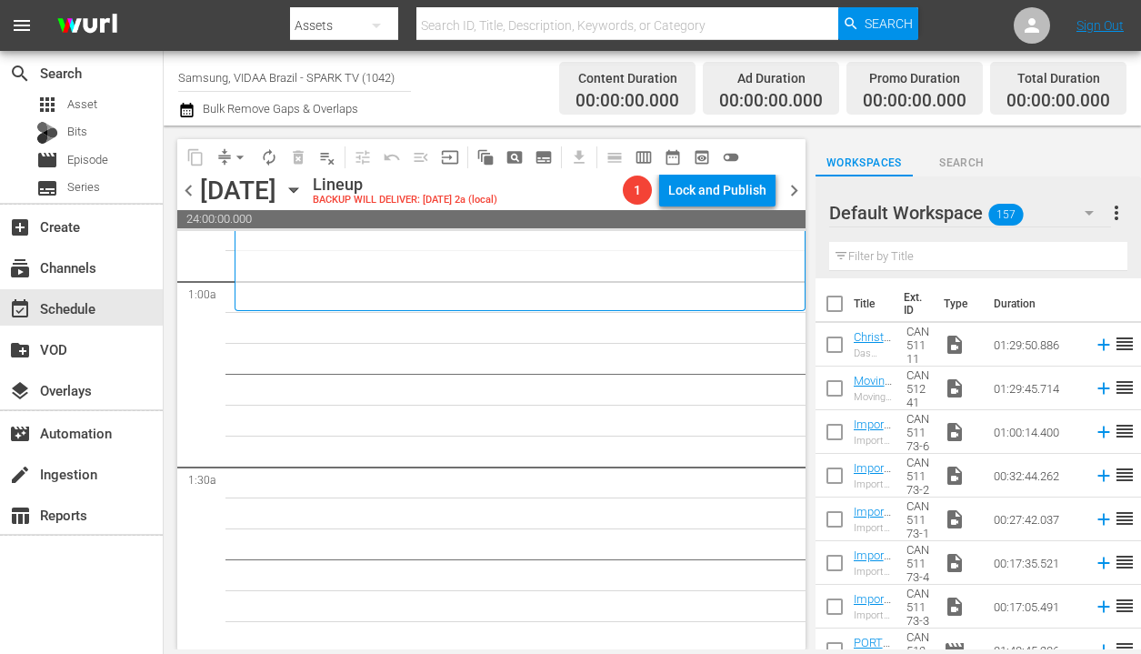
click at [994, 252] on input "text" at bounding box center [978, 256] width 298 height 29
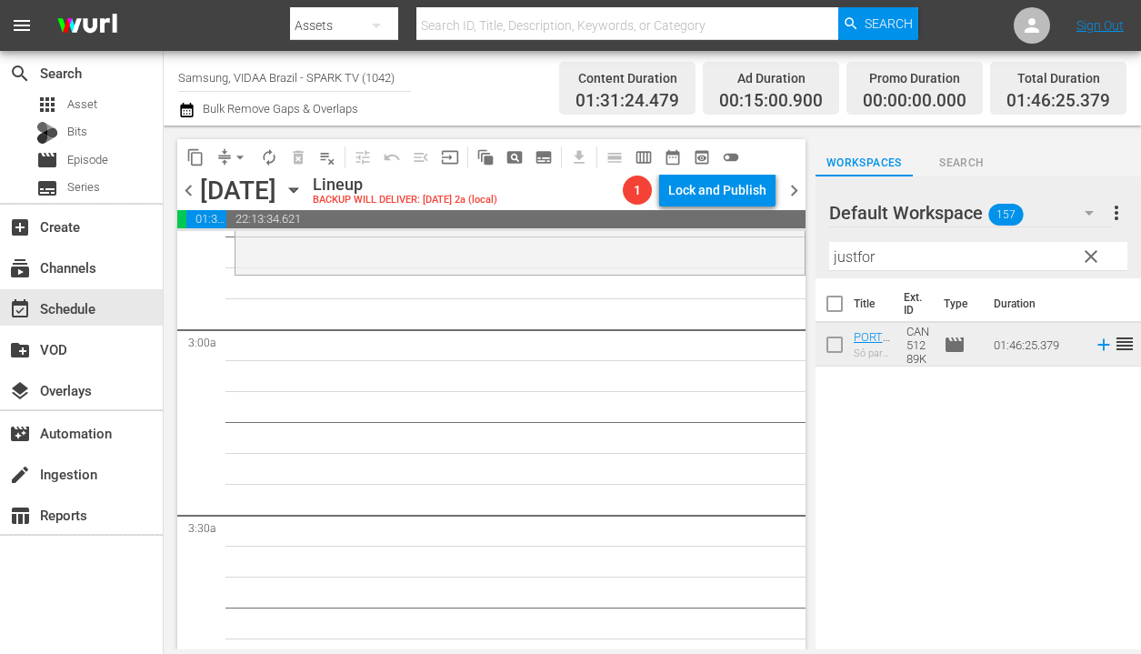
scroll to position [1011, 0]
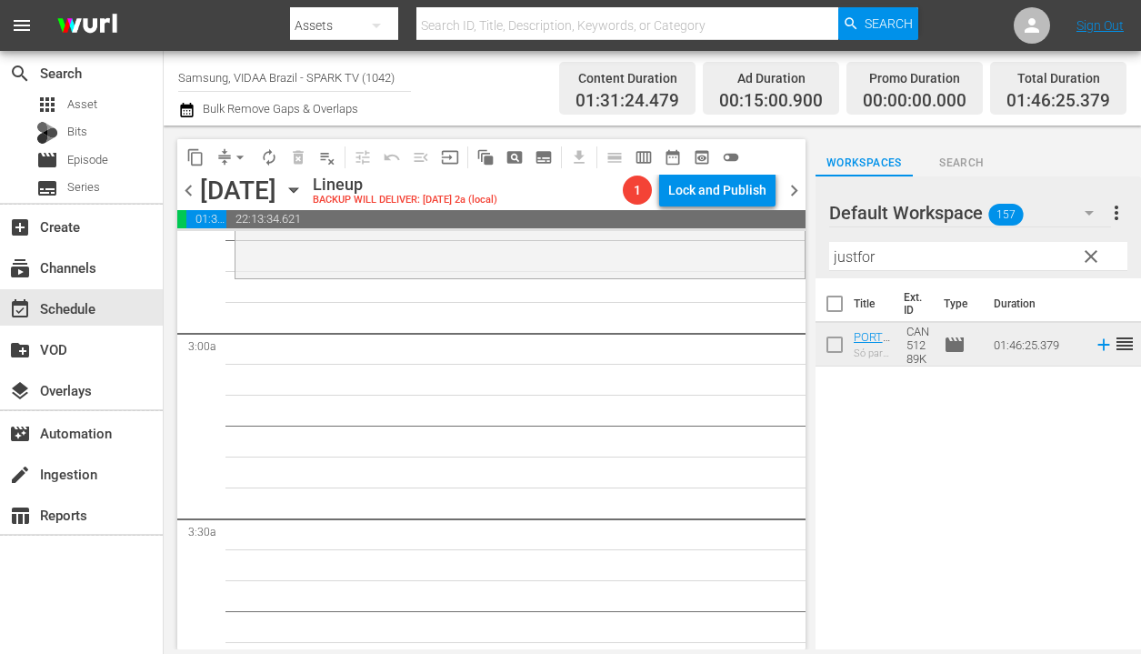
drag, startPoint x: 1014, startPoint y: 337, endPoint x: 426, endPoint y: 1, distance: 677.5
click at [991, 254] on input "justfor" at bounding box center [978, 256] width 298 height 29
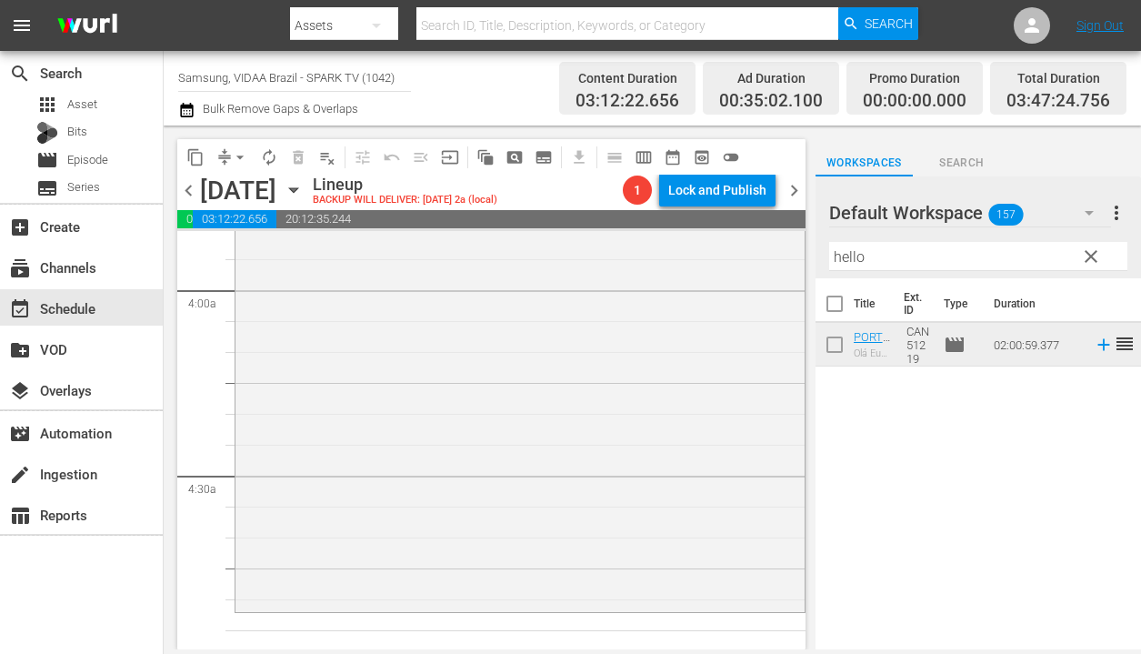
scroll to position [1427, 0]
drag, startPoint x: 1000, startPoint y: 346, endPoint x: 398, endPoint y: 9, distance: 689.8
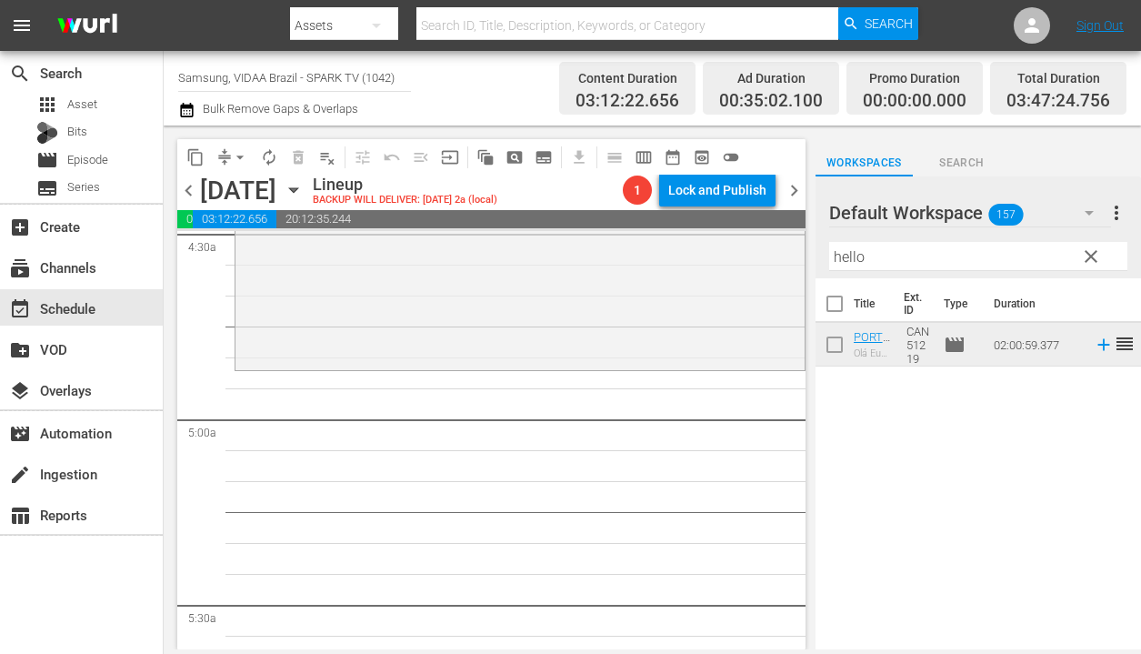
scroll to position [1669, 0]
click at [1038, 256] on input "hello" at bounding box center [978, 256] width 298 height 29
click at [1036, 255] on input "hello" at bounding box center [978, 256] width 298 height 29
type input "h"
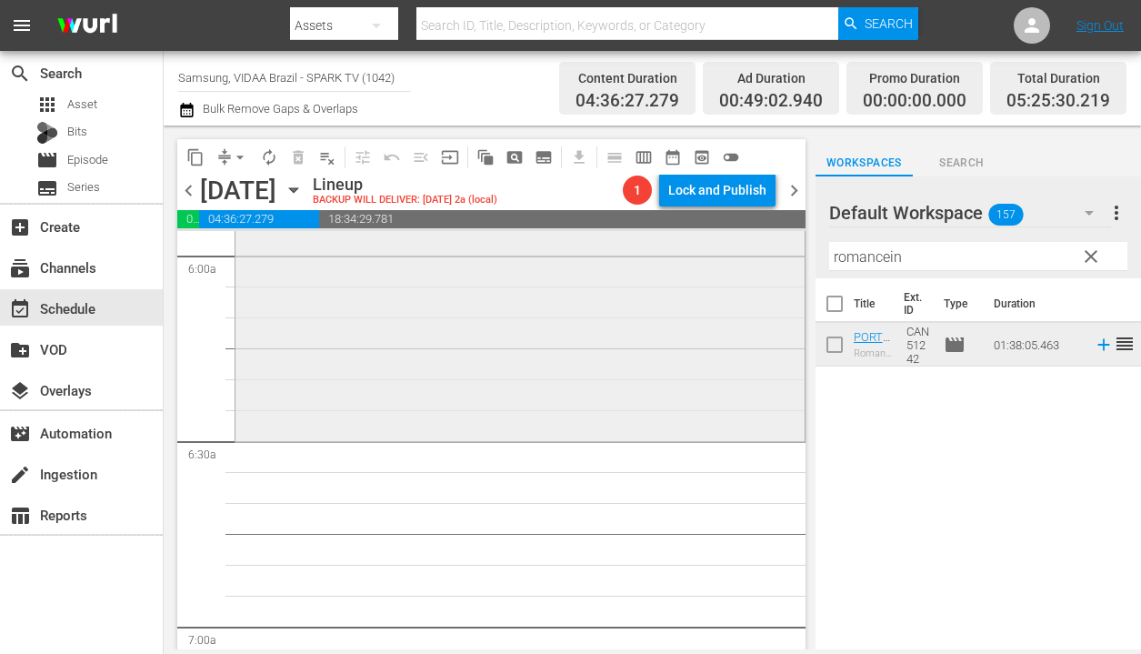
scroll to position [2202, 0]
drag, startPoint x: 1000, startPoint y: 344, endPoint x: 427, endPoint y: 4, distance: 666.4
click at [955, 262] on input "romancein" at bounding box center [978, 256] width 298 height 29
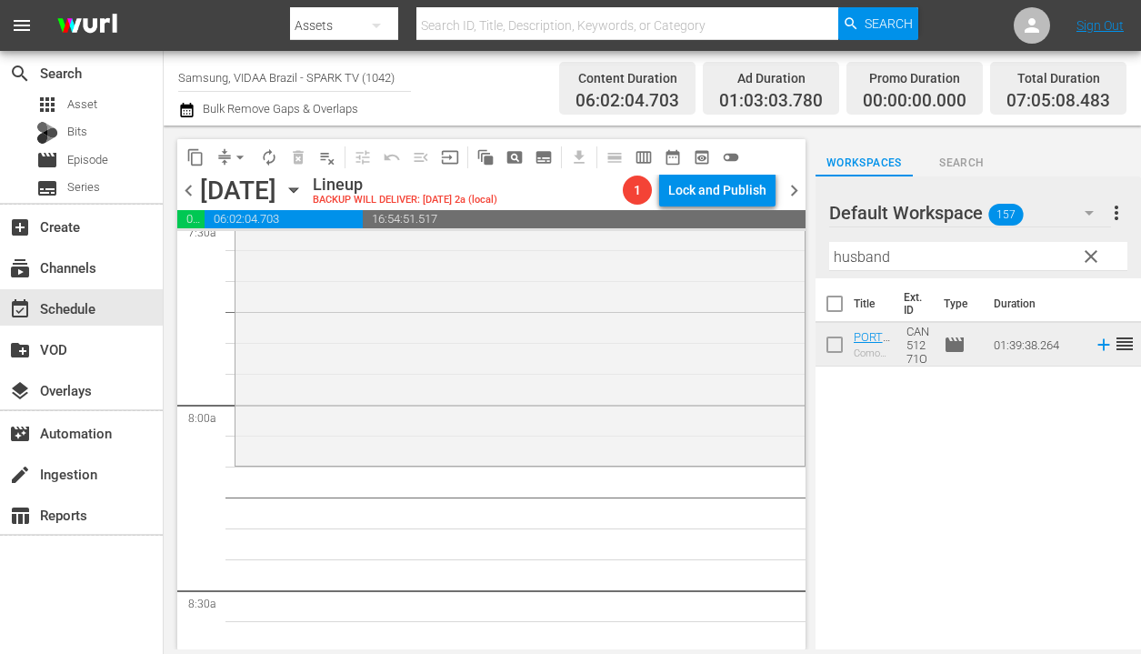
scroll to position [2800, 0]
drag, startPoint x: 995, startPoint y: 339, endPoint x: 425, endPoint y: 5, distance: 660.4
click at [916, 258] on input "husband" at bounding box center [978, 256] width 298 height 29
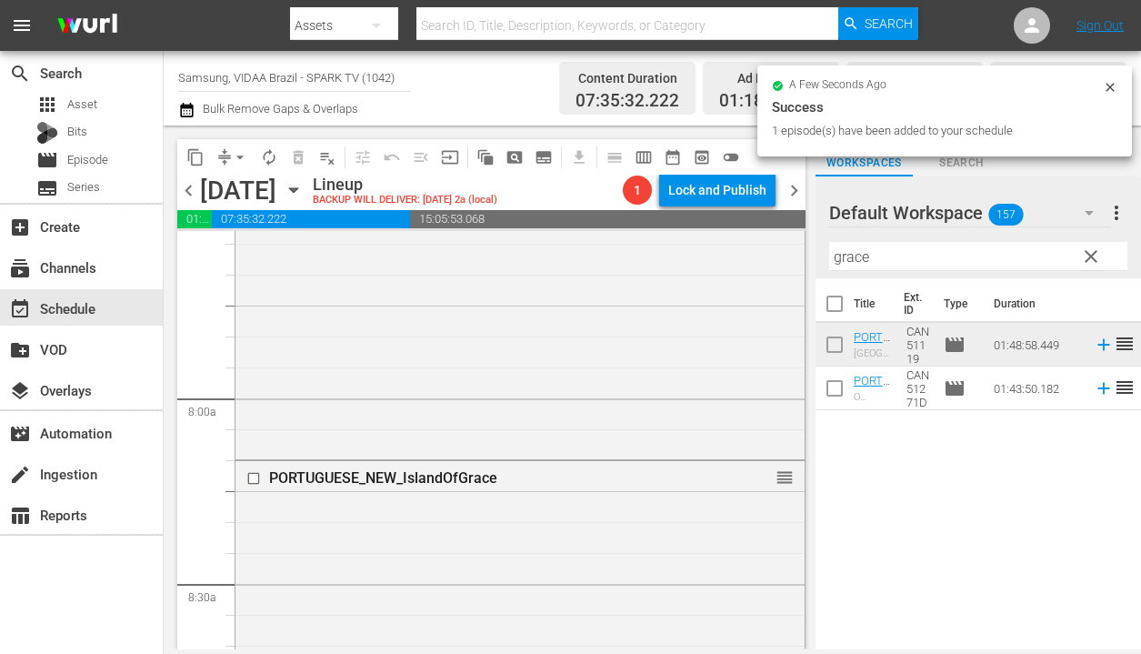
drag, startPoint x: 1000, startPoint y: 347, endPoint x: 562, endPoint y: 37, distance: 536.7
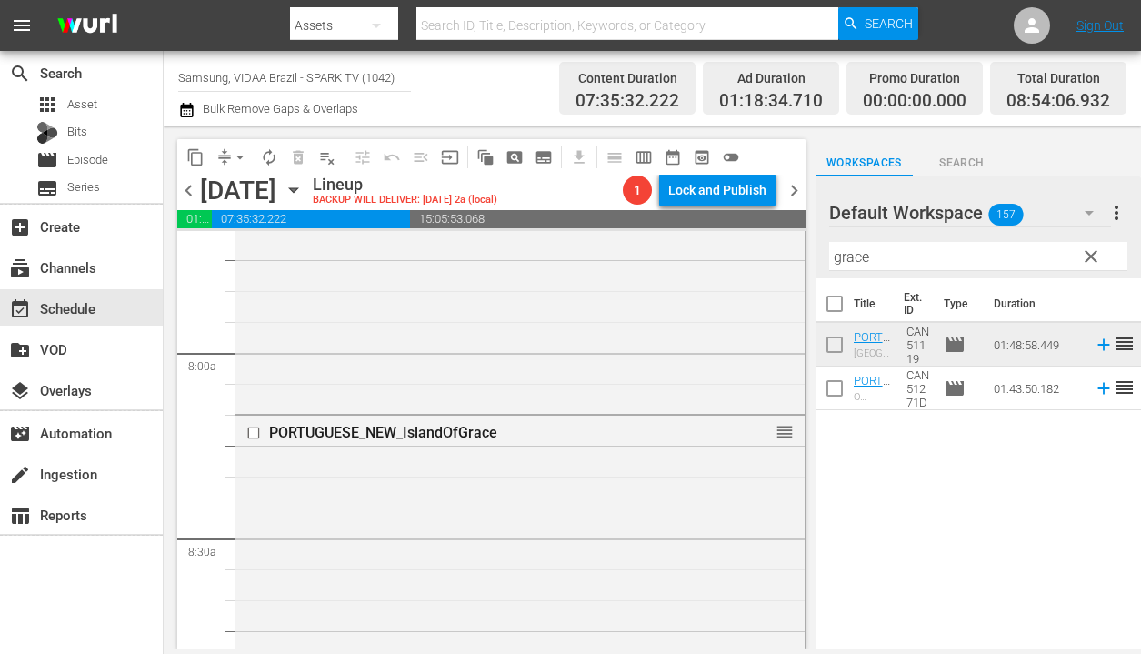
click at [926, 258] on input "grace" at bounding box center [978, 256] width 298 height 29
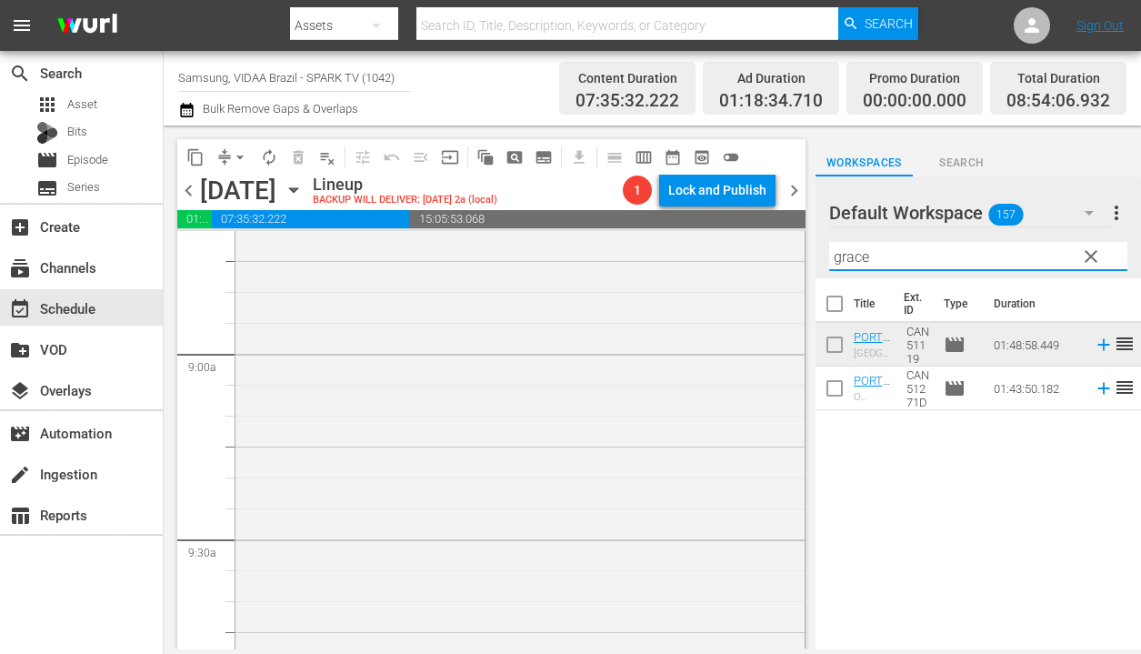
click at [926, 258] on input "grace" at bounding box center [978, 256] width 298 height 29
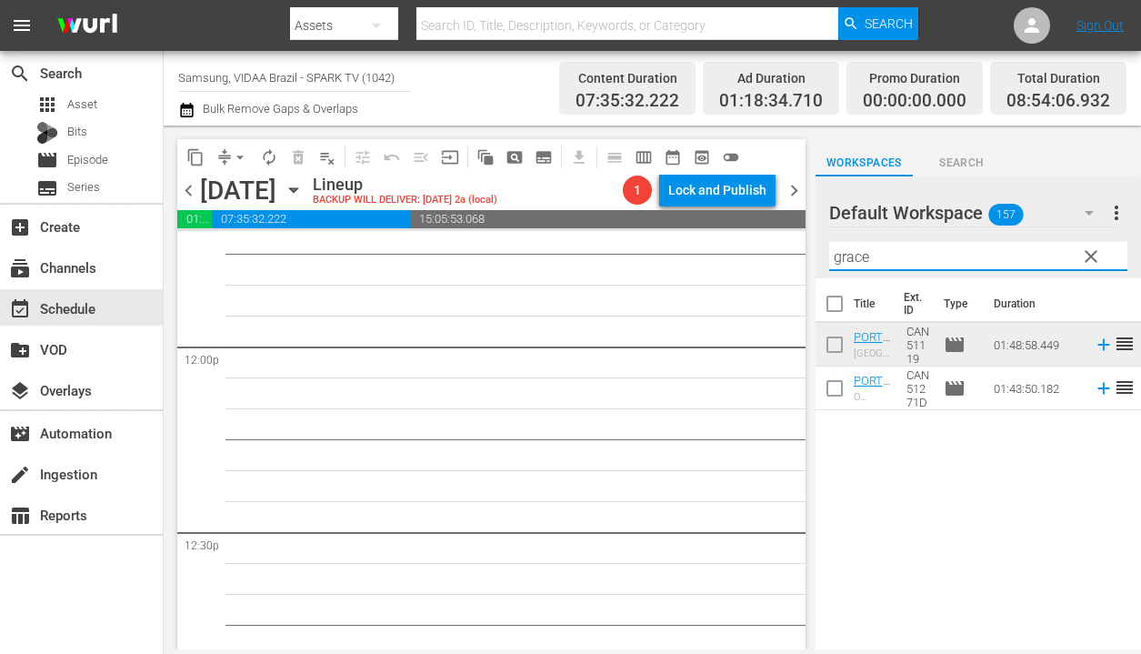
scroll to position [4337, 0]
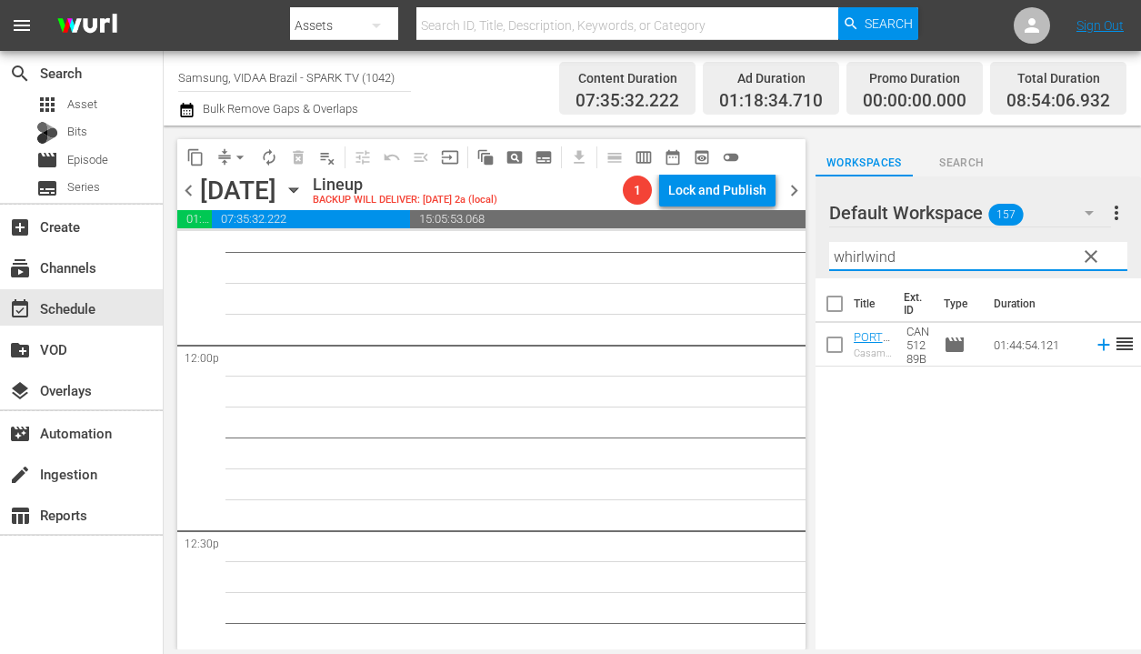
type input "whirlwind"
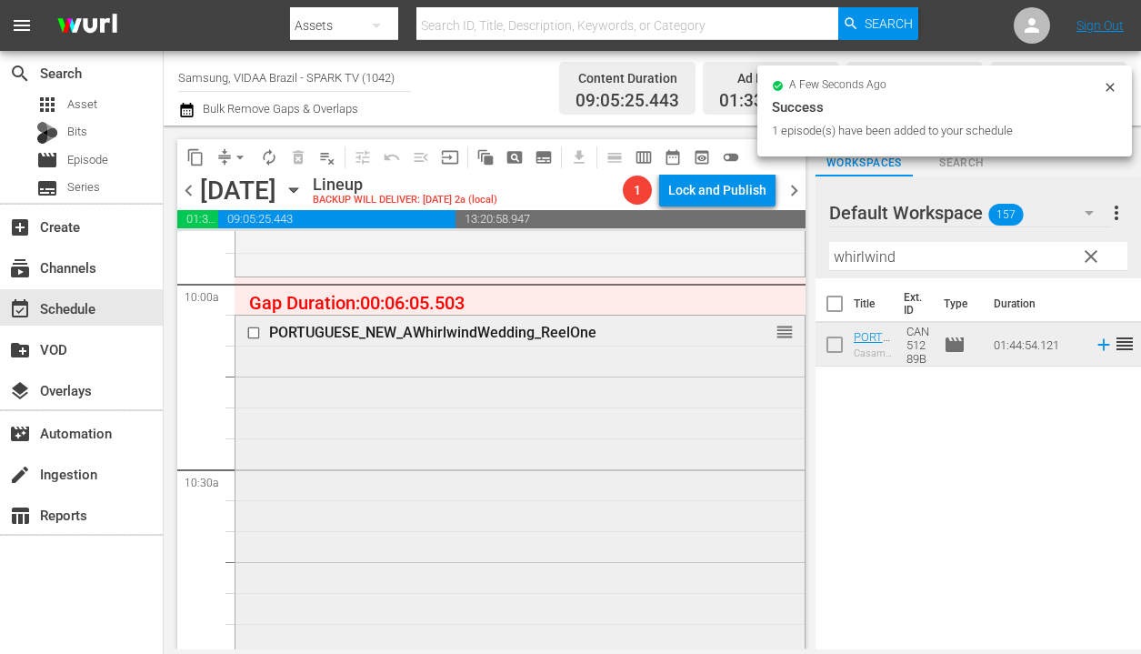
scroll to position [3639, 0]
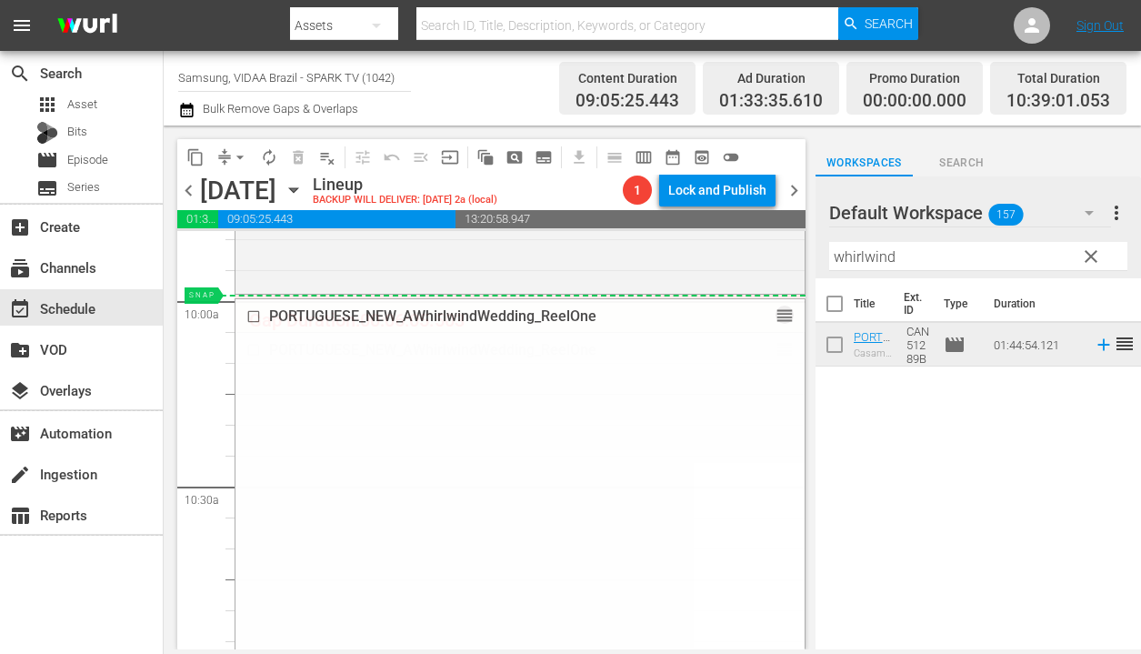
drag, startPoint x: 769, startPoint y: 349, endPoint x: 774, endPoint y: 298, distance: 51.1
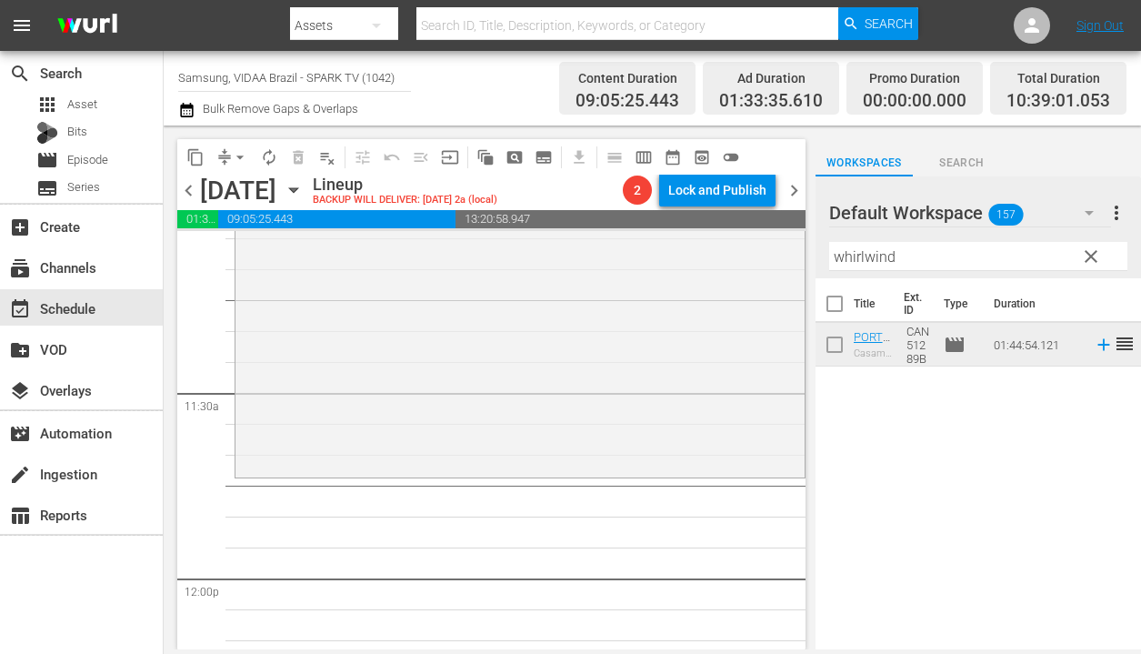
scroll to position [4107, 0]
click at [1091, 255] on span "clear" at bounding box center [1091, 256] width 22 height 22
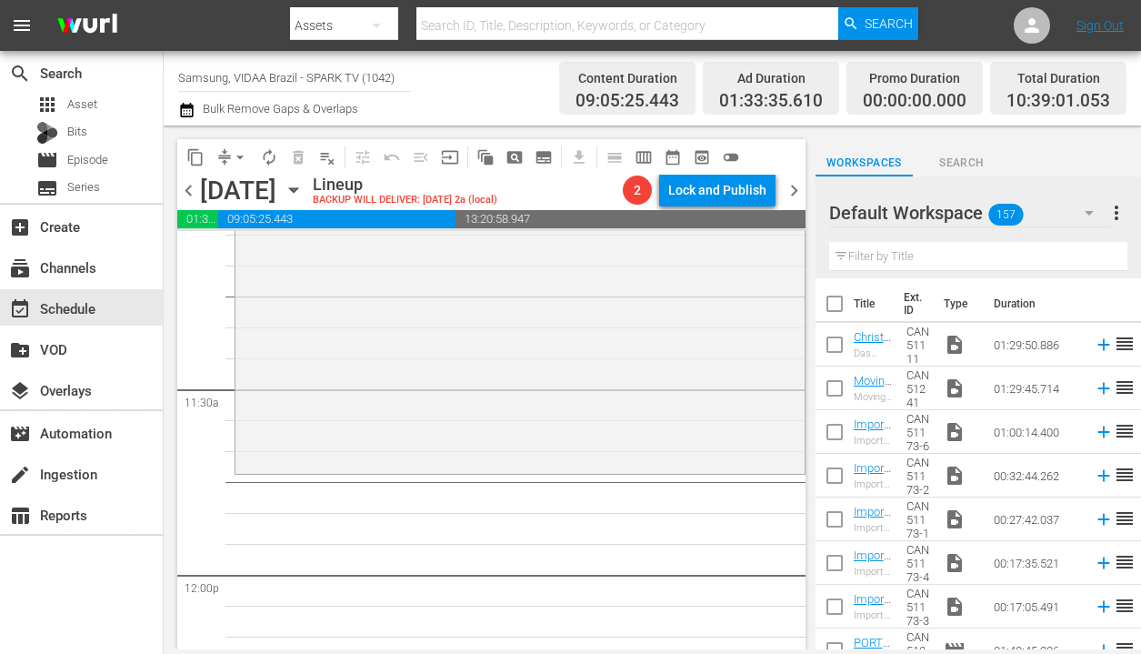
click at [889, 254] on input "text" at bounding box center [978, 256] width 298 height 29
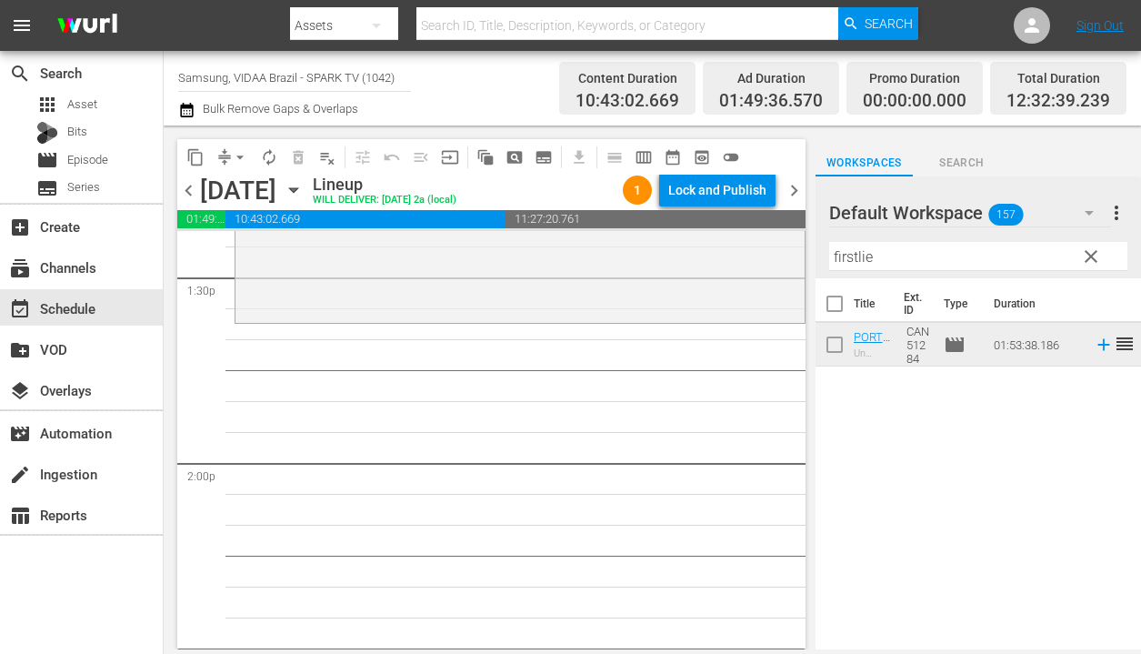
scroll to position [4961, 0]
drag, startPoint x: 999, startPoint y: 340, endPoint x: 432, endPoint y: 40, distance: 641.6
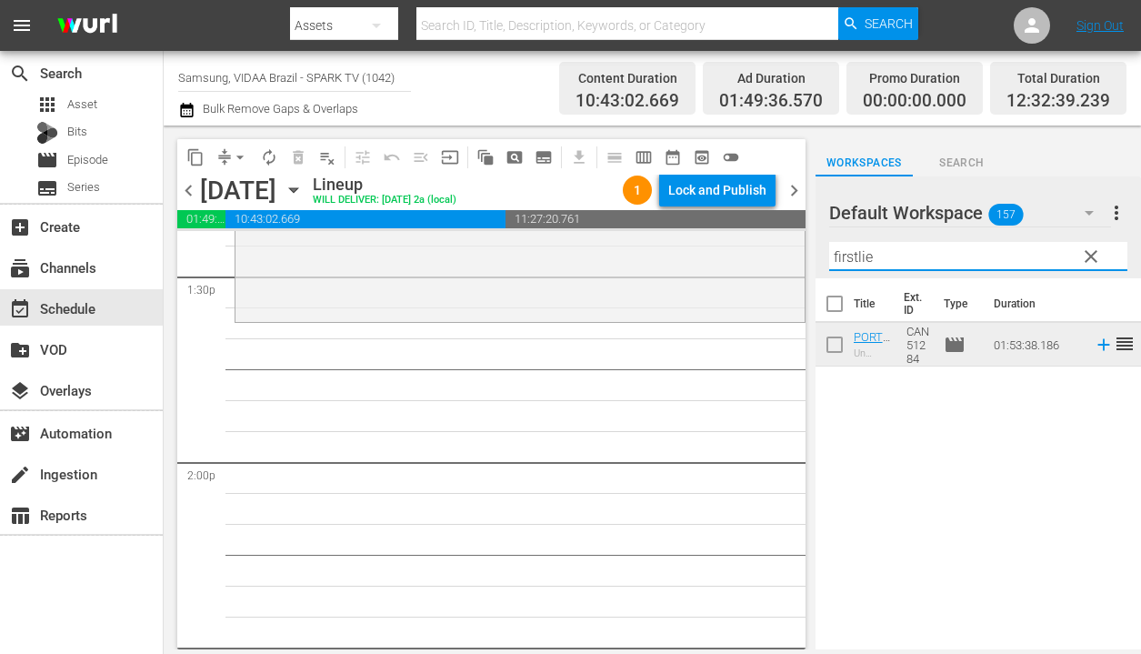
click at [944, 265] on input "firstlie" at bounding box center [978, 256] width 298 height 29
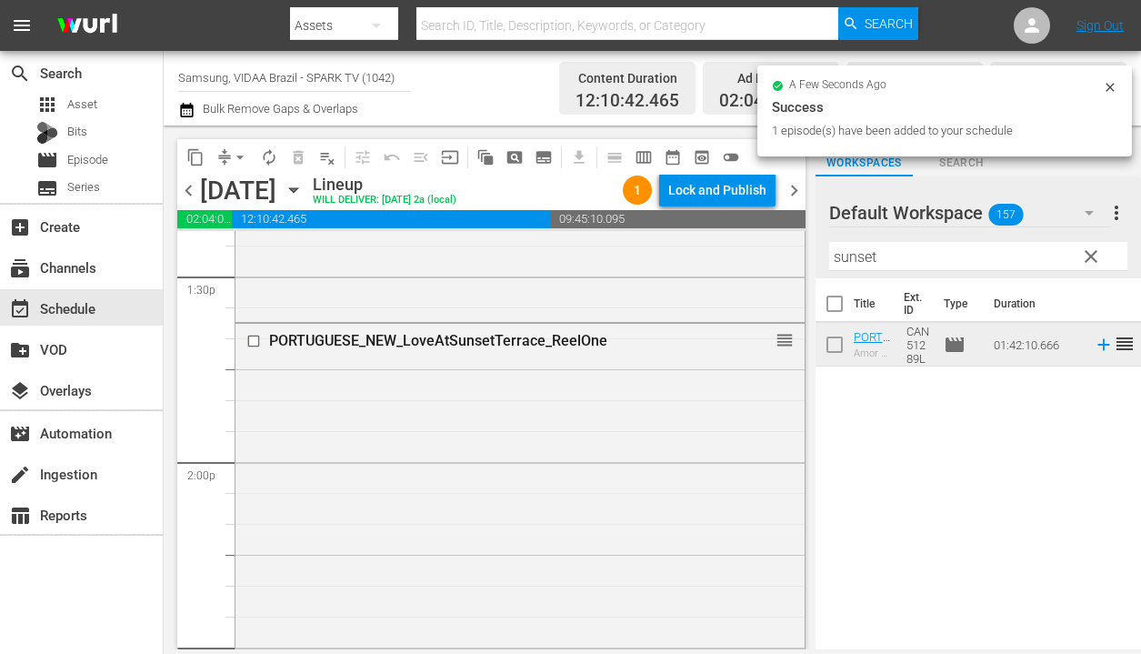
drag, startPoint x: 1014, startPoint y: 336, endPoint x: 366, endPoint y: 0, distance: 730.1
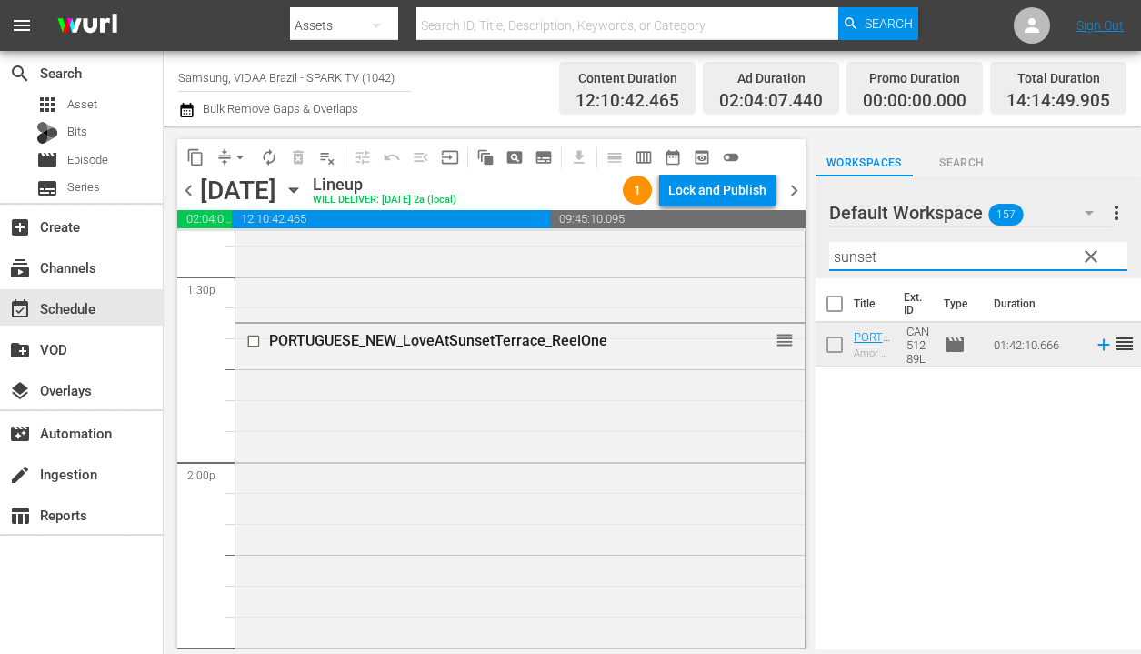
click at [914, 258] on input "sunset" at bounding box center [978, 256] width 298 height 29
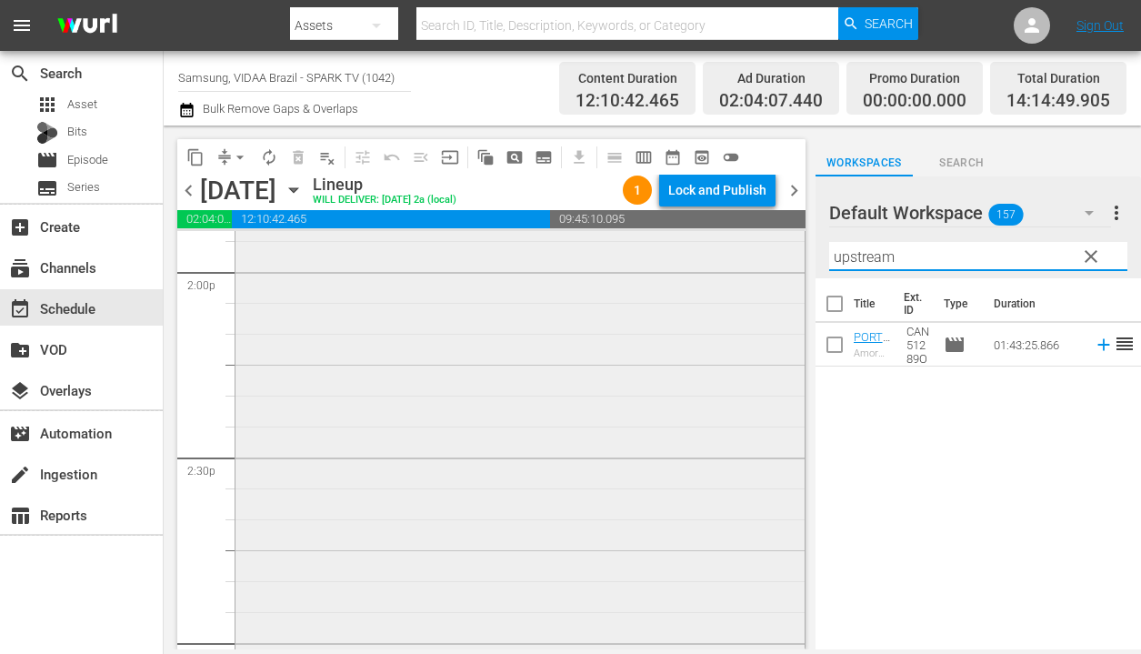
scroll to position [5518, 0]
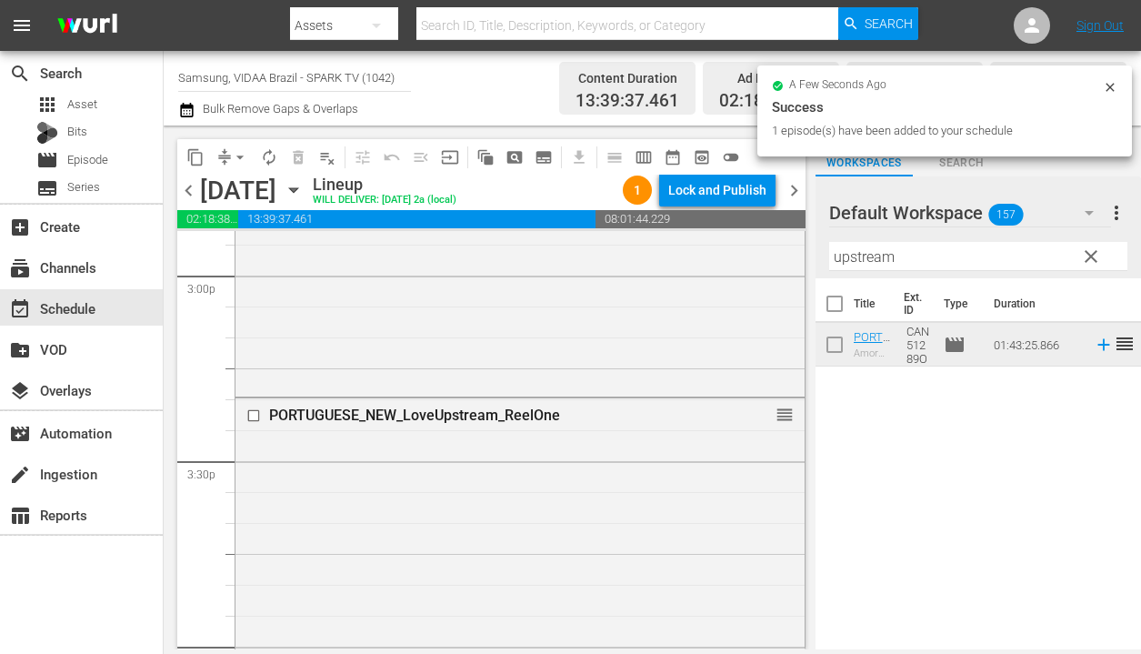
drag, startPoint x: 1016, startPoint y: 349, endPoint x: 387, endPoint y: 1, distance: 718.9
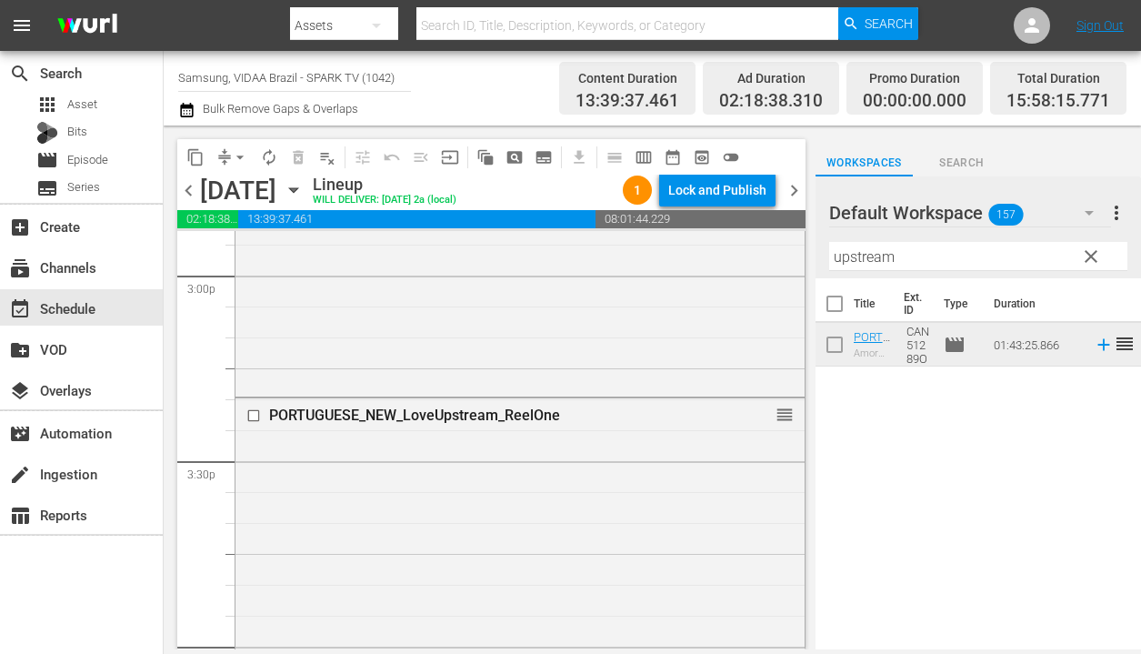
click at [929, 241] on div "Filter by Title upstream" at bounding box center [978, 257] width 298 height 44
click at [930, 253] on input "upstream" at bounding box center [978, 256] width 298 height 29
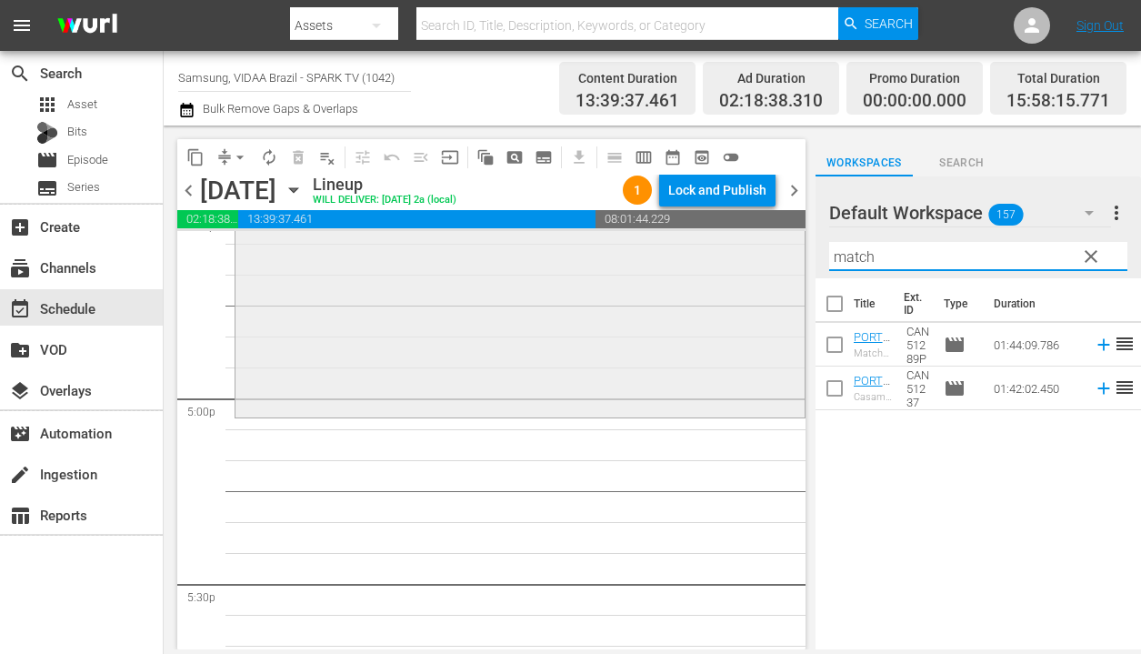
scroll to position [6143, 0]
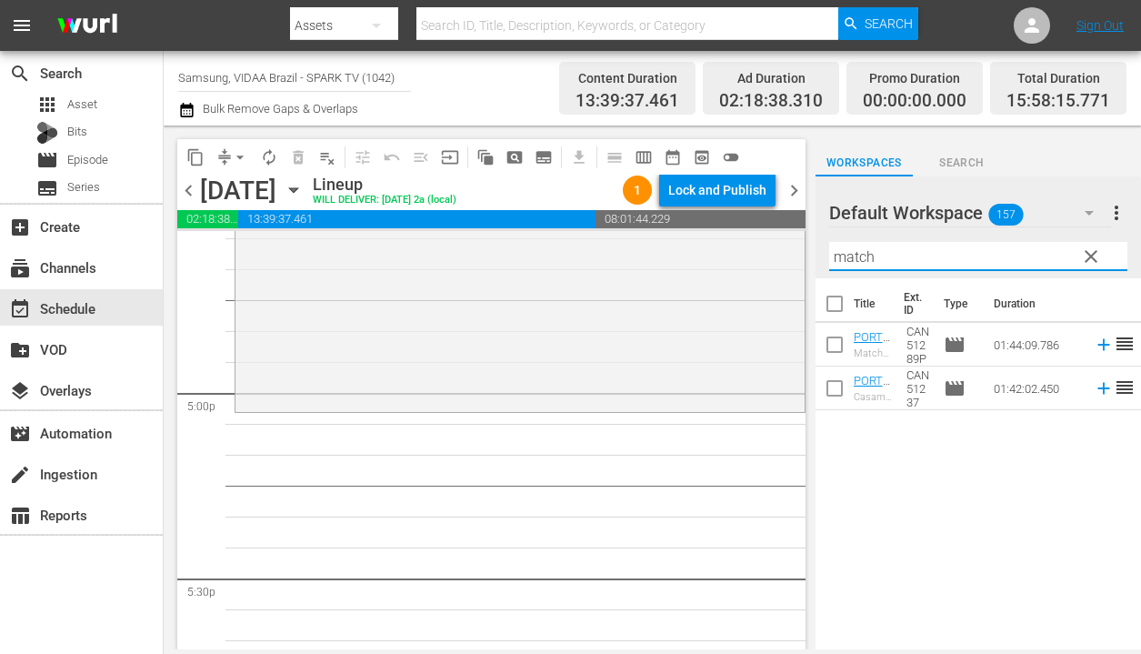
type input "match"
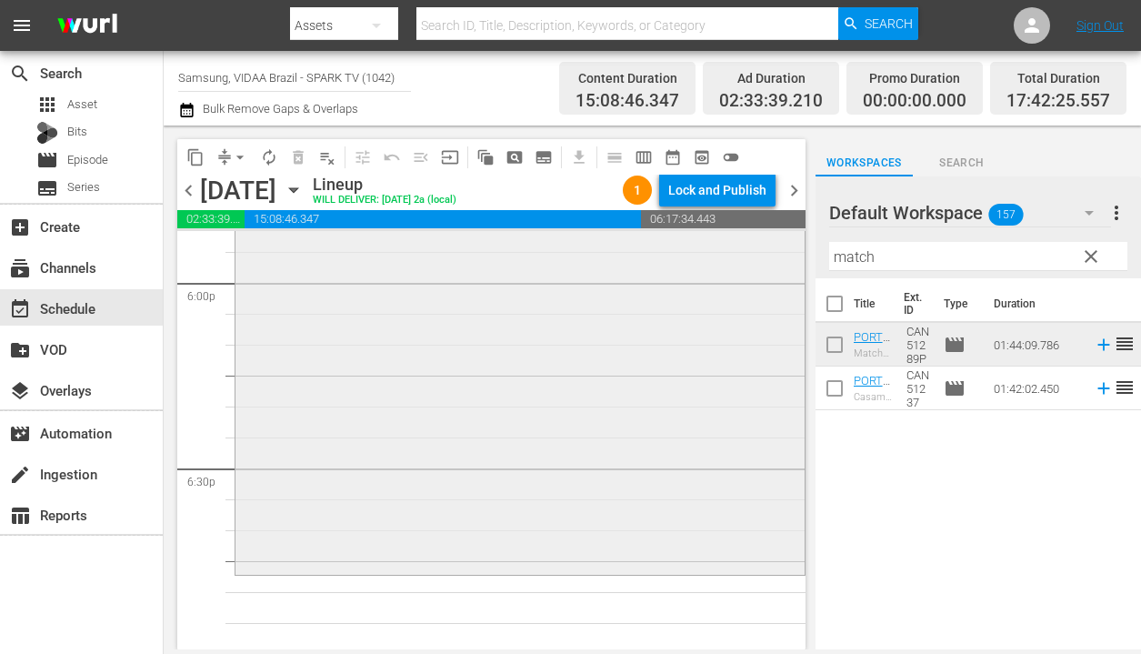
scroll to position [6621, 0]
click at [242, 155] on span "arrow_drop_down" at bounding box center [240, 157] width 18 height 18
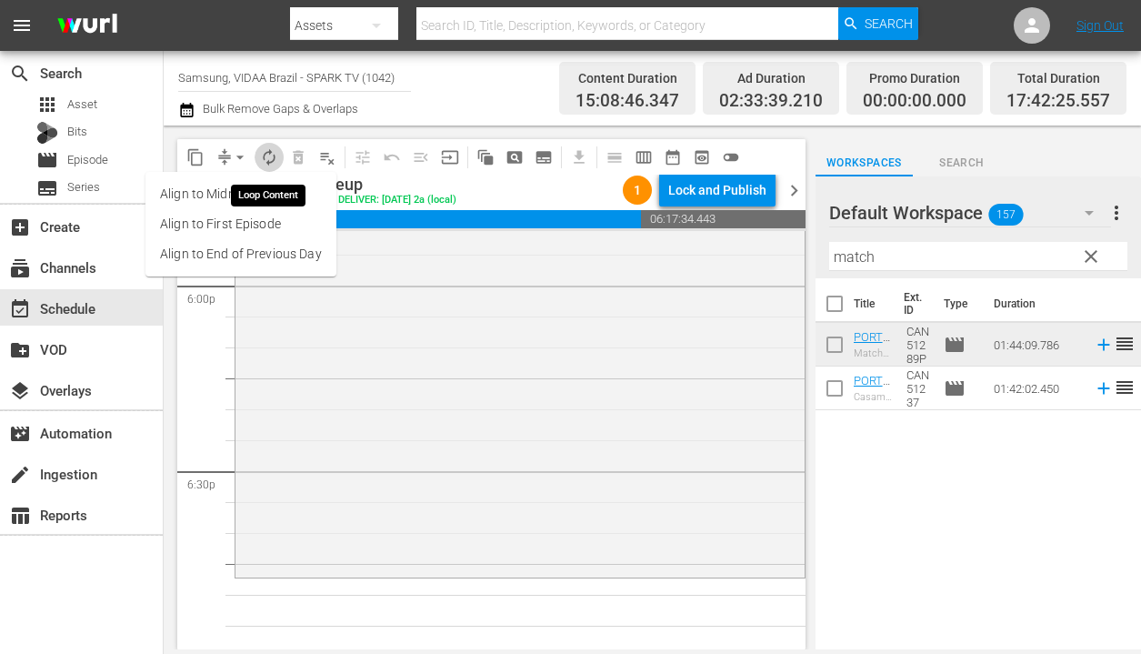
click at [268, 156] on span "autorenew_outlined" at bounding box center [269, 157] width 18 height 18
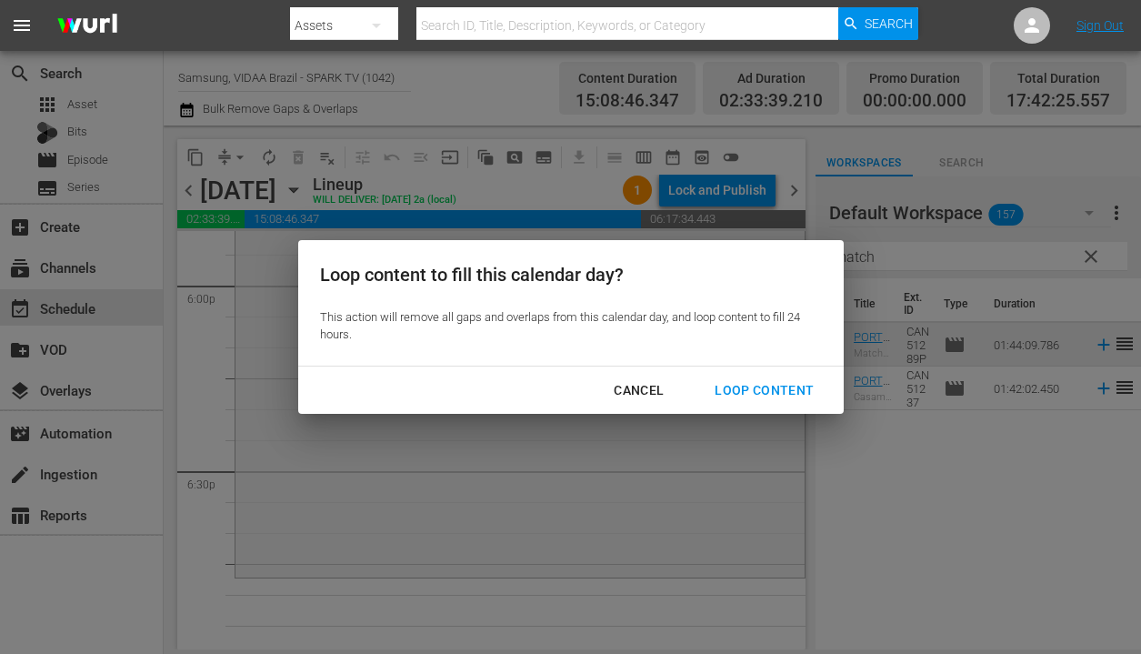
click at [782, 385] on div "Loop Content" at bounding box center [764, 390] width 128 height 23
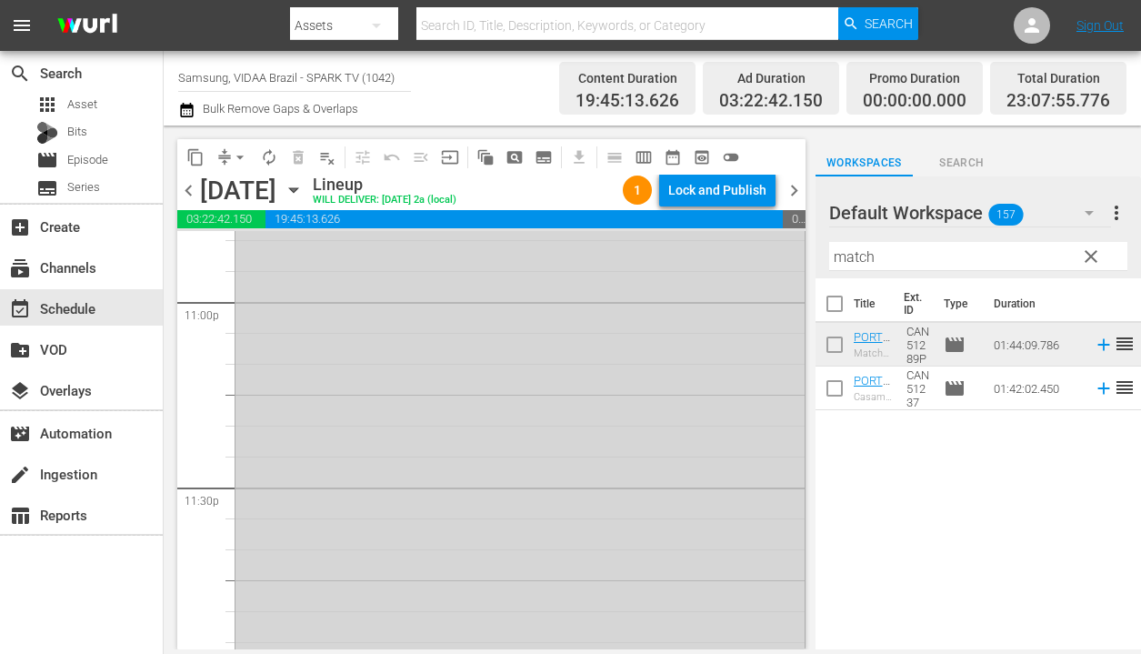
scroll to position [8451, 0]
click at [234, 155] on span "arrow_drop_down" at bounding box center [240, 157] width 18 height 18
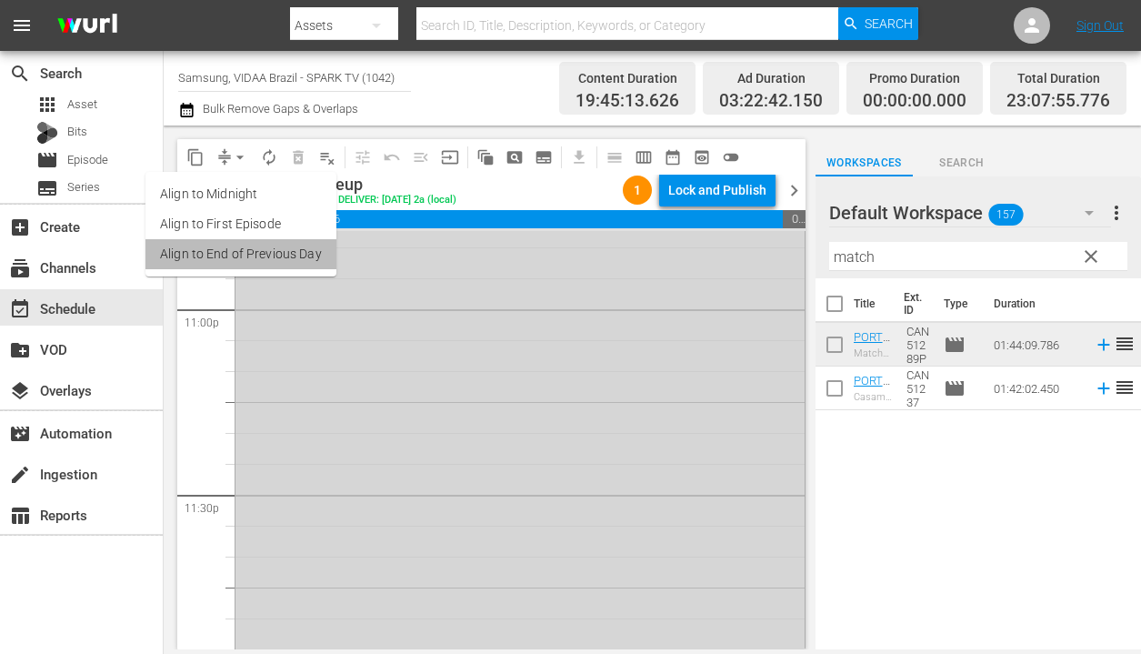
click at [269, 252] on li "Align to End of Previous Day" at bounding box center [240, 254] width 191 height 30
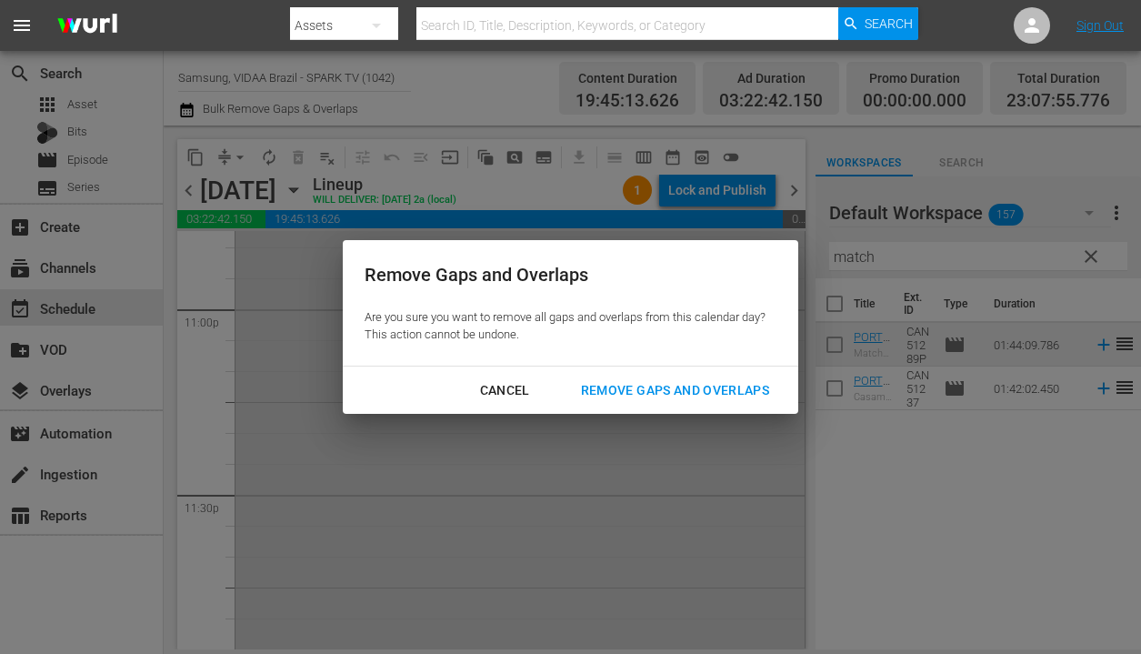
click at [705, 383] on div "Remove Gaps and Overlaps" at bounding box center [674, 390] width 217 height 23
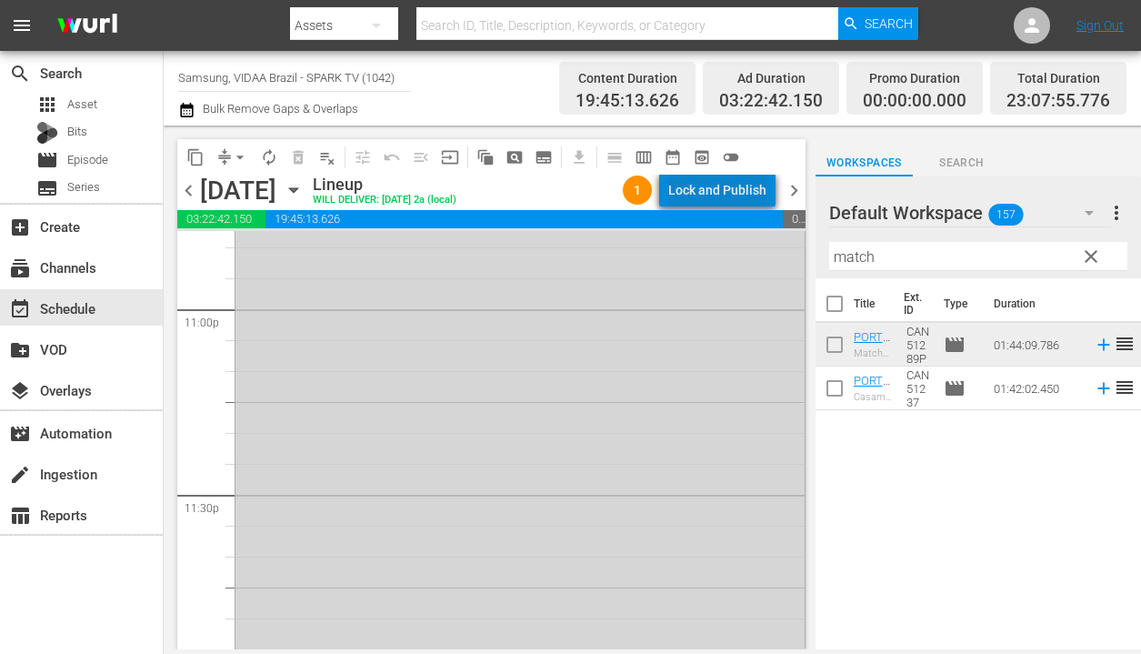
click at [731, 194] on div "Lock and Publish" at bounding box center [717, 190] width 98 height 33
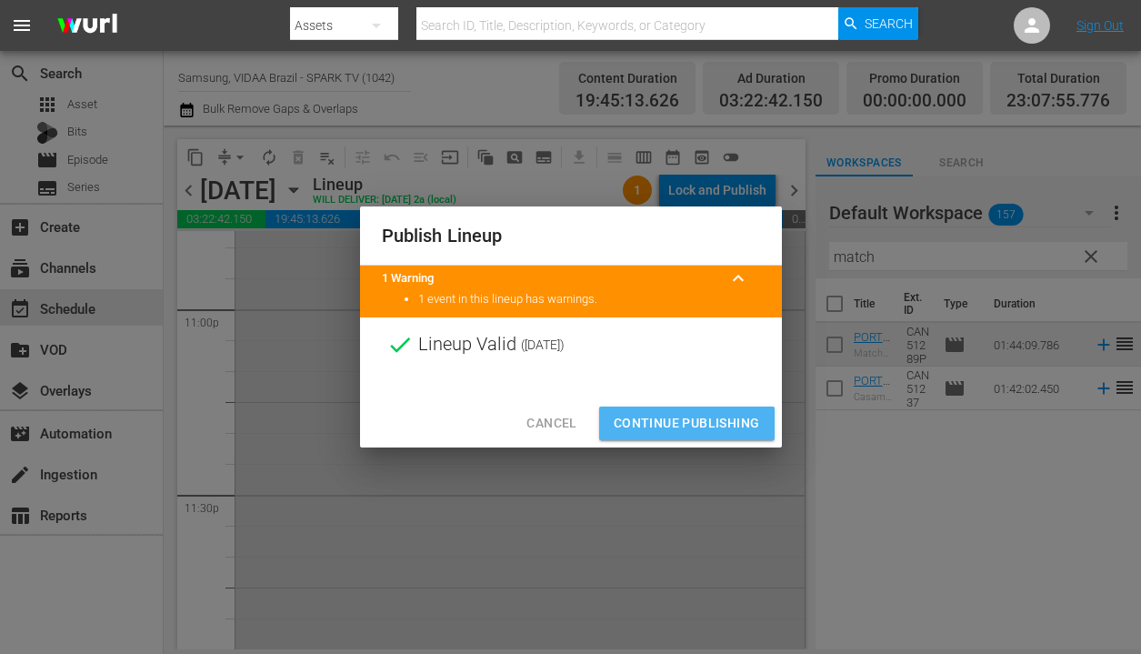
click at [704, 416] on span "Continue Publishing" at bounding box center [687, 423] width 146 height 23
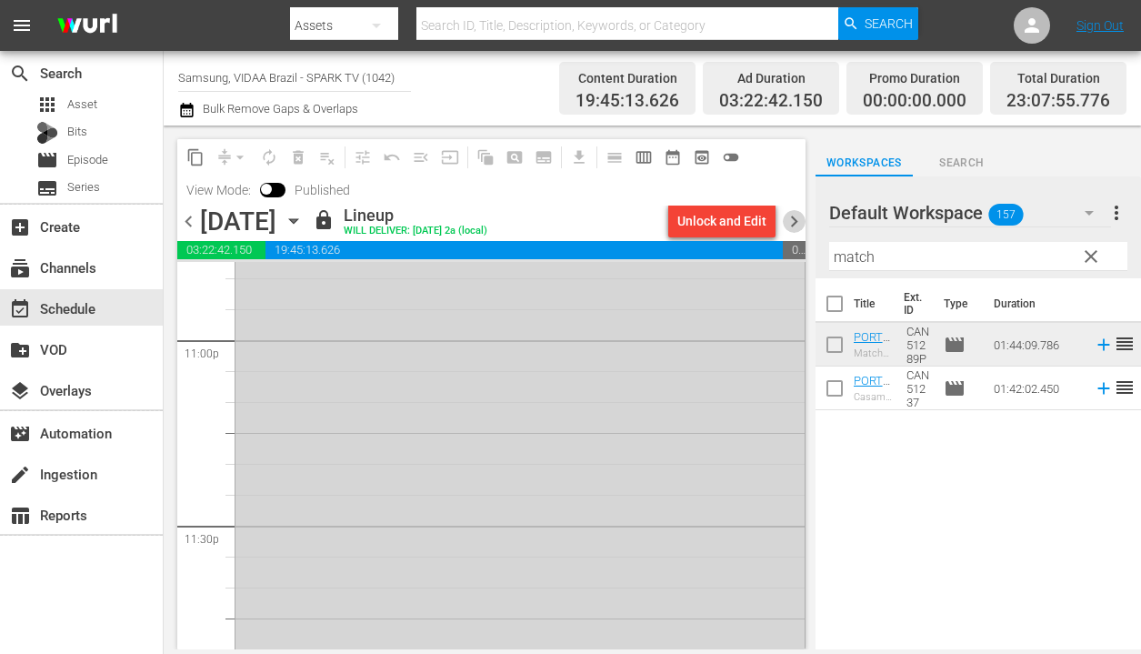
click at [794, 225] on span "chevron_right" at bounding box center [794, 221] width 23 height 23
